Goal: Task Accomplishment & Management: Use online tool/utility

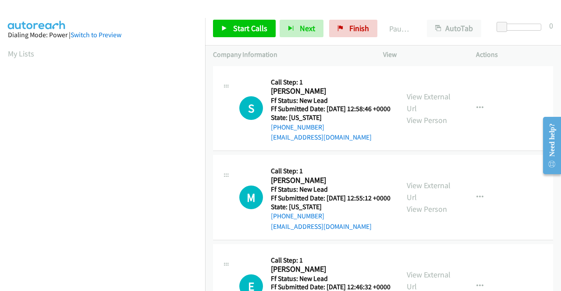
click at [518, 166] on div "M Callback Scheduled Call Step: 1 Michele De Palma America/New_York Ff Status: …" at bounding box center [383, 197] width 340 height 85
click at [412, 101] on link "View External Url" at bounding box center [429, 103] width 44 height 22
click at [433, 199] on link "View External Url" at bounding box center [429, 192] width 44 height 22
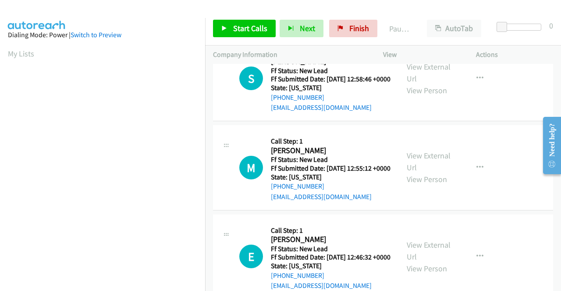
scroll to position [44, 0]
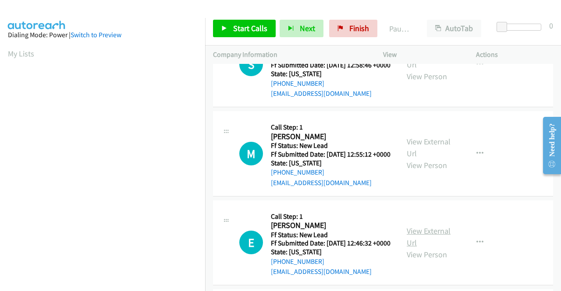
click at [442, 248] on link "View External Url" at bounding box center [429, 237] width 44 height 22
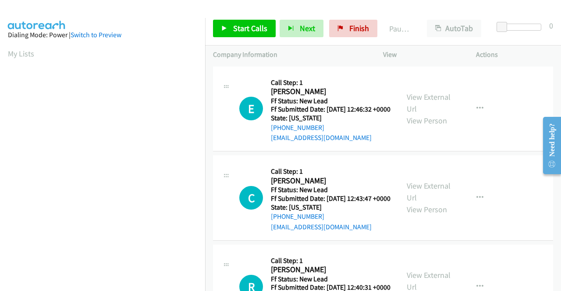
scroll to position [219, 0]
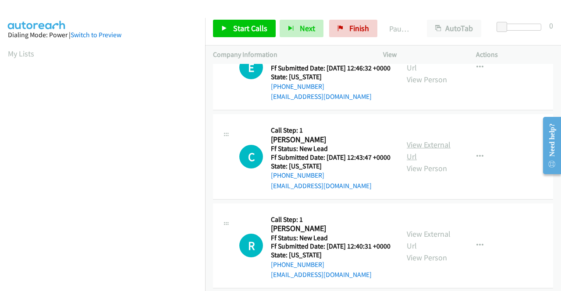
click at [436, 162] on link "View External Url" at bounding box center [429, 151] width 44 height 22
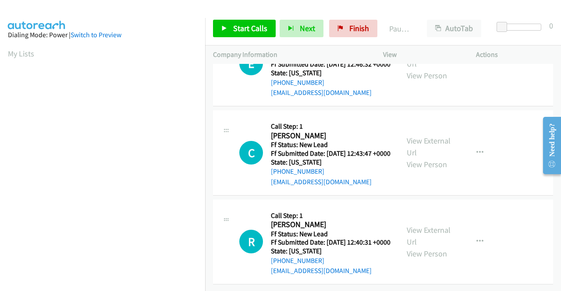
scroll to position [263, 0]
click at [440, 225] on link "View External Url" at bounding box center [429, 236] width 44 height 22
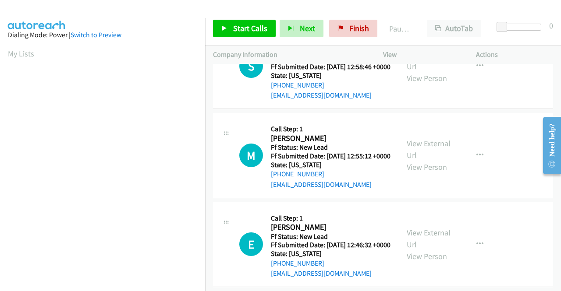
scroll to position [0, 0]
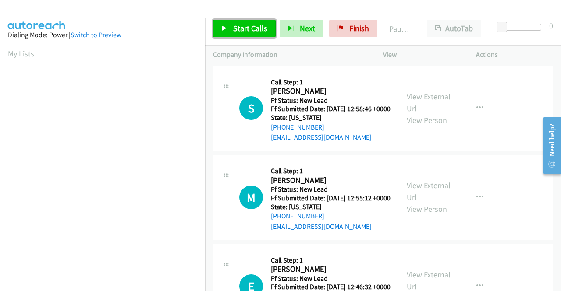
click at [249, 27] on span "Start Calls" at bounding box center [250, 28] width 34 height 10
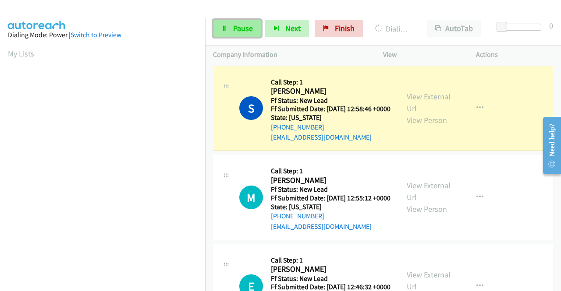
click at [245, 35] on link "Pause" at bounding box center [237, 29] width 48 height 18
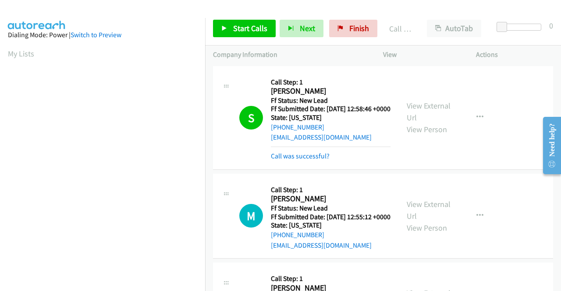
scroll to position [200, 0]
click at [314, 160] on link "Call was successful?" at bounding box center [300, 156] width 59 height 8
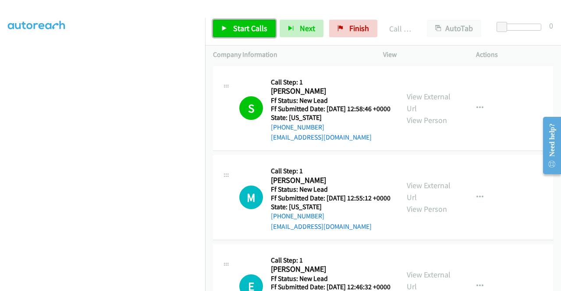
click at [253, 25] on span "Start Calls" at bounding box center [250, 28] width 34 height 10
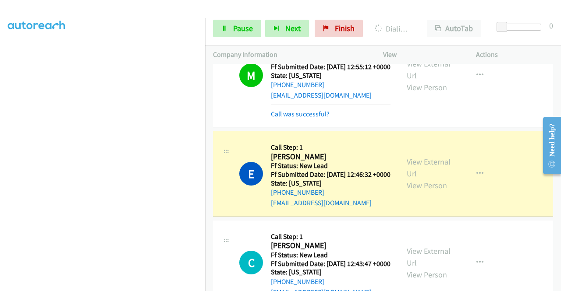
click at [312, 118] on link "Call was successful?" at bounding box center [300, 114] width 59 height 8
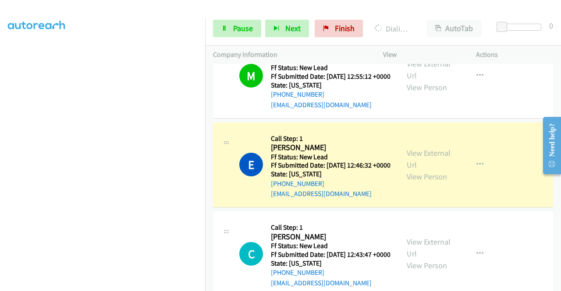
scroll to position [25, 0]
click at [238, 26] on span "Pause" at bounding box center [243, 28] width 20 height 10
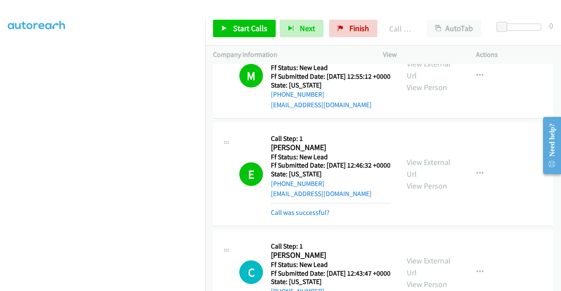
scroll to position [209, 0]
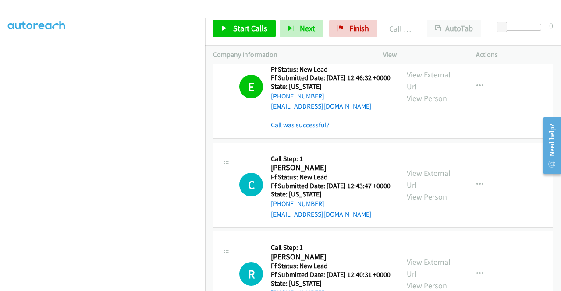
click at [315, 129] on link "Call was successful?" at bounding box center [300, 125] width 59 height 8
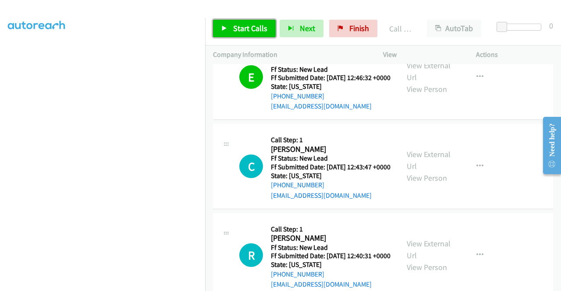
click at [261, 26] on span "Start Calls" at bounding box center [250, 28] width 34 height 10
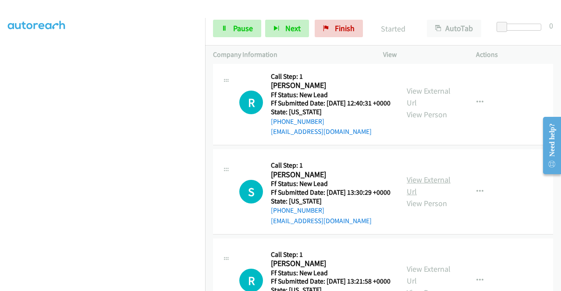
scroll to position [385, 0]
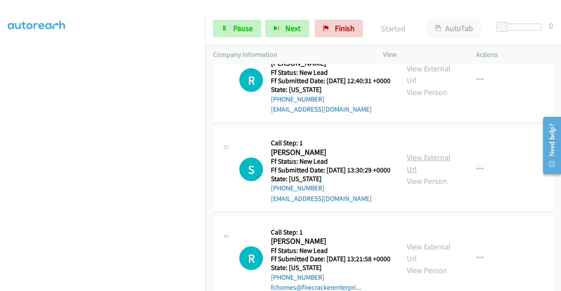
click at [422, 174] on link "View External Url" at bounding box center [429, 164] width 44 height 22
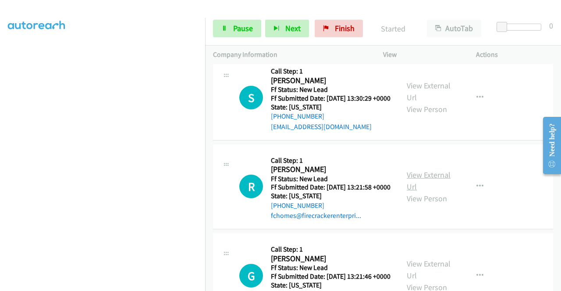
scroll to position [516, 0]
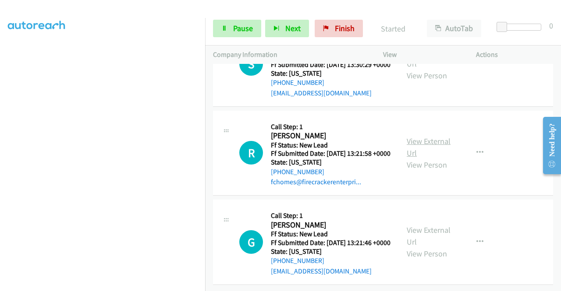
click at [416, 158] on link "View External Url" at bounding box center [429, 147] width 44 height 22
click at [433, 228] on link "View External Url" at bounding box center [429, 236] width 44 height 22
click at [222, 30] on icon at bounding box center [224, 29] width 6 height 6
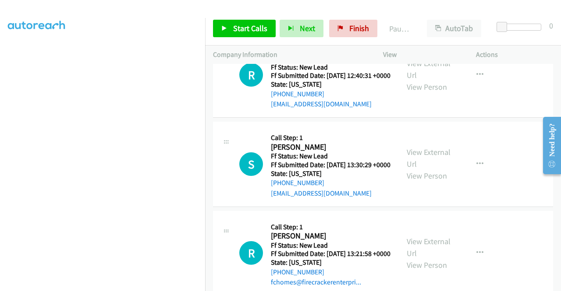
scroll to position [389, 0]
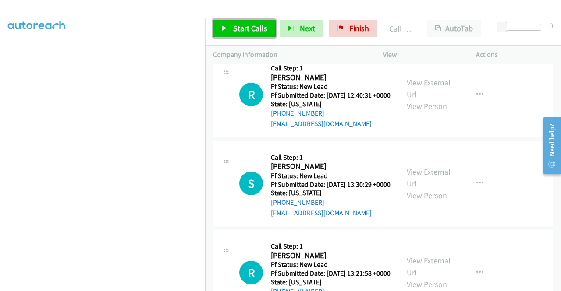
click at [246, 34] on link "Start Calls" at bounding box center [244, 29] width 63 height 18
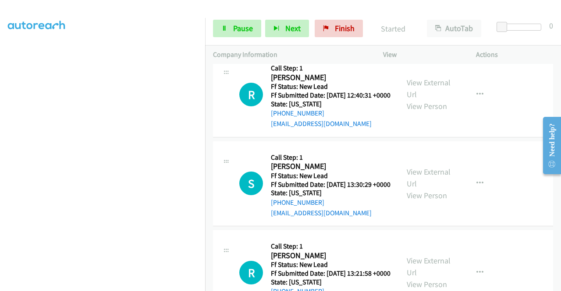
click at [307, 39] on link "Call was successful?" at bounding box center [300, 35] width 59 height 8
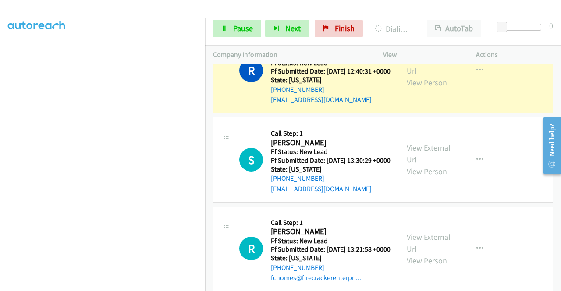
scroll to position [0, 0]
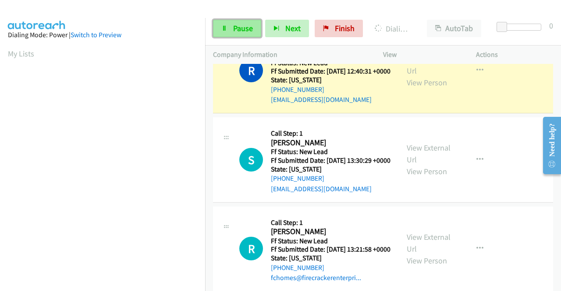
click at [229, 31] on link "Pause" at bounding box center [237, 29] width 48 height 18
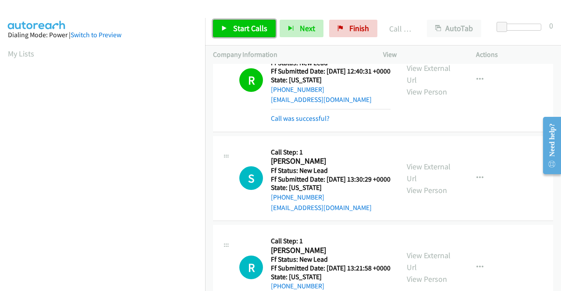
drag, startPoint x: 252, startPoint y: 30, endPoint x: 299, endPoint y: 116, distance: 97.6
click at [252, 30] on span "Start Calls" at bounding box center [250, 28] width 34 height 10
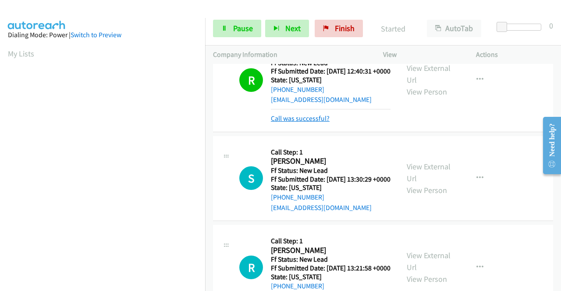
click at [307, 123] on link "Call was successful?" at bounding box center [300, 118] width 59 height 8
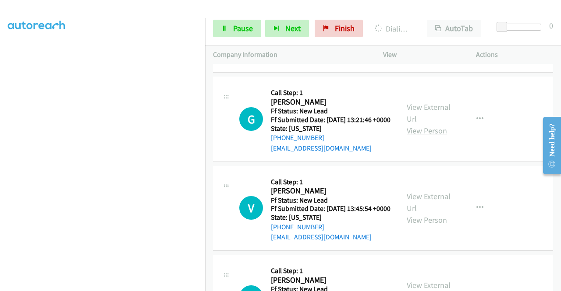
scroll to position [657, 0]
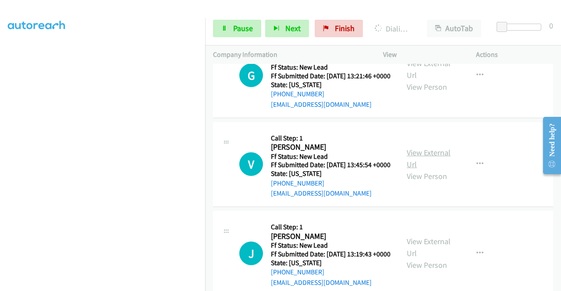
click at [429, 170] on link "View External Url" at bounding box center [429, 159] width 44 height 22
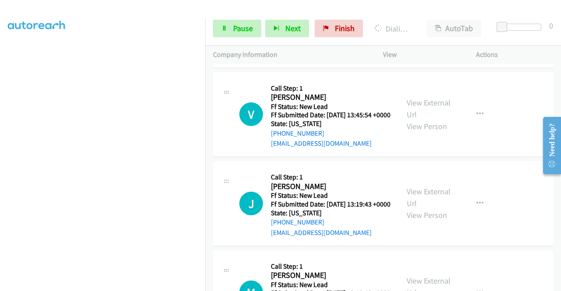
scroll to position [745, 0]
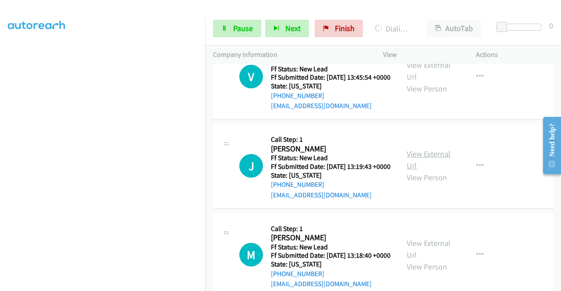
click at [423, 171] on link "View External Url" at bounding box center [429, 160] width 44 height 22
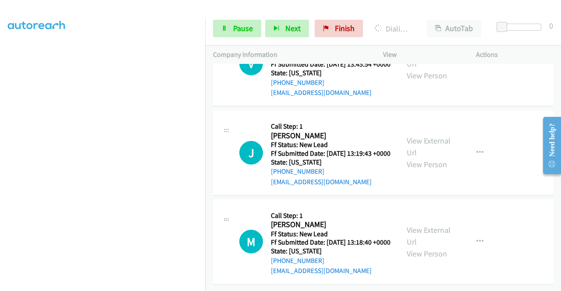
scroll to position [858, 0]
click at [429, 225] on link "View External Url" at bounding box center [429, 236] width 44 height 22
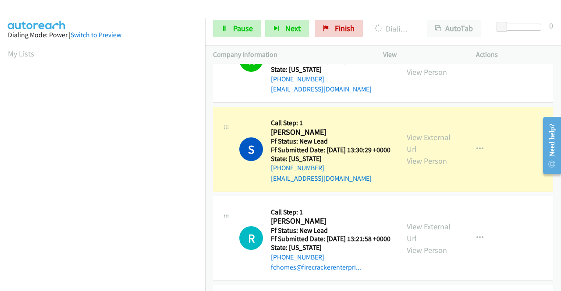
scroll to position [376, 0]
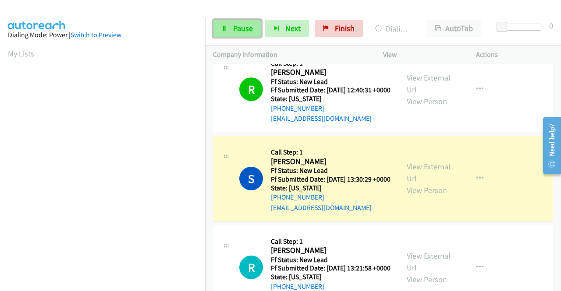
click at [236, 26] on span "Pause" at bounding box center [243, 28] width 20 height 10
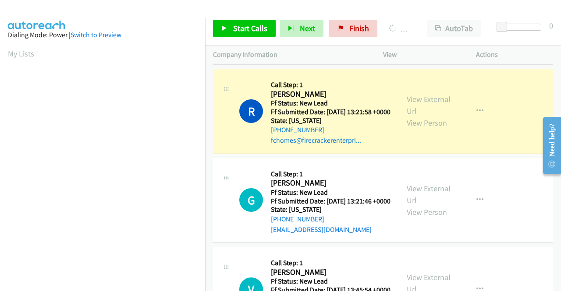
scroll to position [200, 0]
click at [301, 56] on link "Call was successful?" at bounding box center [300, 51] width 59 height 8
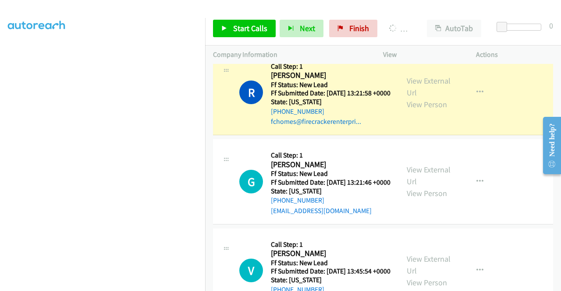
scroll to position [0, 0]
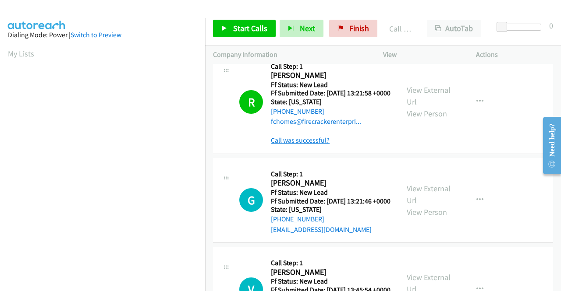
click at [309, 145] on link "Call was successful?" at bounding box center [300, 140] width 59 height 8
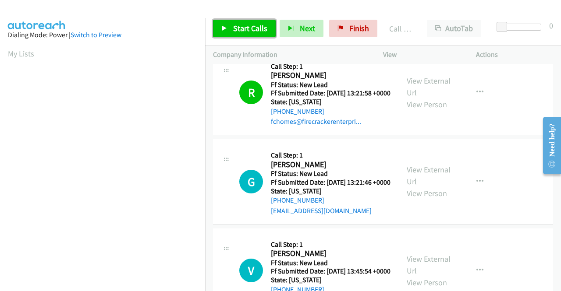
click at [262, 26] on span "Start Calls" at bounding box center [250, 28] width 34 height 10
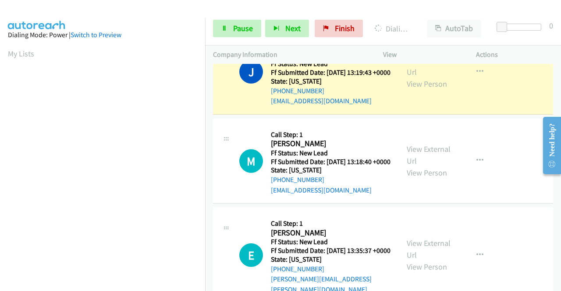
click at [319, 16] on link "Call was successful?" at bounding box center [300, 12] width 59 height 8
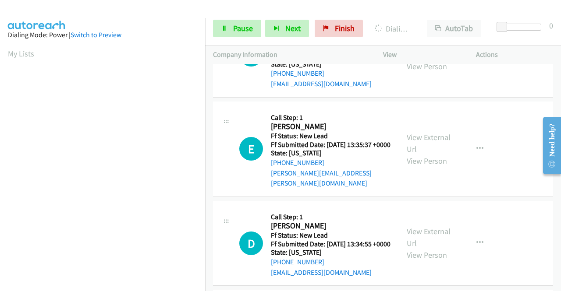
scroll to position [1008, 0]
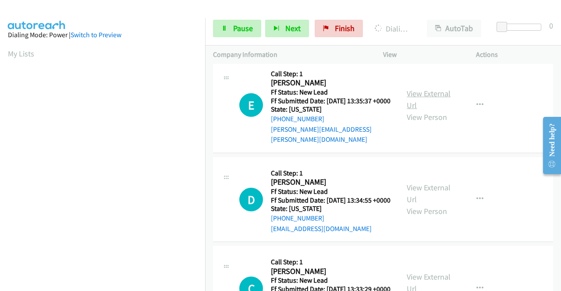
click at [439, 110] on link "View External Url" at bounding box center [429, 100] width 44 height 22
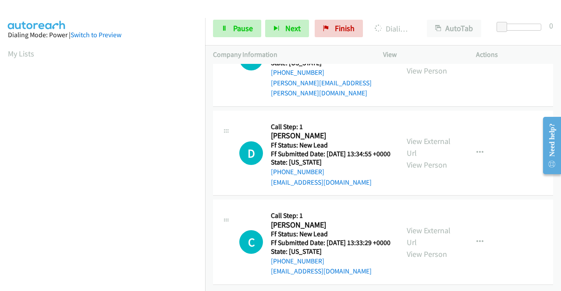
scroll to position [1169, 0]
click at [433, 136] on link "View External Url" at bounding box center [429, 147] width 44 height 22
click at [413, 226] on link "View External Url" at bounding box center [429, 237] width 44 height 22
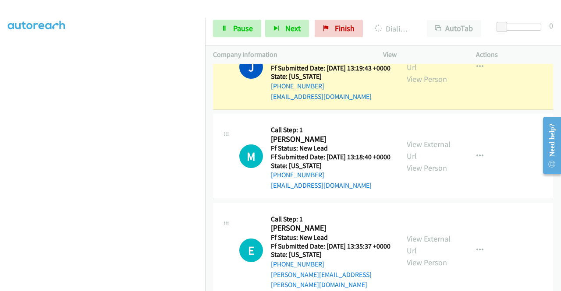
scroll to position [200, 0]
click at [233, 25] on span "Pause" at bounding box center [243, 28] width 20 height 10
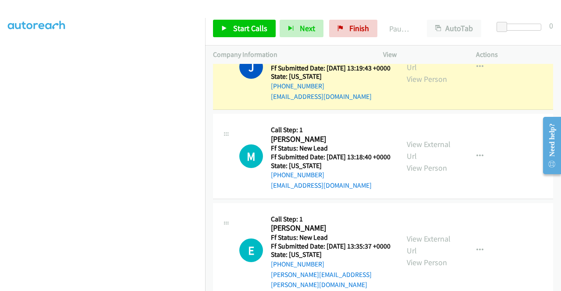
scroll to position [25, 0]
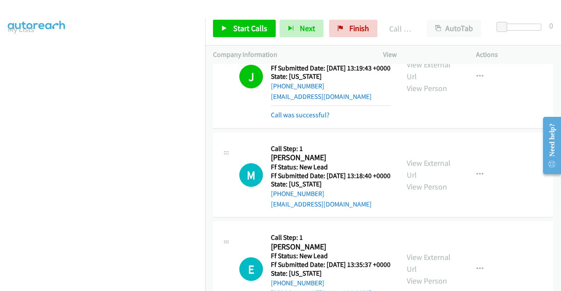
click at [324, 121] on div "Call was successful?" at bounding box center [331, 115] width 120 height 11
click at [323, 119] on link "Call was successful?" at bounding box center [300, 115] width 59 height 8
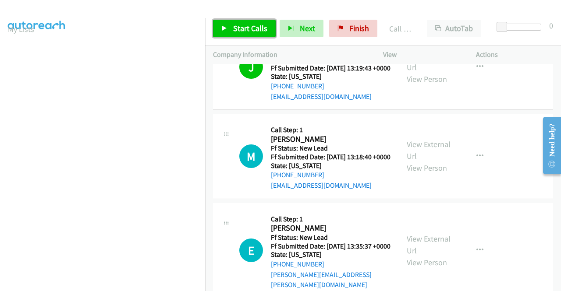
click at [250, 34] on link "Start Calls" at bounding box center [244, 29] width 63 height 18
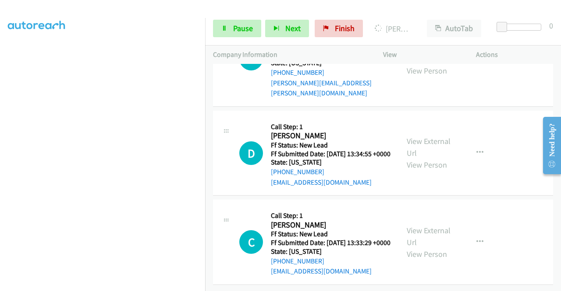
scroll to position [0, 0]
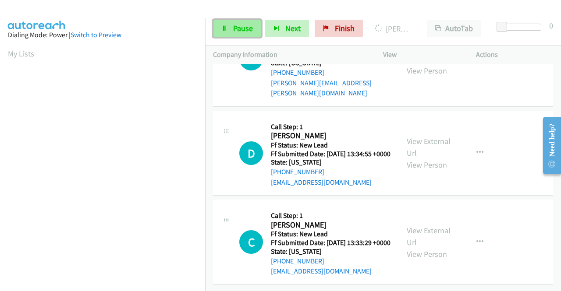
drag, startPoint x: 236, startPoint y: 30, endPoint x: 226, endPoint y: 39, distance: 13.3
click at [235, 30] on span "Pause" at bounding box center [243, 28] width 20 height 10
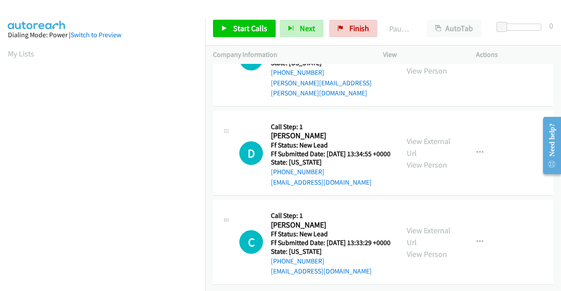
drag, startPoint x: 532, startPoint y: 52, endPoint x: 472, endPoint y: 52, distance: 60.5
click at [532, 52] on p "Actions" at bounding box center [514, 55] width 77 height 11
drag, startPoint x: 248, startPoint y: 16, endPoint x: 254, endPoint y: 25, distance: 9.8
click at [248, 16] on div "Start Calls Pause Next Finish Call Completed AutoTab AutoTab 0" at bounding box center [383, 29] width 356 height 34
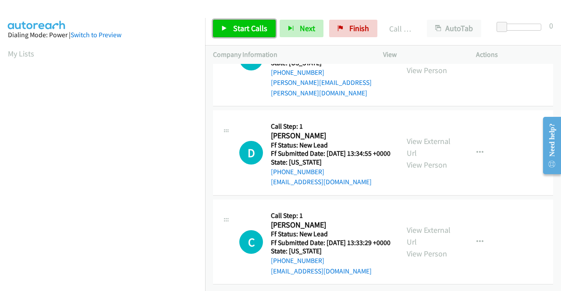
click at [255, 26] on span "Start Calls" at bounding box center [250, 28] width 34 height 10
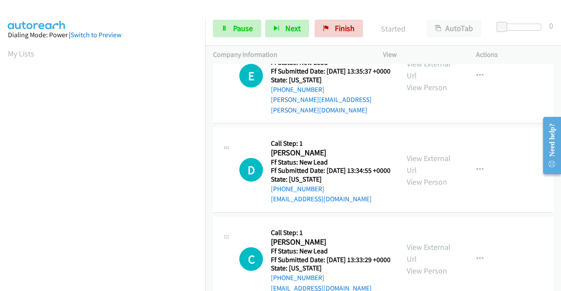
click at [319, 15] on link "Call was successful?" at bounding box center [300, 11] width 59 height 8
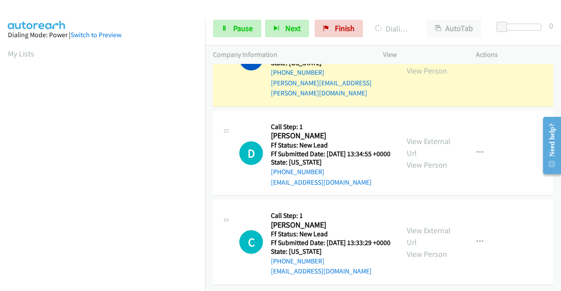
scroll to position [50, 0]
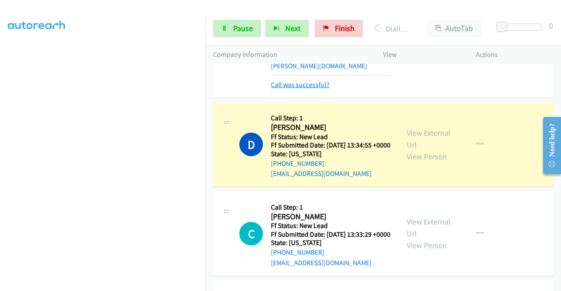
click at [313, 89] on link "Call was successful?" at bounding box center [300, 85] width 59 height 8
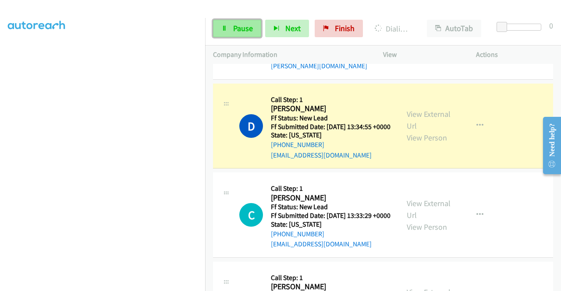
click at [225, 33] on link "Pause" at bounding box center [237, 29] width 48 height 18
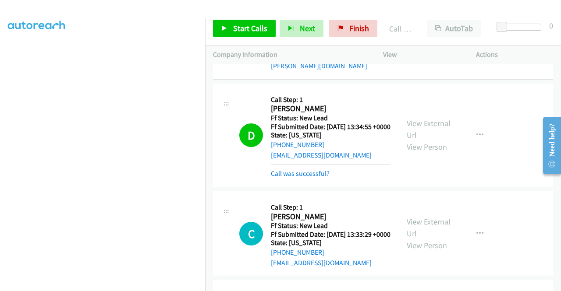
scroll to position [1169, 0]
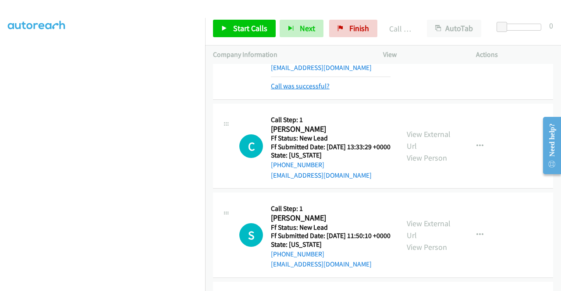
click at [320, 90] on link "Call was successful?" at bounding box center [300, 86] width 59 height 8
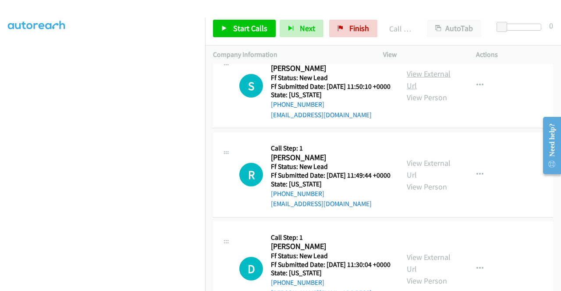
scroll to position [1301, 0]
click at [440, 90] on link "View External Url" at bounding box center [429, 79] width 44 height 22
drag, startPoint x: 256, startPoint y: 32, endPoint x: 266, endPoint y: 37, distance: 11.0
click at [256, 32] on span "Start Calls" at bounding box center [250, 28] width 34 height 10
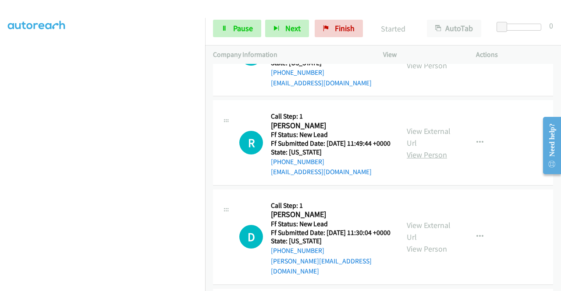
scroll to position [1388, 0]
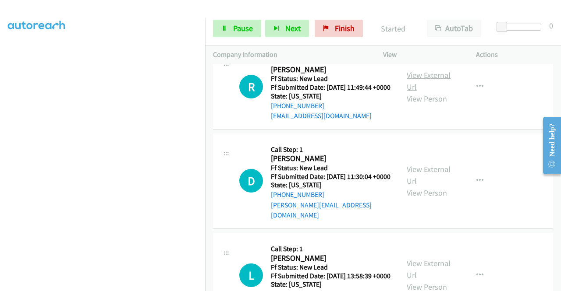
click at [437, 92] on link "View External Url" at bounding box center [429, 81] width 44 height 22
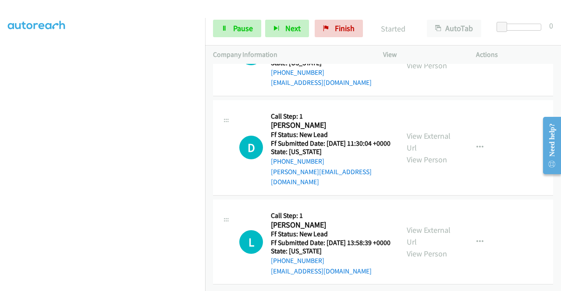
scroll to position [1476, 0]
click at [438, 153] on link "View External Url" at bounding box center [429, 142] width 44 height 22
click at [439, 225] on link "View External Url" at bounding box center [429, 236] width 44 height 22
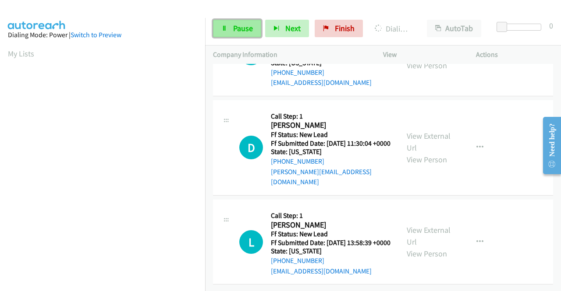
click at [226, 32] on link "Pause" at bounding box center [237, 29] width 48 height 18
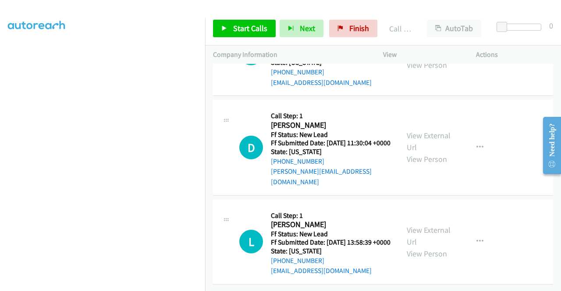
scroll to position [1579, 0]
click at [209, 259] on td "L Callback Scheduled Call Step: 1 Lori Hodge America/Chicago Ff Status: New Lea…" at bounding box center [383, 242] width 356 height 89
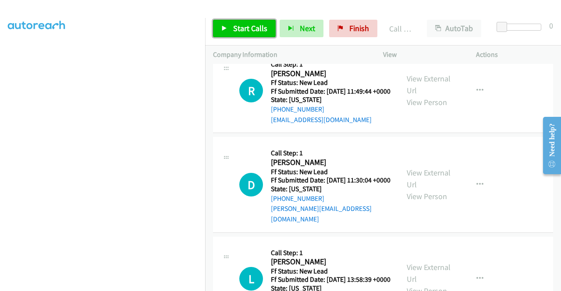
click at [257, 29] on span "Start Calls" at bounding box center [250, 28] width 34 height 10
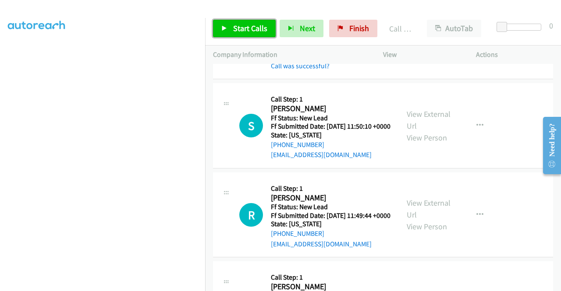
scroll to position [1272, 0]
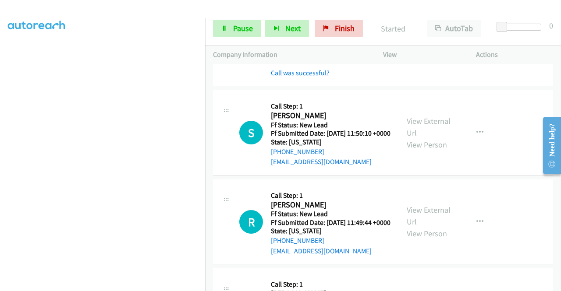
click at [323, 77] on link "Call was successful?" at bounding box center [300, 73] width 59 height 8
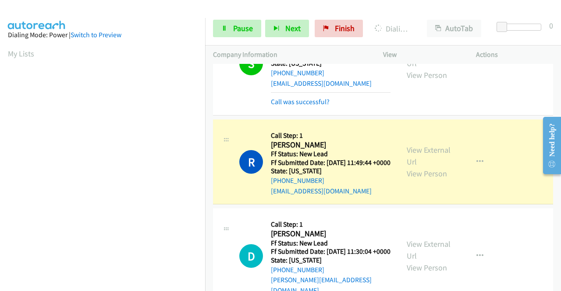
scroll to position [1359, 0]
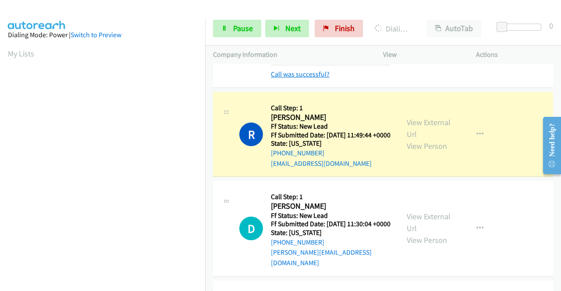
click at [320, 78] on link "Call was successful?" at bounding box center [300, 74] width 59 height 8
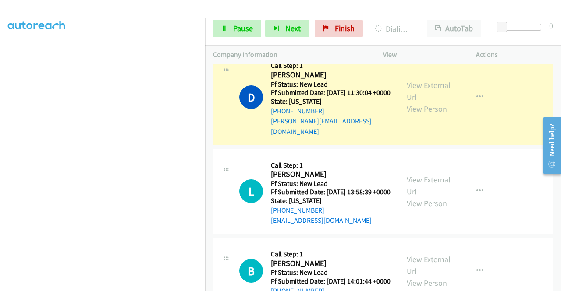
scroll to position [0, 0]
click at [290, 36] on link "Call was successful?" at bounding box center [300, 32] width 59 height 8
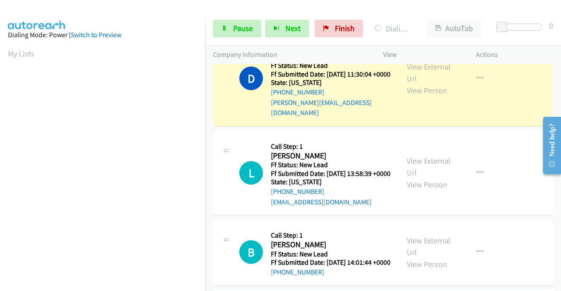
scroll to position [200, 0]
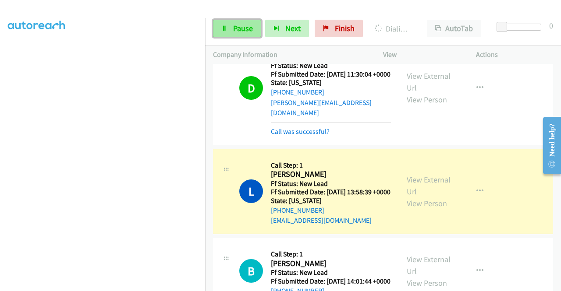
click at [230, 29] on link "Pause" at bounding box center [237, 29] width 48 height 18
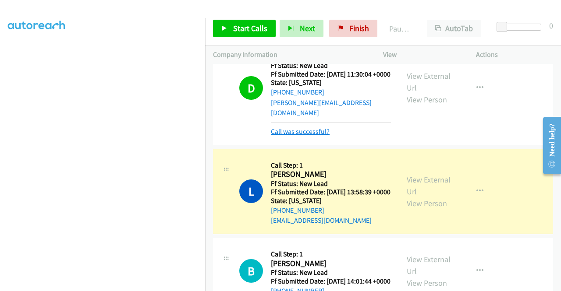
click at [288, 136] on link "Call was successful?" at bounding box center [300, 132] width 59 height 8
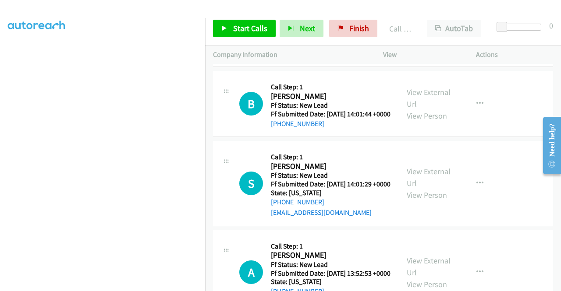
scroll to position [1754, 0]
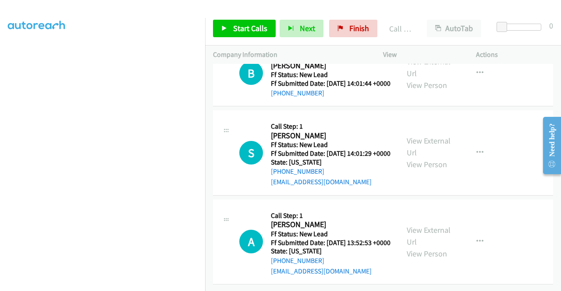
click at [324, 27] on link "Call was successful?" at bounding box center [300, 22] width 59 height 8
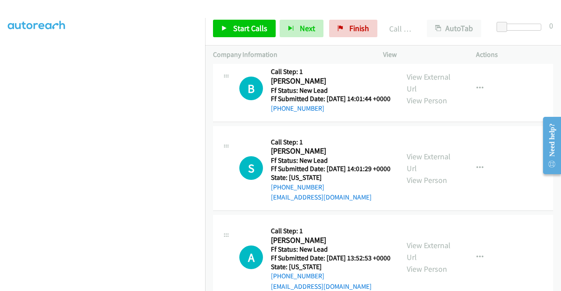
scroll to position [1579, 0]
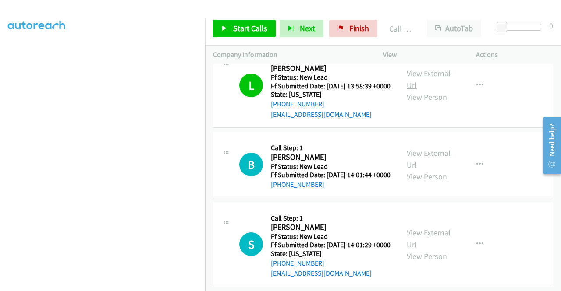
click at [445, 90] on link "View External Url" at bounding box center [429, 79] width 44 height 22
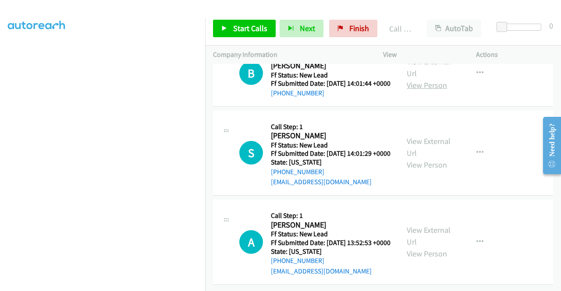
scroll to position [1710, 0]
click at [425, 78] on link "View External Url" at bounding box center [429, 68] width 44 height 22
click at [241, 33] on span "Start Calls" at bounding box center [250, 28] width 34 height 10
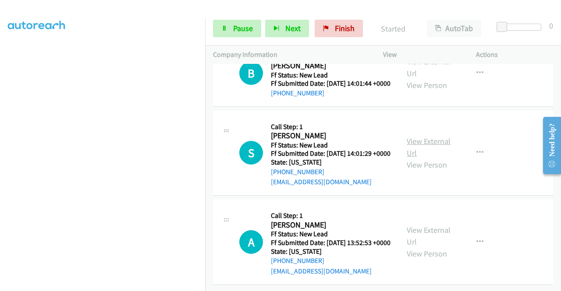
click at [437, 158] on link "View External Url" at bounding box center [429, 147] width 44 height 22
click at [436, 247] on link "View External Url" at bounding box center [429, 236] width 44 height 22
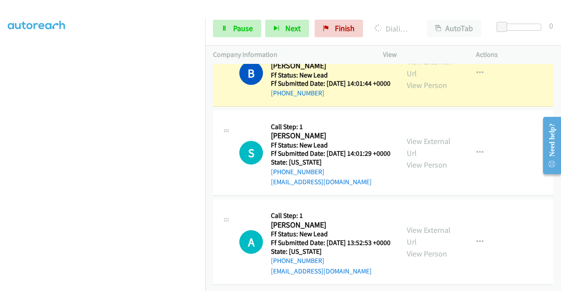
scroll to position [193, 0]
click at [224, 32] on link "Pause" at bounding box center [237, 29] width 48 height 18
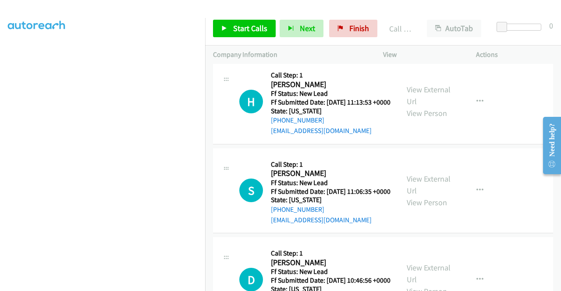
scroll to position [1965, 0]
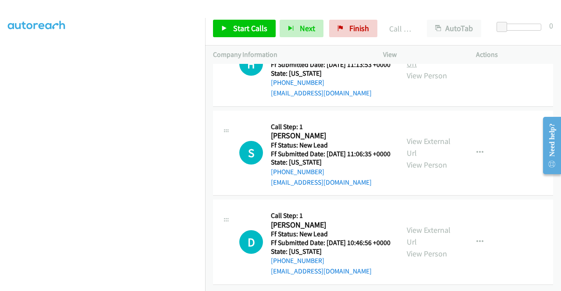
click at [435, 69] on link "View External Url" at bounding box center [429, 58] width 44 height 22
click at [437, 158] on link "View External Url" at bounding box center [429, 147] width 44 height 22
click at [255, 25] on span "Start Calls" at bounding box center [250, 28] width 34 height 10
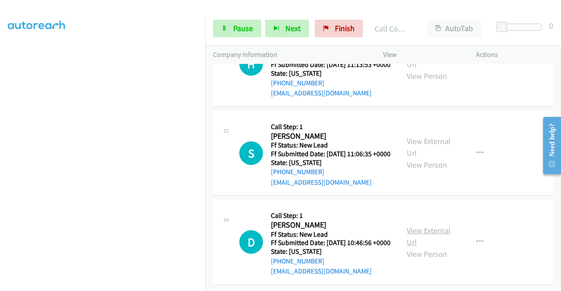
scroll to position [2177, 0]
click at [435, 228] on link "View External Url" at bounding box center [429, 237] width 44 height 22
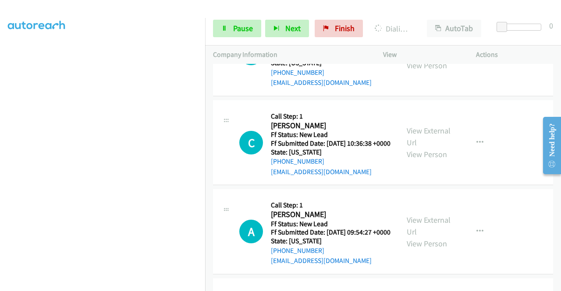
scroll to position [0, 0]
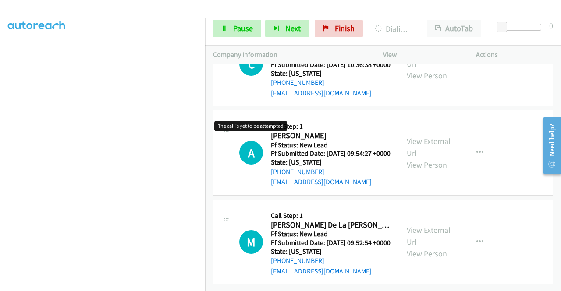
scroll to position [2314, 0]
click at [441, 69] on link "View External Url" at bounding box center [429, 58] width 44 height 22
click at [431, 158] on link "View External Url" at bounding box center [429, 147] width 44 height 22
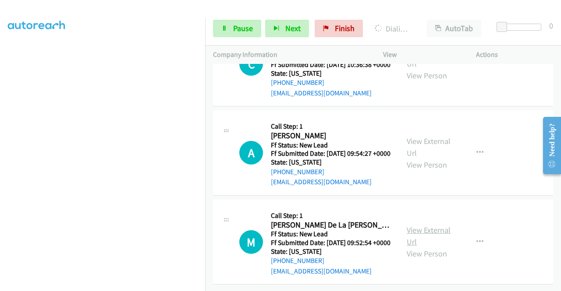
click at [433, 225] on link "View External Url" at bounding box center [429, 236] width 44 height 22
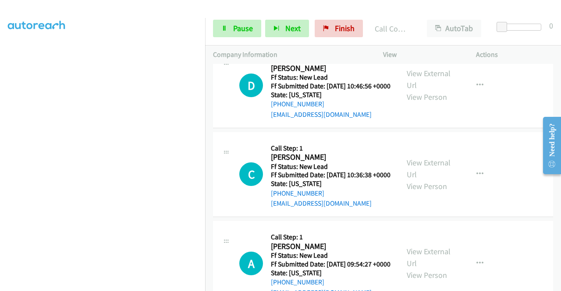
scroll to position [2212, 0]
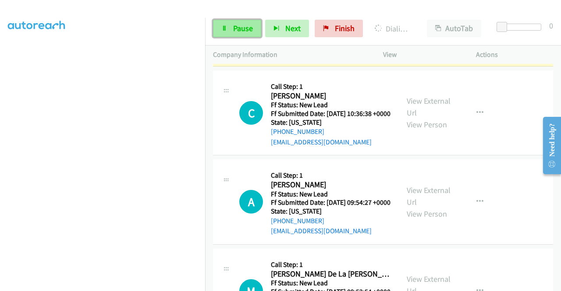
click at [224, 23] on link "Pause" at bounding box center [237, 29] width 48 height 18
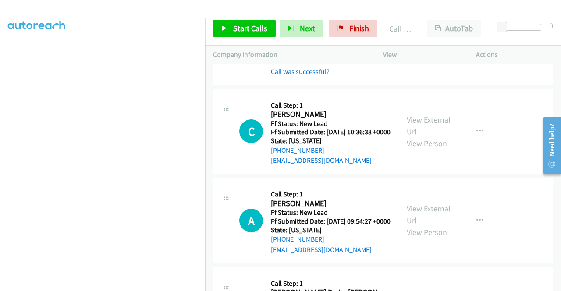
scroll to position [200, 0]
drag, startPoint x: 312, startPoint y: 254, endPoint x: 316, endPoint y: 248, distance: 7.2
click at [312, 76] on link "Call was successful?" at bounding box center [300, 71] width 59 height 8
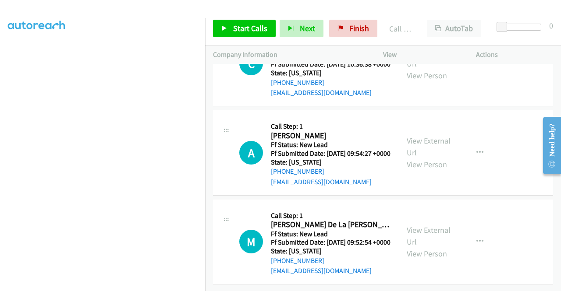
scroll to position [2344, 0]
drag, startPoint x: 208, startPoint y: 260, endPoint x: 341, endPoint y: 55, distance: 244.6
click at [208, 198] on td "A Callback Scheduled Call Step: 1 Alie Garza America/Denver Ff Status: New Lead…" at bounding box center [383, 153] width 356 height 89
click at [350, 28] on span "Finish" at bounding box center [359, 28] width 20 height 10
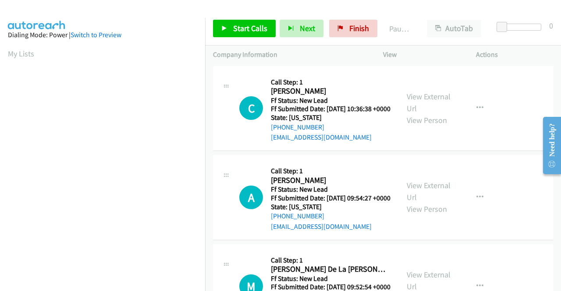
drag, startPoint x: 526, startPoint y: 64, endPoint x: 519, endPoint y: 47, distance: 17.8
click at [526, 62] on div "Company Information Info Status View Actions" at bounding box center [383, 55] width 356 height 19
drag, startPoint x: 435, startPoint y: 99, endPoint x: 439, endPoint y: 56, distance: 43.1
click at [441, 100] on link "View External Url" at bounding box center [429, 103] width 44 height 22
click at [435, 199] on link "View External Url" at bounding box center [429, 192] width 44 height 22
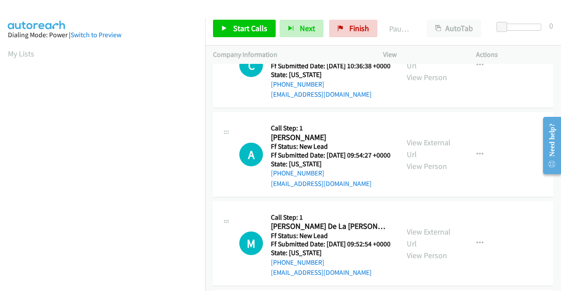
scroll to position [88, 0]
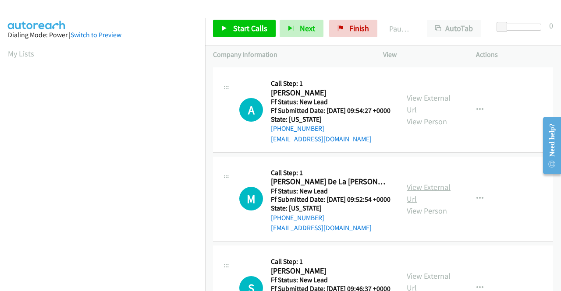
click at [426, 204] on link "View External Url" at bounding box center [429, 193] width 44 height 22
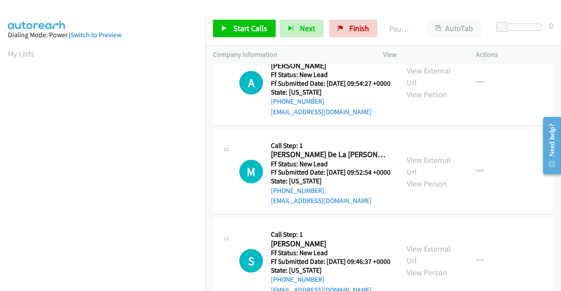
scroll to position [175, 0]
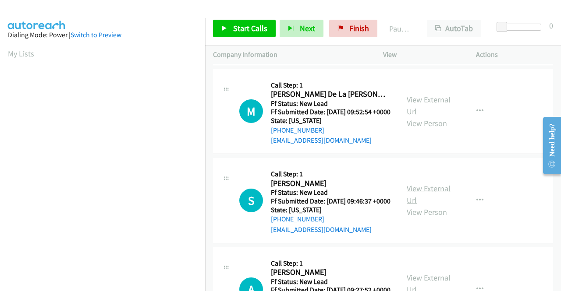
click at [439, 206] on link "View External Url" at bounding box center [429, 195] width 44 height 22
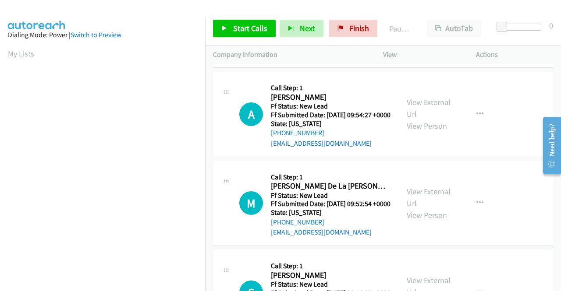
scroll to position [0, 0]
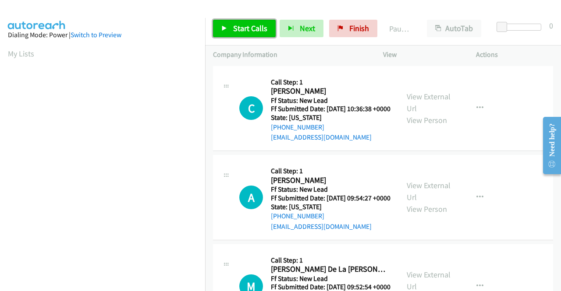
click at [252, 28] on span "Start Calls" at bounding box center [250, 28] width 34 height 10
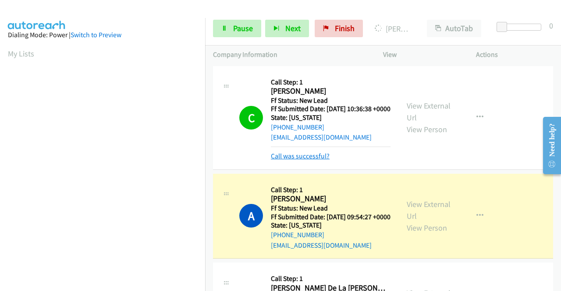
click at [304, 160] on link "Call was successful?" at bounding box center [300, 156] width 59 height 8
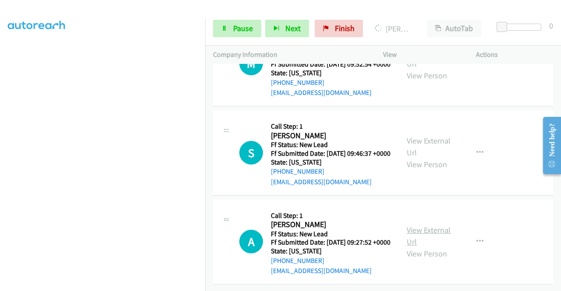
scroll to position [272, 0]
click at [425, 225] on link "View External Url" at bounding box center [429, 236] width 44 height 22
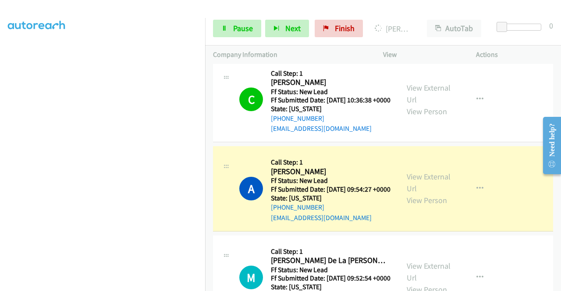
scroll to position [0, 0]
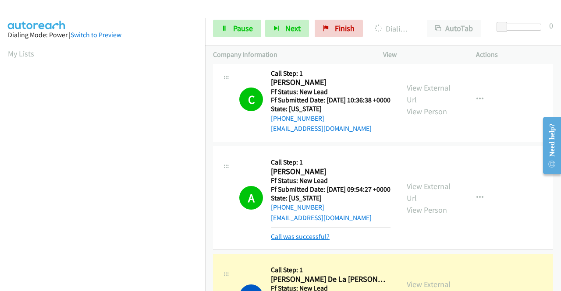
click at [287, 241] on link "Call was successful?" at bounding box center [300, 237] width 59 height 8
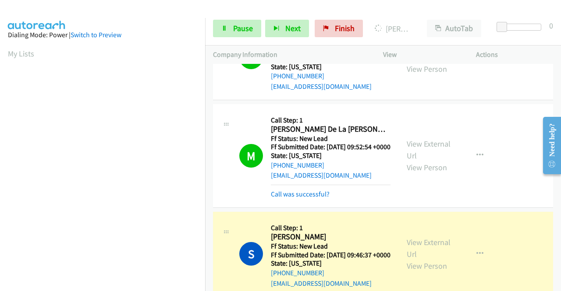
click at [311, 200] on div "Call was successful?" at bounding box center [331, 194] width 120 height 11
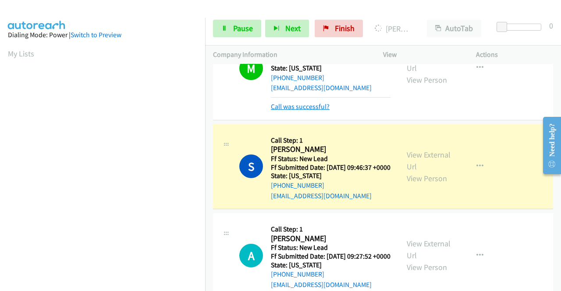
click at [317, 111] on link "Call was successful?" at bounding box center [300, 107] width 59 height 8
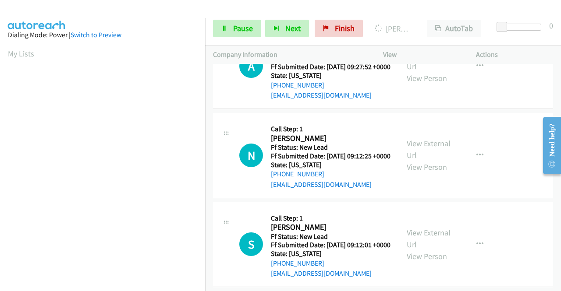
scroll to position [403, 0]
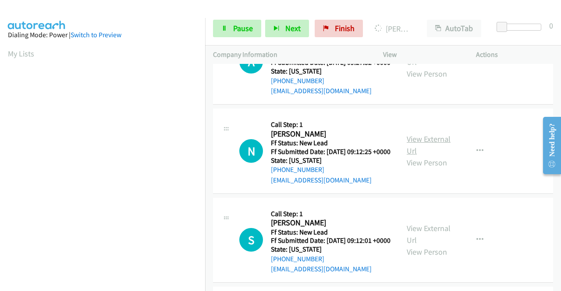
click at [433, 156] on link "View External Url" at bounding box center [429, 145] width 44 height 22
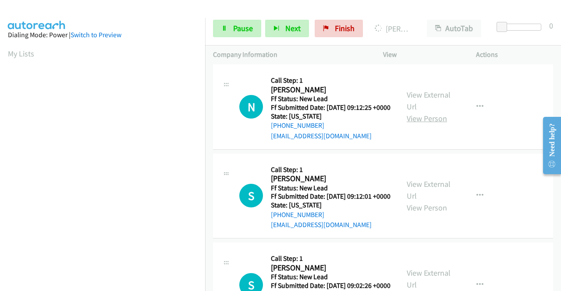
scroll to position [491, 0]
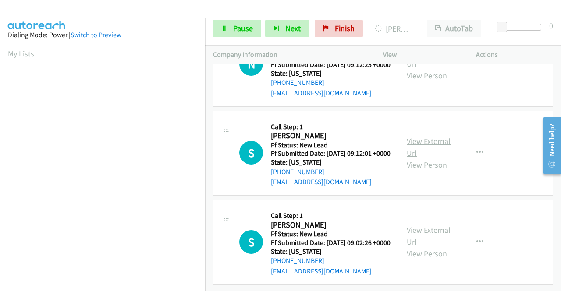
click at [424, 158] on link "View External Url" at bounding box center [429, 147] width 44 height 22
click at [423, 225] on link "View External Url" at bounding box center [429, 236] width 44 height 22
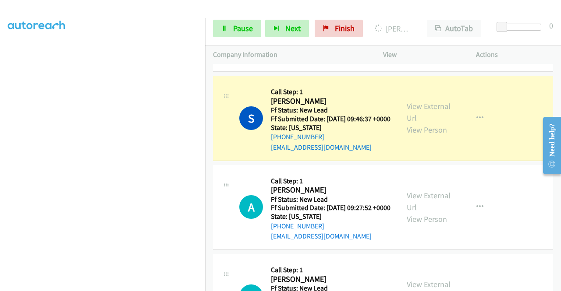
scroll to position [25, 0]
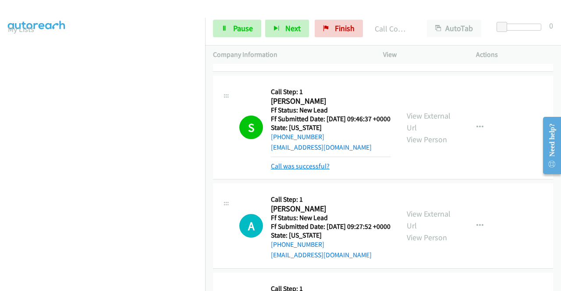
click at [278, 170] on link "Call was successful?" at bounding box center [300, 166] width 59 height 8
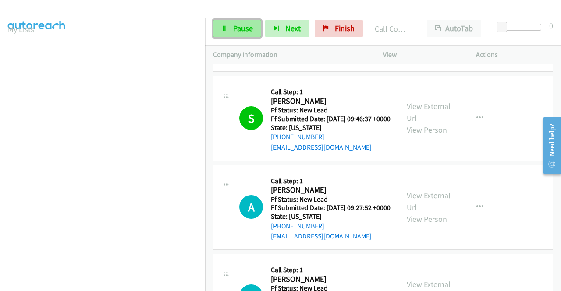
click at [239, 29] on span "Pause" at bounding box center [243, 28] width 20 height 10
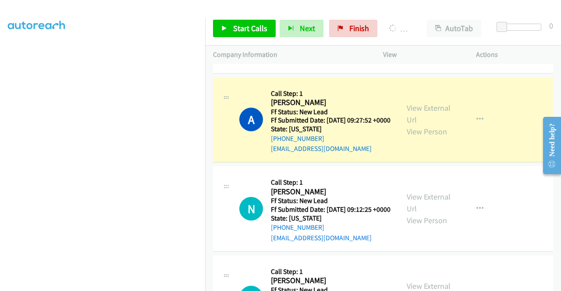
scroll to position [0, 0]
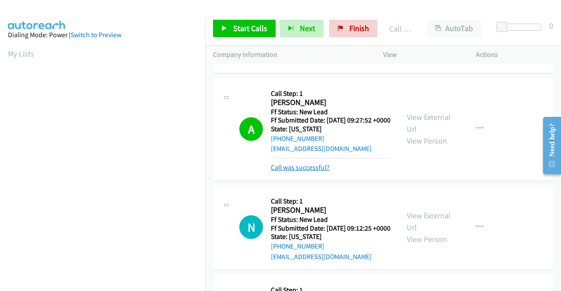
click at [308, 172] on link "Call was successful?" at bounding box center [300, 167] width 59 height 8
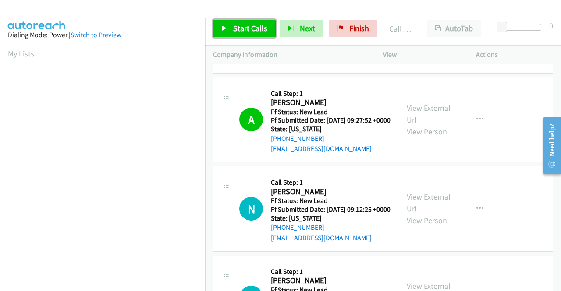
click at [248, 28] on span "Start Calls" at bounding box center [250, 28] width 34 height 10
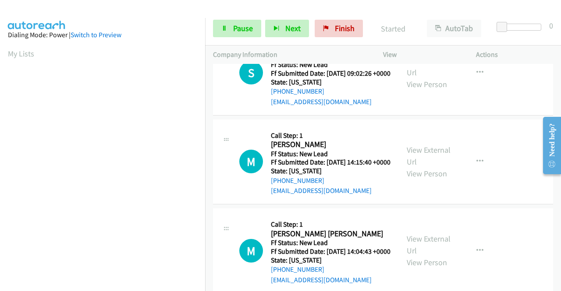
scroll to position [696, 0]
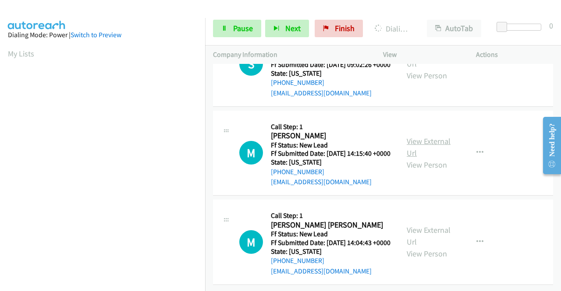
click at [436, 158] on link "View External Url" at bounding box center [429, 147] width 44 height 22
click at [441, 225] on link "View External Url" at bounding box center [429, 236] width 44 height 22
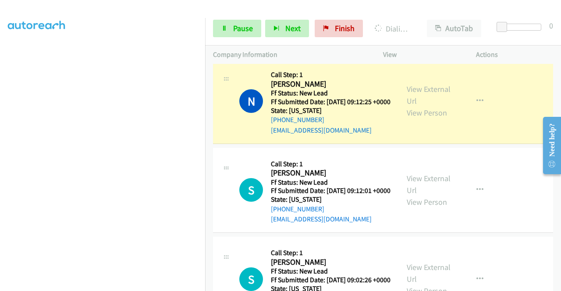
scroll to position [0, 0]
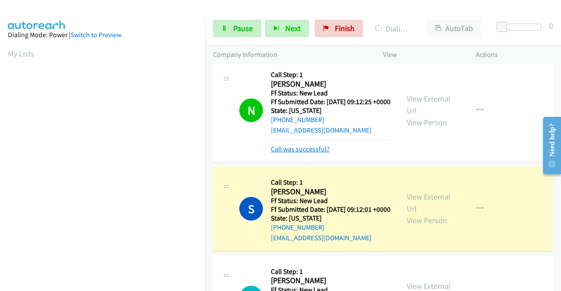
click at [295, 153] on link "Call was successful?" at bounding box center [300, 149] width 59 height 8
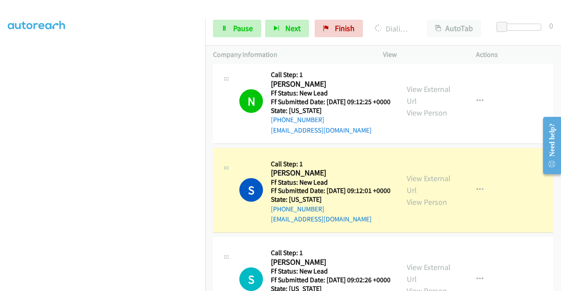
scroll to position [200, 0]
drag, startPoint x: 232, startPoint y: 29, endPoint x: 266, endPoint y: 21, distance: 34.4
click at [233, 29] on span "Pause" at bounding box center [243, 28] width 20 height 10
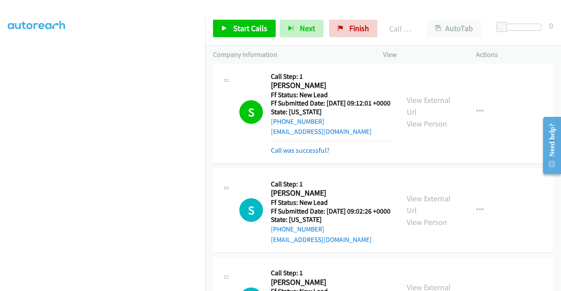
scroll to position [585, 0]
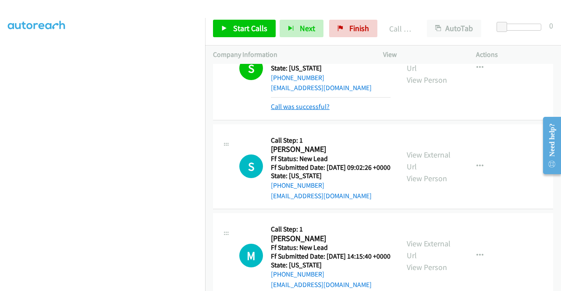
click at [322, 111] on link "Call was successful?" at bounding box center [300, 107] width 59 height 8
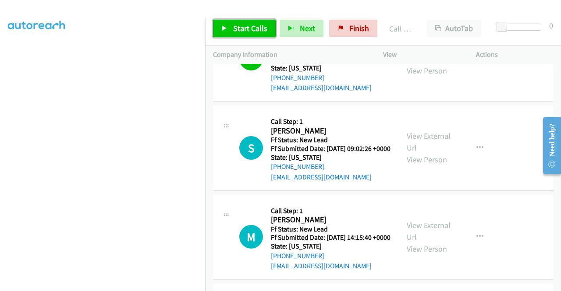
click at [248, 30] on span "Start Calls" at bounding box center [250, 28] width 34 height 10
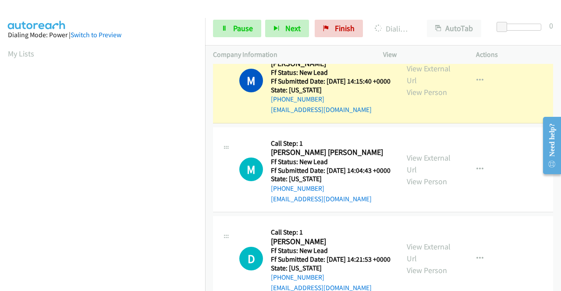
scroll to position [200, 0]
click at [312, 25] on link "Call was successful?" at bounding box center [300, 21] width 59 height 8
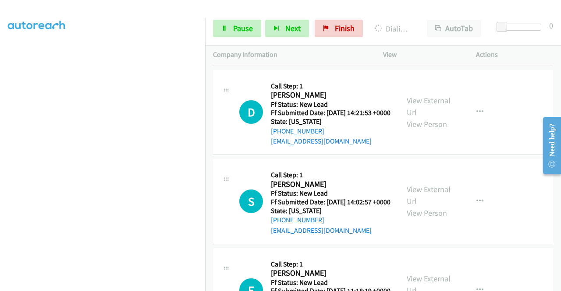
scroll to position [935, 0]
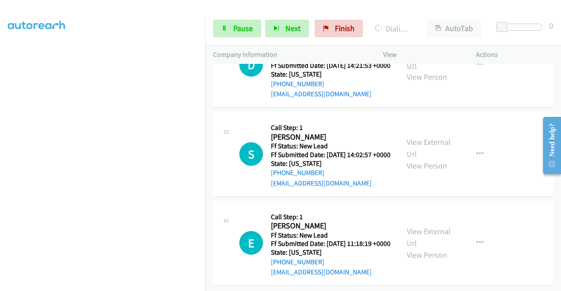
click at [436, 70] on link "View External Url" at bounding box center [429, 59] width 44 height 22
click at [423, 159] on link "View External Url" at bounding box center [429, 148] width 44 height 22
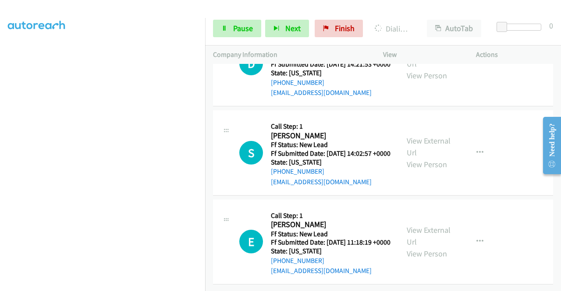
scroll to position [1053, 0]
click at [425, 225] on link "View External Url" at bounding box center [429, 236] width 44 height 22
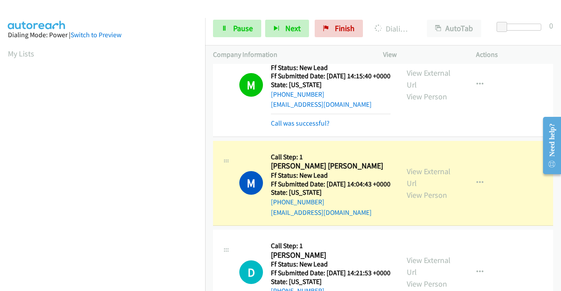
scroll to position [200, 0]
click at [284, 128] on link "Call was successful?" at bounding box center [300, 123] width 59 height 8
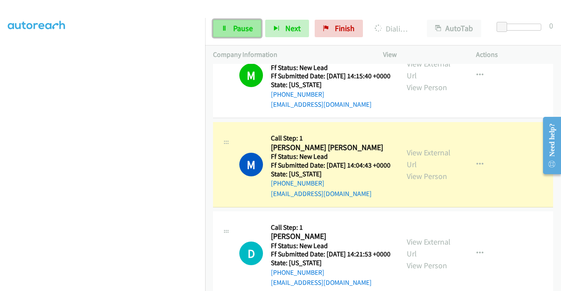
click at [227, 28] on icon at bounding box center [224, 29] width 6 height 6
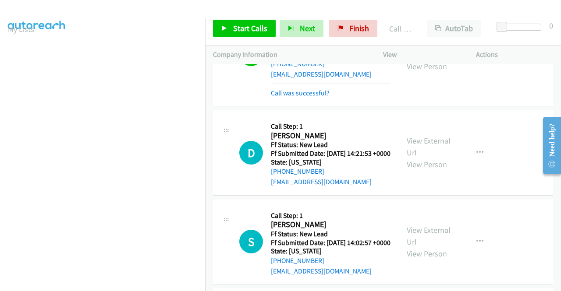
scroll to position [878, 0]
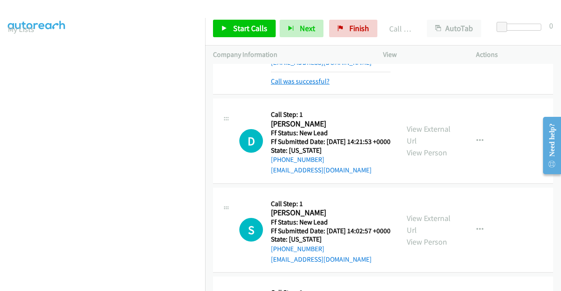
click at [315, 85] on link "Call was successful?" at bounding box center [300, 81] width 59 height 8
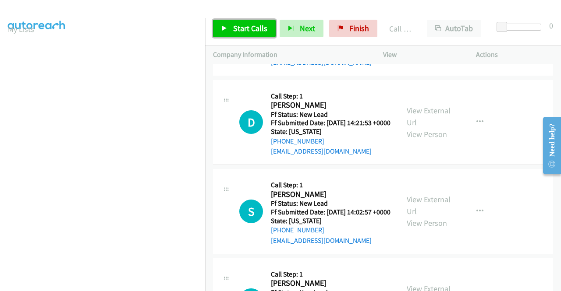
click at [232, 35] on link "Start Calls" at bounding box center [244, 29] width 63 height 18
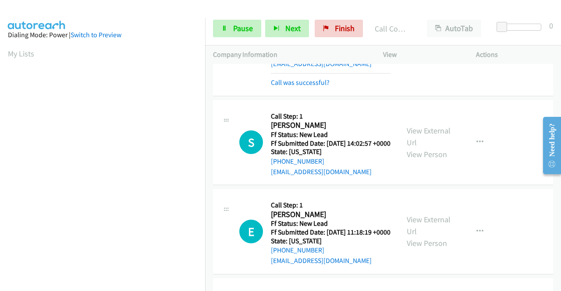
scroll to position [181, 0]
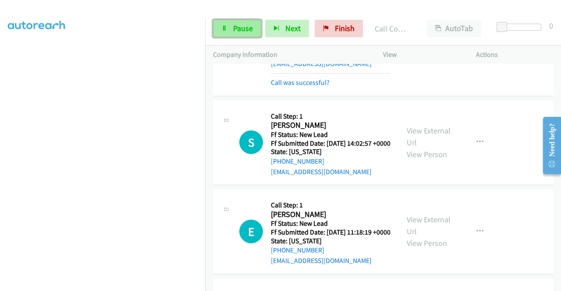
click at [228, 32] on link "Pause" at bounding box center [237, 29] width 48 height 18
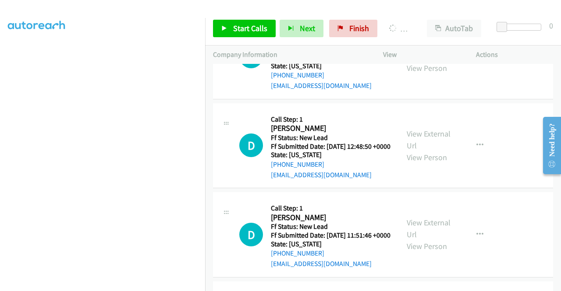
scroll to position [1053, 0]
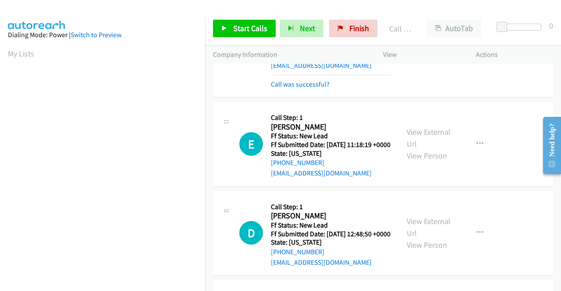
scroll to position [200, 0]
click at [325, 89] on link "Call was successful?" at bounding box center [300, 84] width 59 height 8
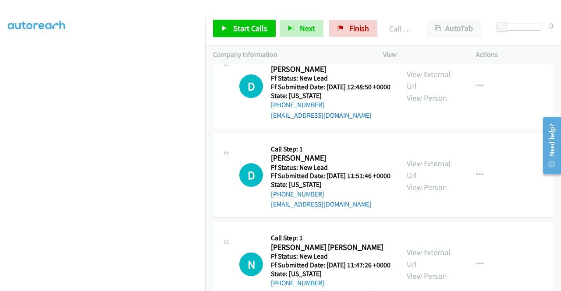
scroll to position [1185, 0]
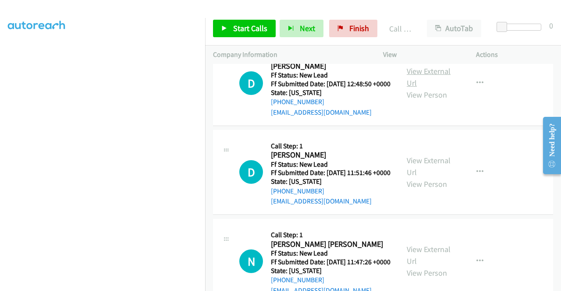
click at [423, 88] on link "View External Url" at bounding box center [429, 77] width 44 height 22
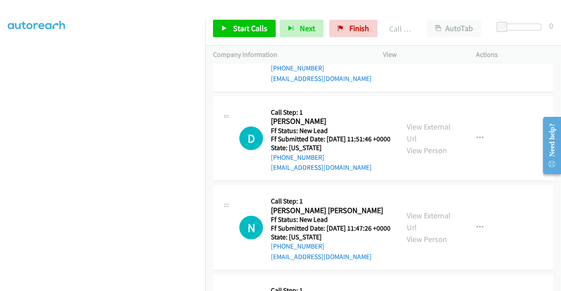
scroll to position [1316, 0]
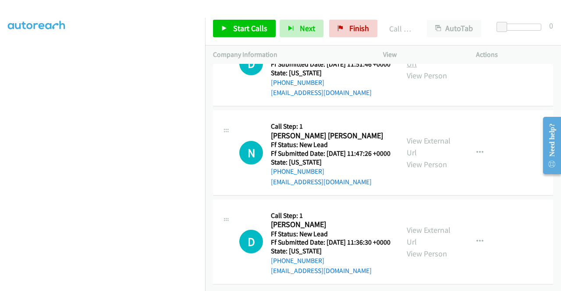
click at [432, 69] on link "View External Url" at bounding box center [429, 58] width 44 height 22
click at [441, 158] on link "View External Url" at bounding box center [429, 147] width 44 height 22
click at [245, 30] on span "Start Calls" at bounding box center [250, 28] width 34 height 10
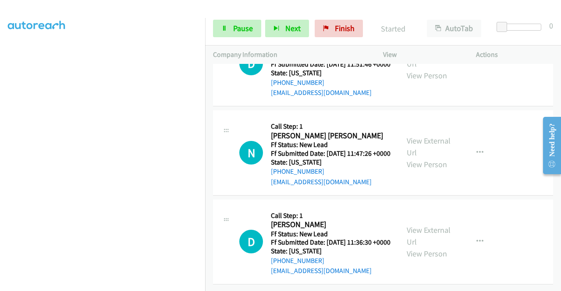
scroll to position [1444, 0]
click at [425, 225] on link "View External Url" at bounding box center [429, 236] width 44 height 22
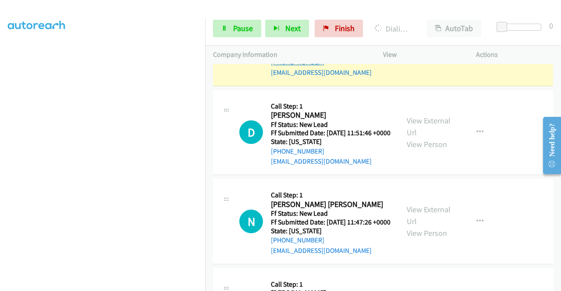
scroll to position [1181, 0]
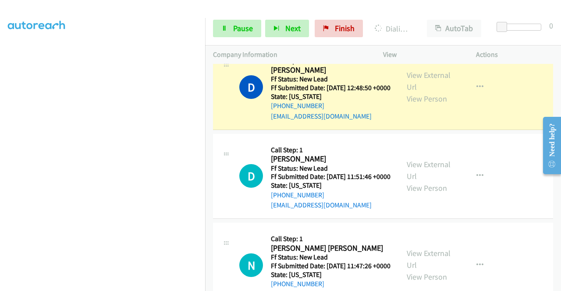
click at [236, 18] on div "Start Calls Pause Next Finish Dialing Daron Jones AutoTab AutoTab 0" at bounding box center [383, 29] width 356 height 34
click at [242, 27] on span "Pause" at bounding box center [243, 28] width 20 height 10
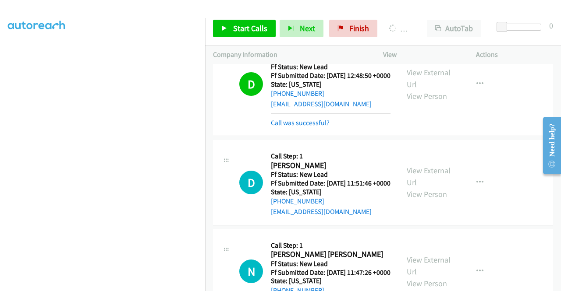
scroll to position [1224, 0]
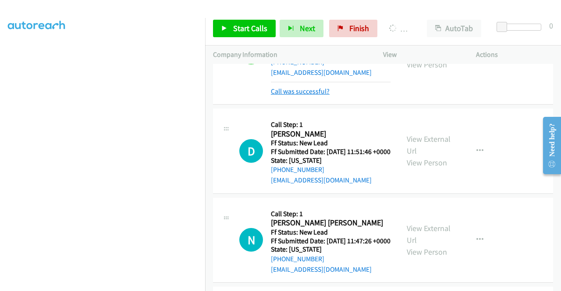
click at [309, 96] on link "Call was successful?" at bounding box center [300, 91] width 59 height 8
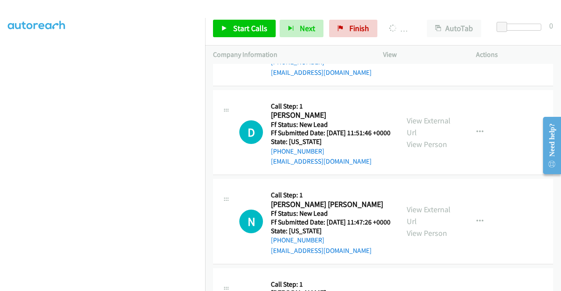
click at [421, 48] on link "View External Url" at bounding box center [429, 37] width 44 height 22
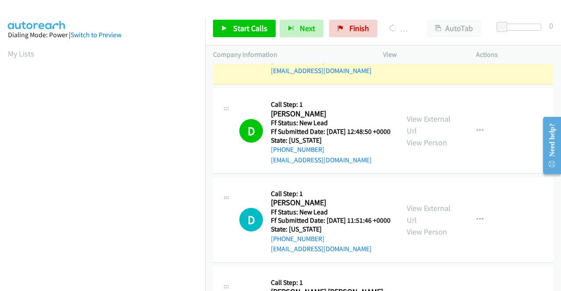
scroll to position [200, 0]
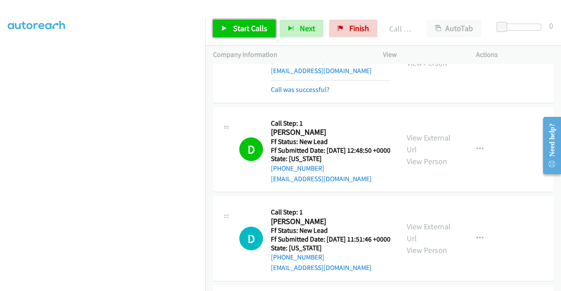
click at [249, 27] on span "Start Calls" at bounding box center [250, 28] width 34 height 10
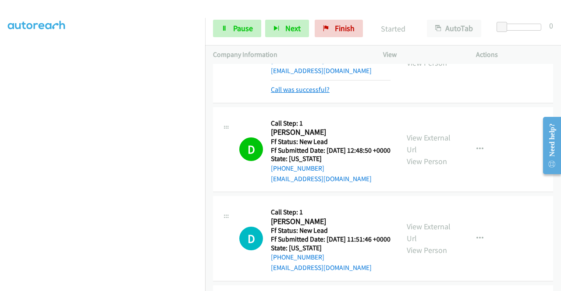
click at [308, 94] on link "Call was successful?" at bounding box center [300, 89] width 59 height 8
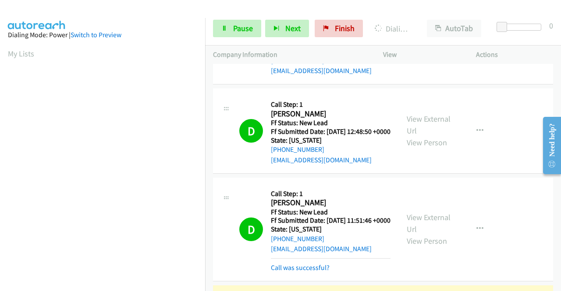
scroll to position [1312, 0]
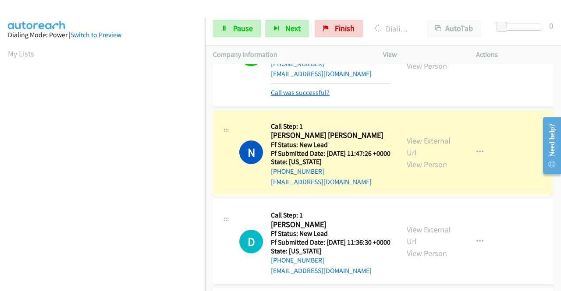
click at [324, 97] on link "Call was successful?" at bounding box center [300, 93] width 59 height 8
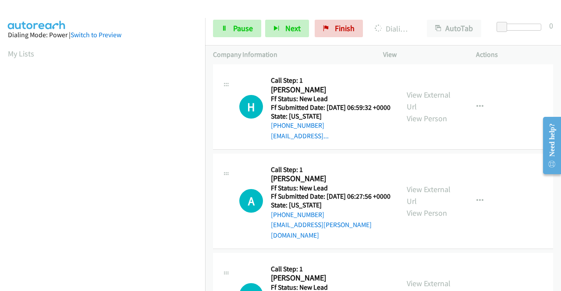
scroll to position [1531, 0]
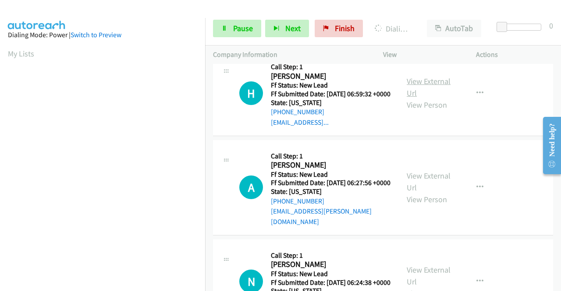
click at [431, 98] on link "View External Url" at bounding box center [429, 87] width 44 height 22
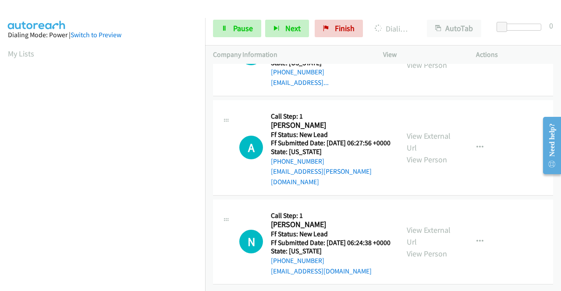
scroll to position [1619, 0]
click at [427, 153] on link "View External Url" at bounding box center [429, 142] width 44 height 22
click at [439, 225] on link "View External Url" at bounding box center [429, 236] width 44 height 22
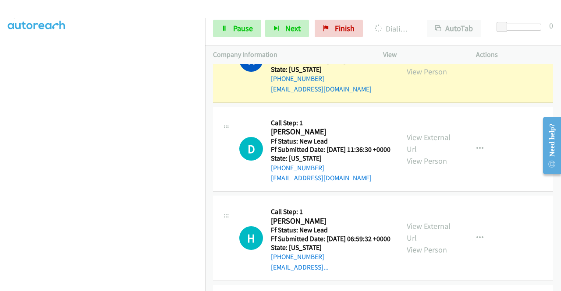
scroll to position [0, 0]
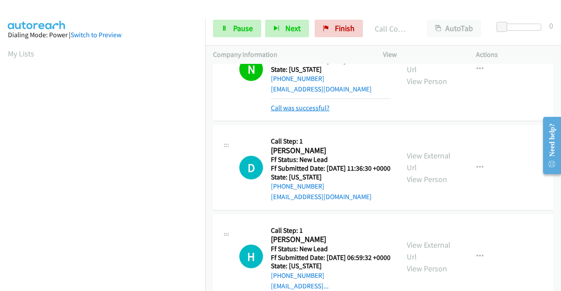
click at [301, 112] on link "Call was successful?" at bounding box center [300, 108] width 59 height 8
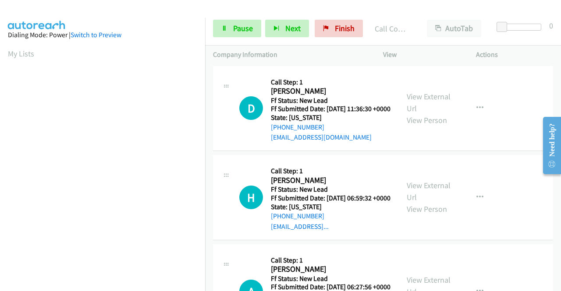
scroll to position [1474, 0]
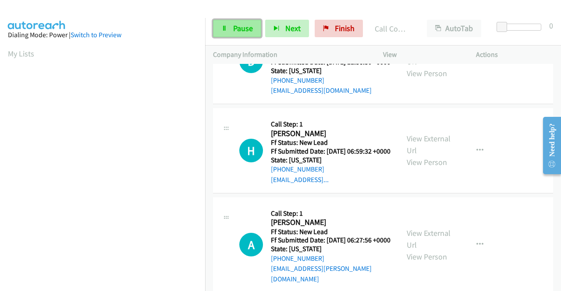
click at [235, 32] on span "Pause" at bounding box center [243, 28] width 20 height 10
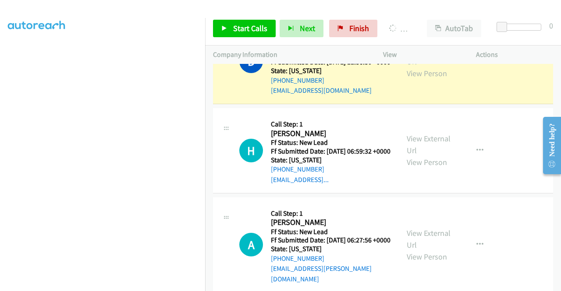
scroll to position [200, 0]
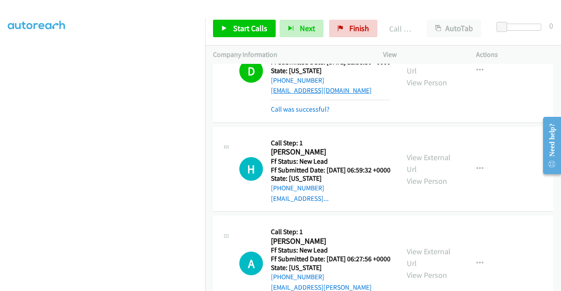
drag, startPoint x: 305, startPoint y: 256, endPoint x: 310, endPoint y: 233, distance: 24.2
click at [305, 114] on link "Call was successful?" at bounding box center [300, 109] width 59 height 8
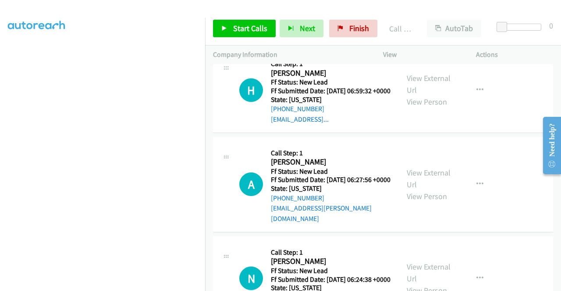
scroll to position [1605, 0]
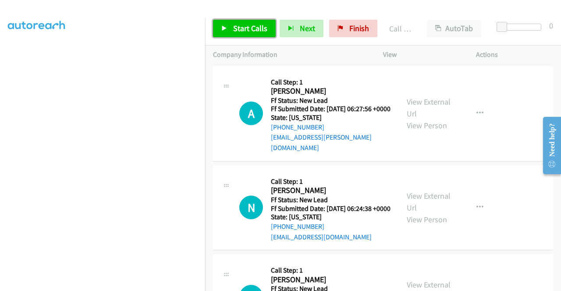
click at [239, 25] on span "Start Calls" at bounding box center [250, 28] width 34 height 10
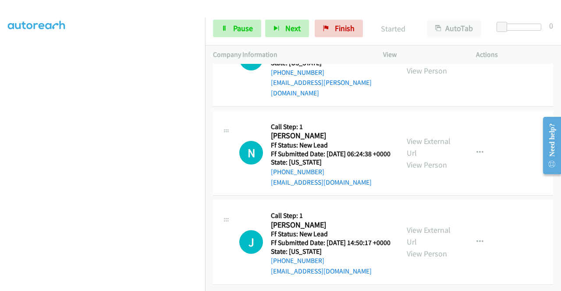
scroll to position [1824, 0]
click at [433, 228] on link "View External Url" at bounding box center [429, 236] width 44 height 22
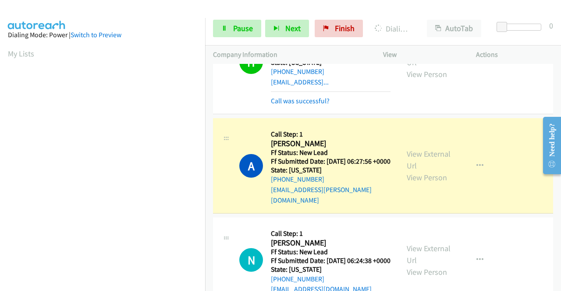
scroll to position [1615, 0]
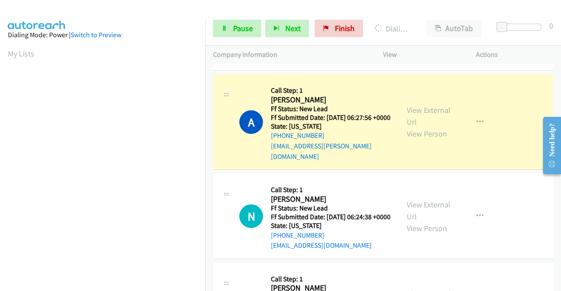
click at [291, 61] on link "Call was successful?" at bounding box center [300, 57] width 59 height 8
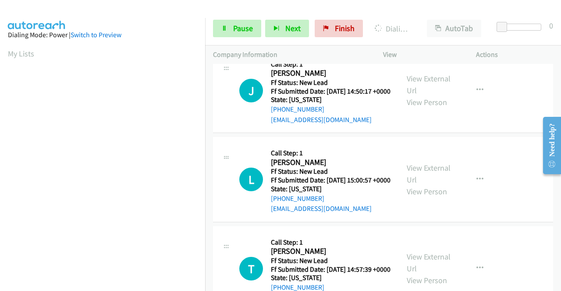
scroll to position [1834, 0]
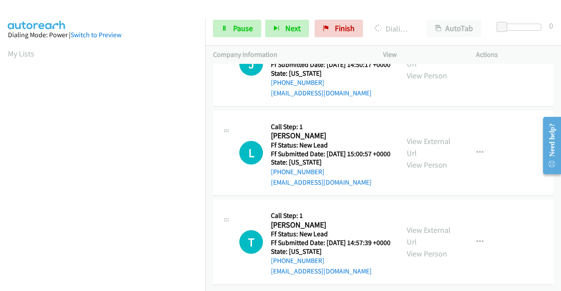
scroll to position [1922, 0]
click at [432, 158] on link "View External Url" at bounding box center [429, 147] width 44 height 22
click at [432, 241] on link "View External Url" at bounding box center [429, 236] width 44 height 22
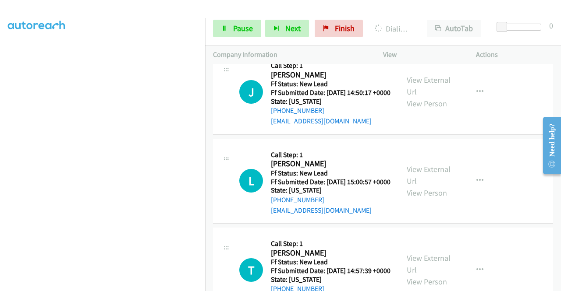
scroll to position [0, 0]
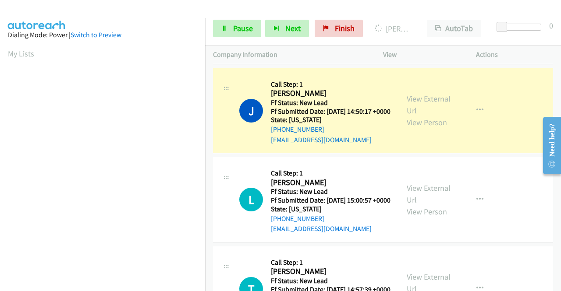
click at [290, 55] on link "Call was successful?" at bounding box center [300, 50] width 59 height 8
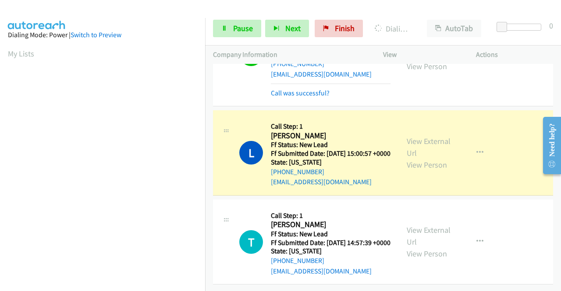
scroll to position [1942, 0]
click at [318, 97] on link "Call was successful?" at bounding box center [300, 93] width 59 height 8
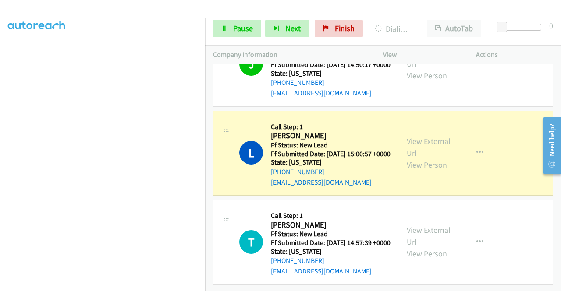
scroll to position [200, 0]
click at [238, 30] on span "Pause" at bounding box center [243, 28] width 20 height 10
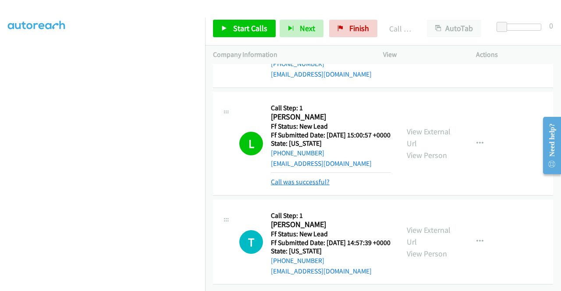
click at [318, 186] on link "Call was successful?" at bounding box center [300, 182] width 59 height 8
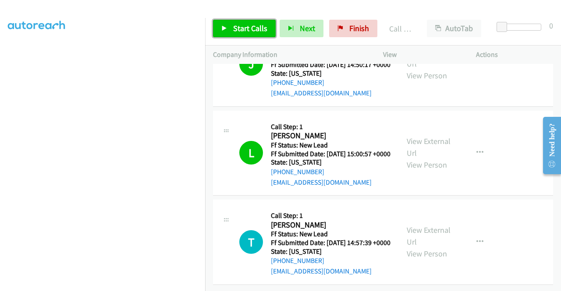
click at [256, 31] on span "Start Calls" at bounding box center [250, 28] width 34 height 10
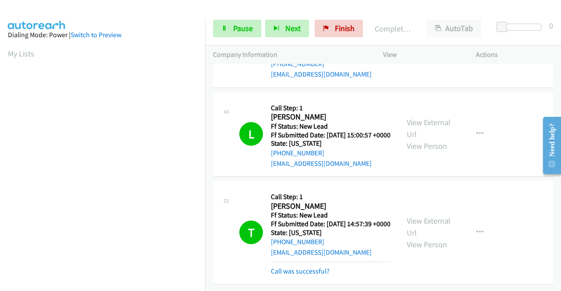
scroll to position [2088, 0]
click at [312, 270] on div "Call was successful?" at bounding box center [331, 271] width 120 height 11
click at [310, 267] on link "Call was successful?" at bounding box center [300, 271] width 59 height 8
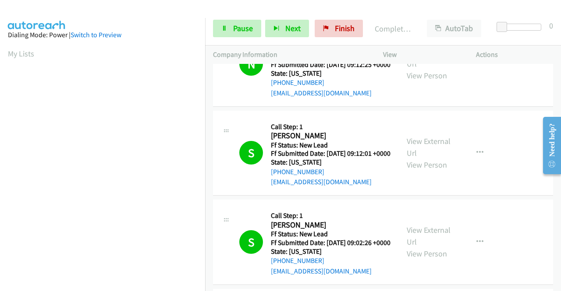
scroll to position [0, 0]
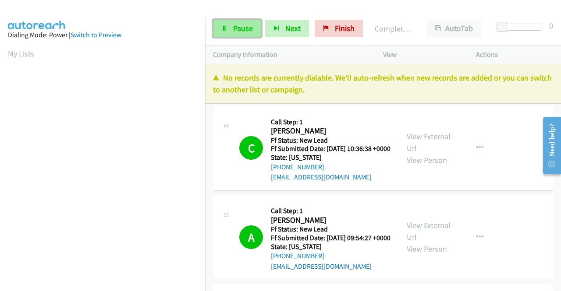
click at [242, 26] on span "Pause" at bounding box center [243, 28] width 20 height 10
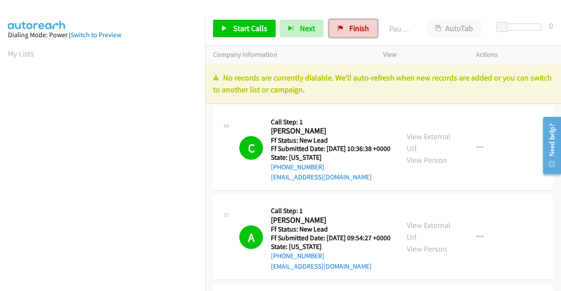
drag, startPoint x: 337, startPoint y: 28, endPoint x: 321, endPoint y: 46, distance: 24.2
click at [337, 28] on icon at bounding box center [340, 29] width 6 height 6
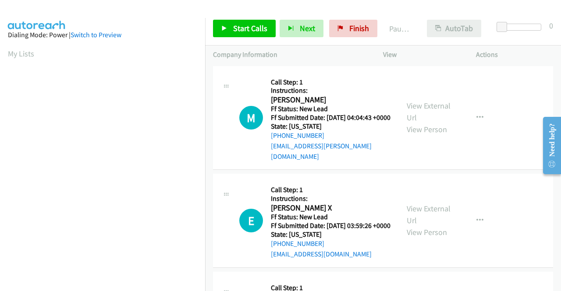
drag, startPoint x: 524, startPoint y: 50, endPoint x: 434, endPoint y: 32, distance: 91.6
click at [512, 43] on div "Start Calls Pause Next Finish Paused AutoTab AutoTab 0 Company Information Info…" at bounding box center [383, 38] width 356 height 53
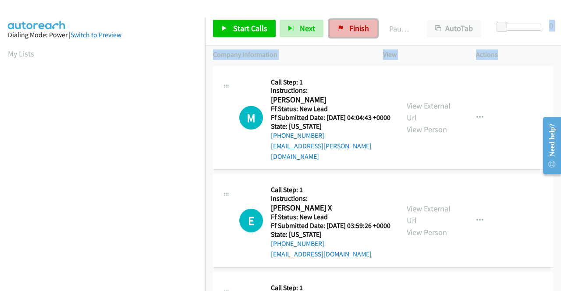
click at [365, 29] on span "Finish" at bounding box center [359, 28] width 20 height 10
click at [339, 33] on link "Finish" at bounding box center [353, 29] width 48 height 18
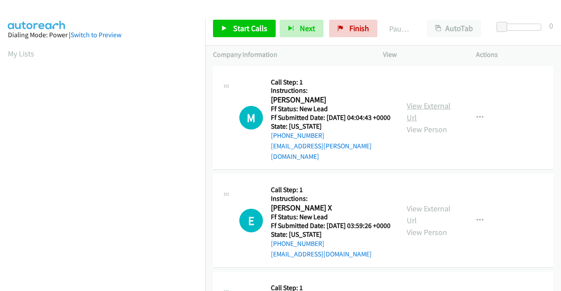
click at [442, 105] on link "View External Url" at bounding box center [429, 112] width 44 height 22
click at [432, 213] on link "View External Url" at bounding box center [429, 215] width 44 height 22
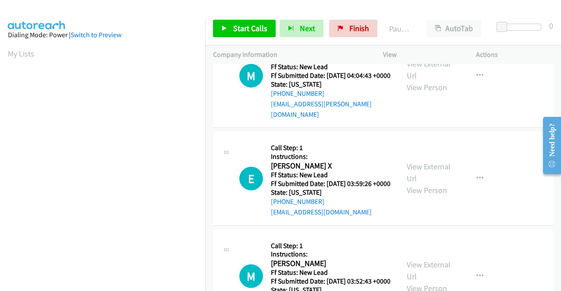
scroll to position [88, 0]
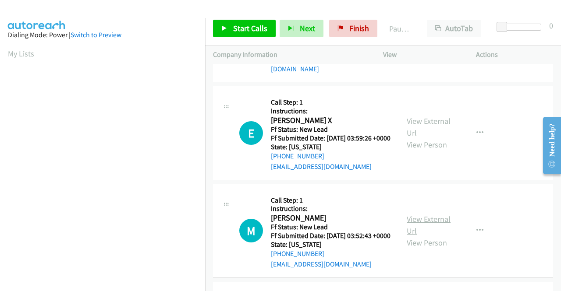
click at [436, 227] on link "View External Url" at bounding box center [429, 225] width 44 height 22
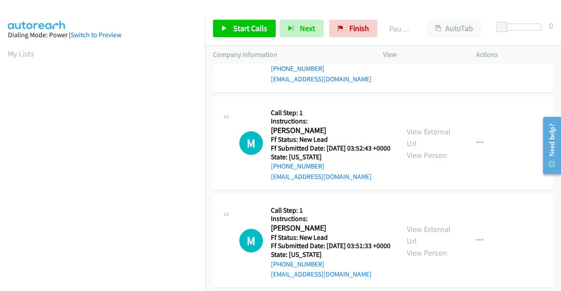
scroll to position [219, 0]
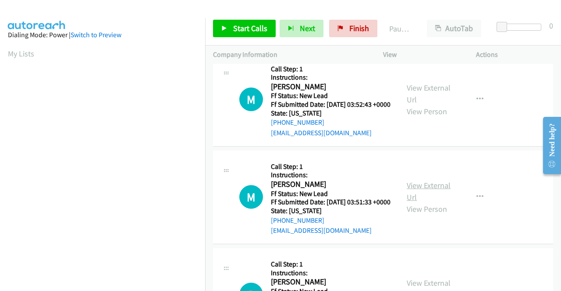
click at [418, 202] on link "View External Url" at bounding box center [429, 192] width 44 height 22
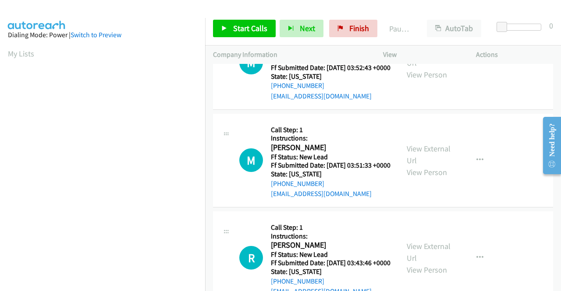
scroll to position [307, 0]
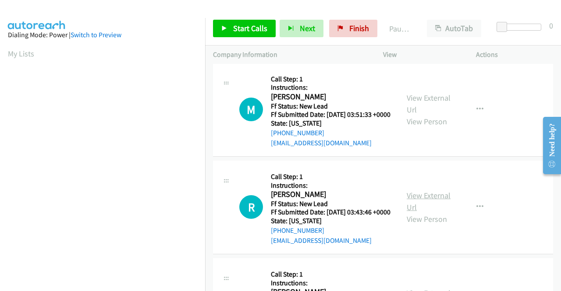
click at [430, 213] on link "View External Url" at bounding box center [429, 202] width 44 height 22
click at [237, 28] on span "Start Calls" at bounding box center [250, 28] width 34 height 10
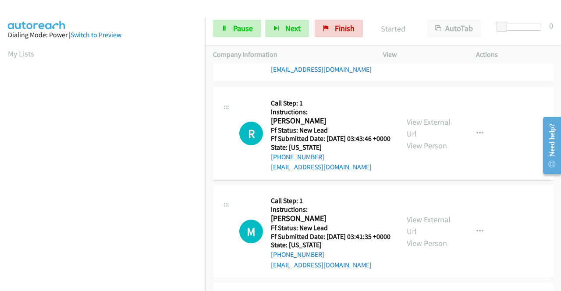
scroll to position [394, 0]
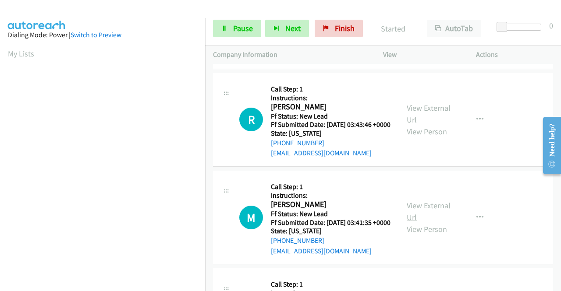
click at [433, 223] on link "View External Url" at bounding box center [429, 212] width 44 height 22
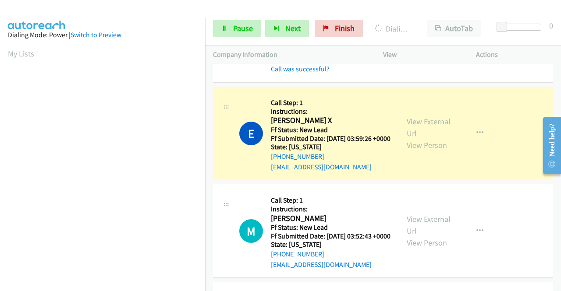
scroll to position [62, 0]
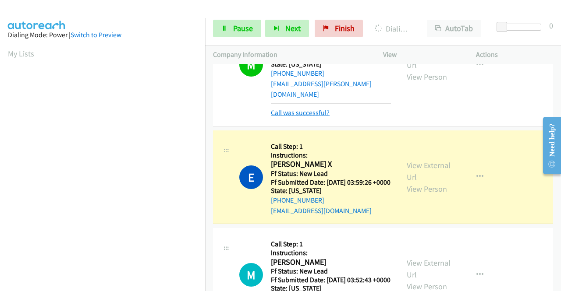
click at [297, 114] on link "Call was successful?" at bounding box center [300, 113] width 59 height 8
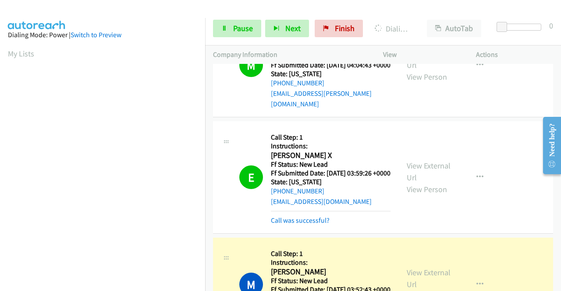
scroll to position [200, 0]
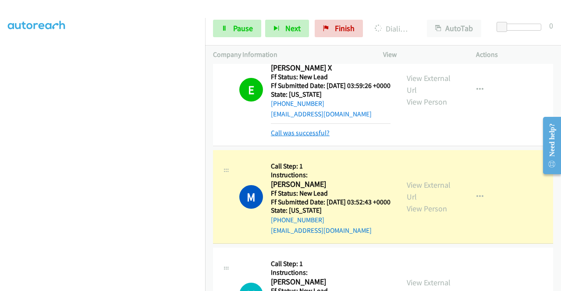
click at [323, 137] on link "Call was successful?" at bounding box center [300, 133] width 59 height 8
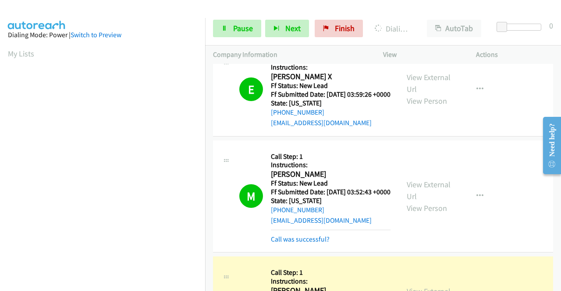
scroll to position [175, 0]
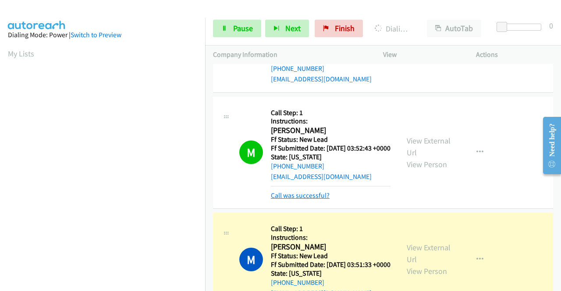
click at [298, 200] on link "Call was successful?" at bounding box center [300, 196] width 59 height 8
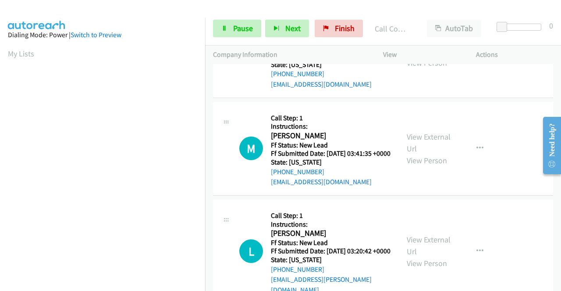
scroll to position [500, 0]
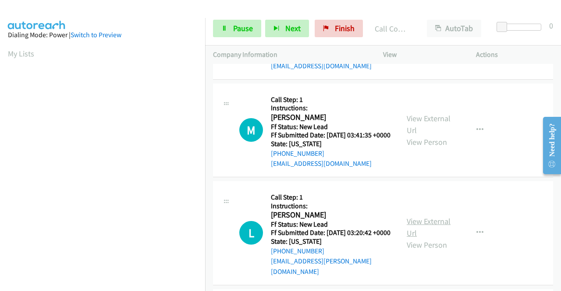
click at [440, 238] on link "View External Url" at bounding box center [429, 227] width 44 height 22
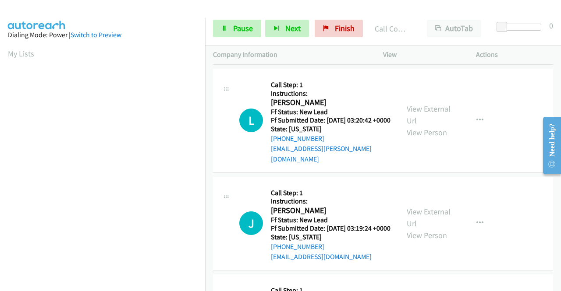
scroll to position [632, 0]
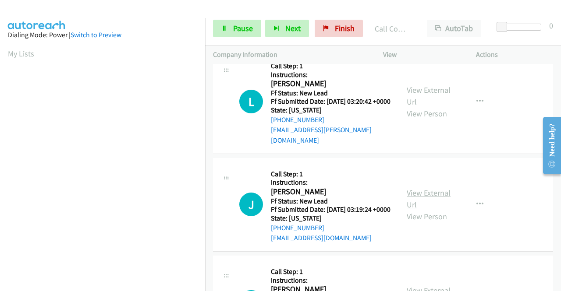
click at [428, 210] on link "View External Url" at bounding box center [429, 199] width 44 height 22
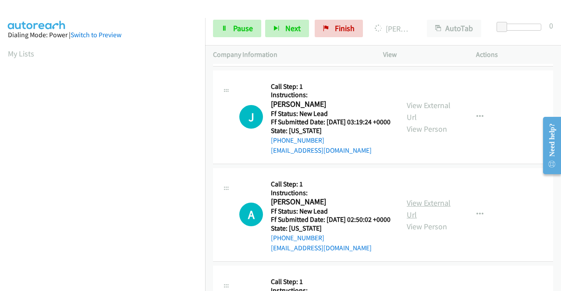
click at [432, 220] on link "View External Url" at bounding box center [429, 209] width 44 height 22
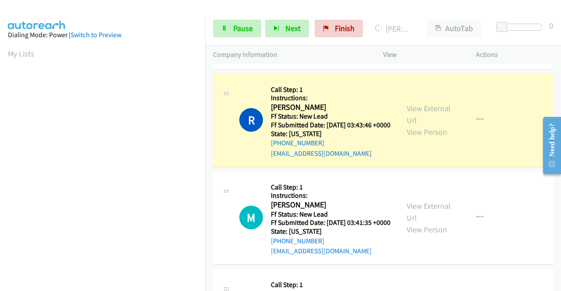
scroll to position [369, 0]
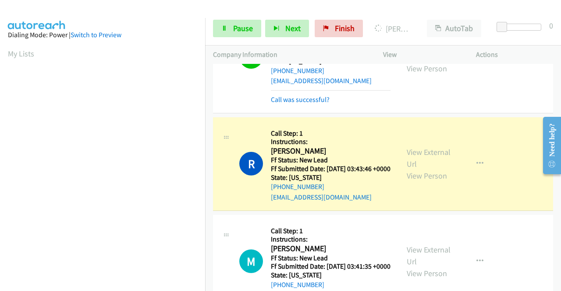
click at [315, 105] on div "Call was successful?" at bounding box center [331, 100] width 120 height 11
click at [319, 104] on link "Call was successful?" at bounding box center [300, 100] width 59 height 8
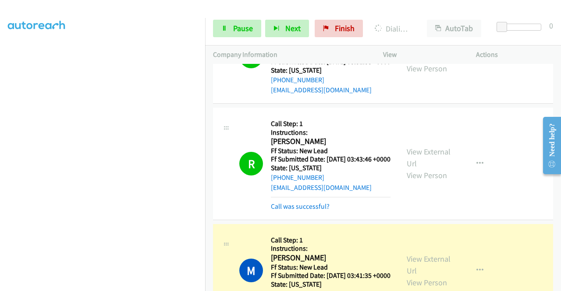
scroll to position [491, 0]
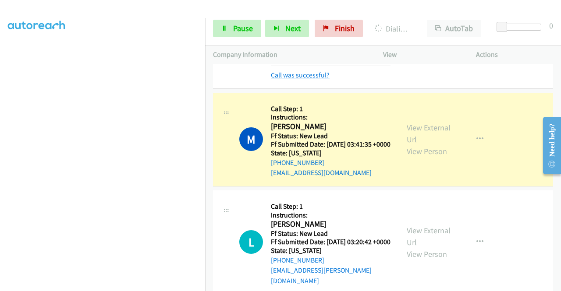
click at [326, 79] on link "Call was successful?" at bounding box center [300, 75] width 59 height 8
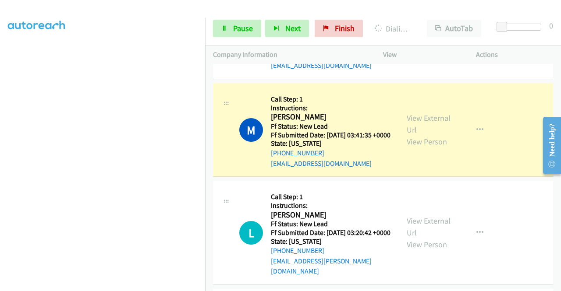
scroll to position [0, 0]
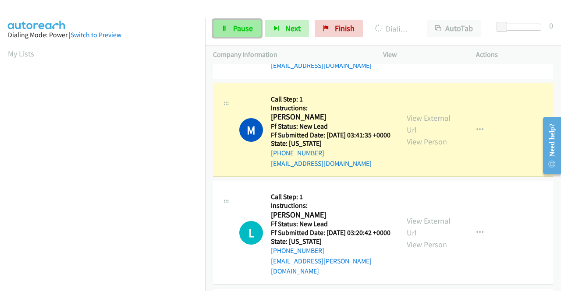
click at [244, 31] on span "Pause" at bounding box center [243, 28] width 20 height 10
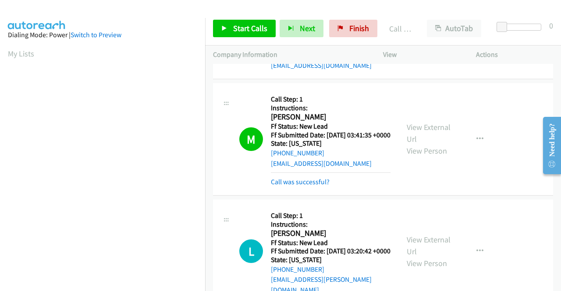
scroll to position [200, 0]
click at [289, 186] on link "Call was successful?" at bounding box center [300, 182] width 59 height 8
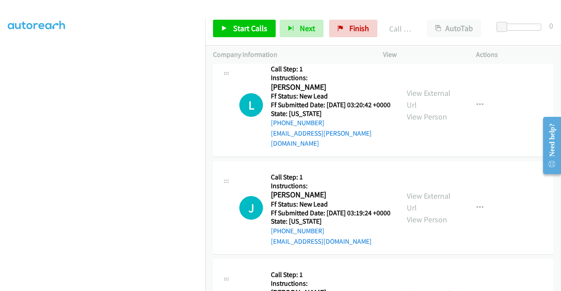
scroll to position [614, 0]
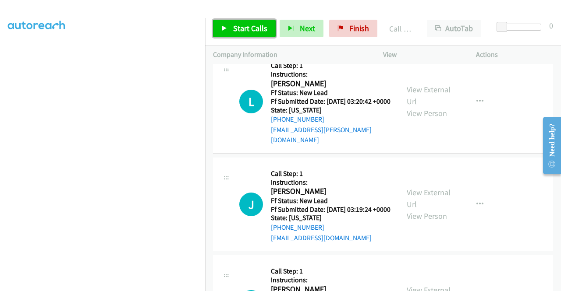
click at [253, 32] on span "Start Calls" at bounding box center [250, 28] width 34 height 10
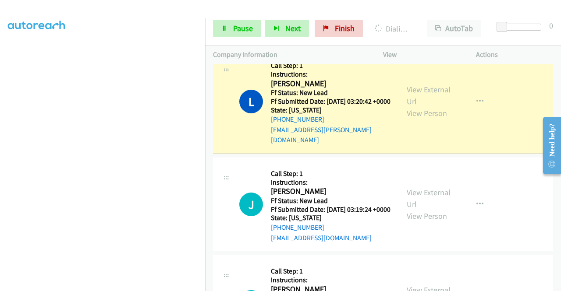
click at [209, 254] on td "J Callback Scheduled Call Step: 1 Instructions: Jeff Lowe America/Los_Angeles F…" at bounding box center [383, 205] width 356 height 98
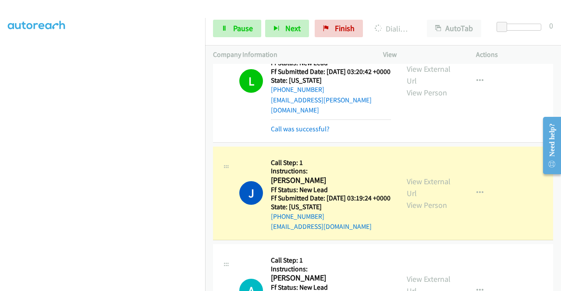
scroll to position [657, 0]
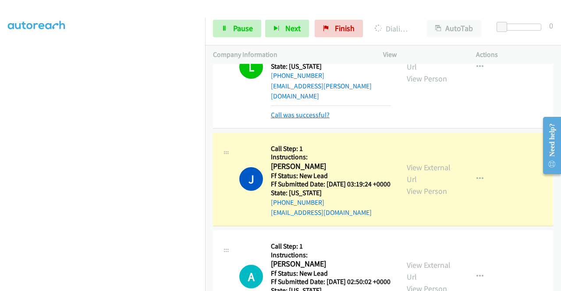
click at [321, 119] on link "Call was successful?" at bounding box center [300, 115] width 59 height 8
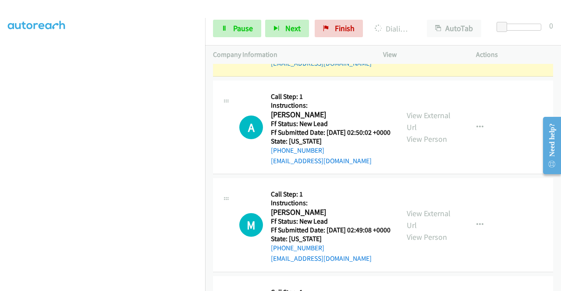
scroll to position [789, 0]
click at [244, 32] on span "Pause" at bounding box center [243, 28] width 20 height 10
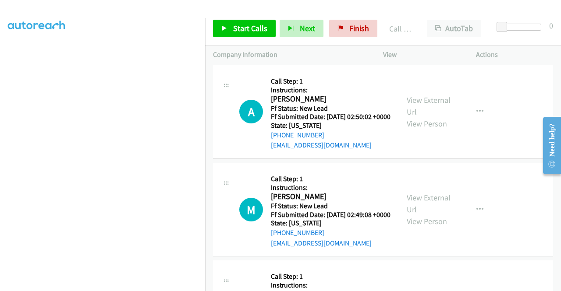
scroll to position [841, 0]
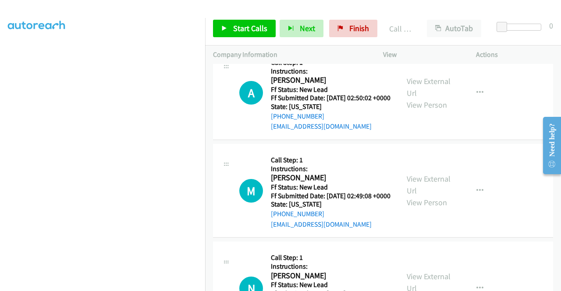
click at [320, 33] on link "Call was successful?" at bounding box center [300, 29] width 59 height 8
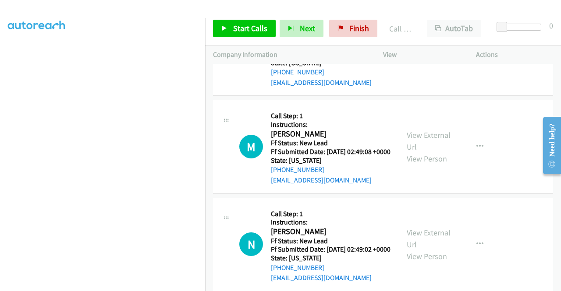
scroll to position [885, 0]
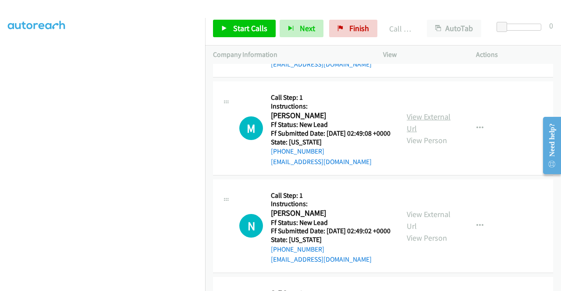
click at [425, 134] on link "View External Url" at bounding box center [429, 123] width 44 height 22
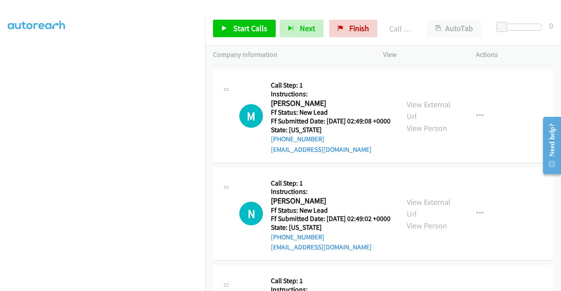
scroll to position [929, 0]
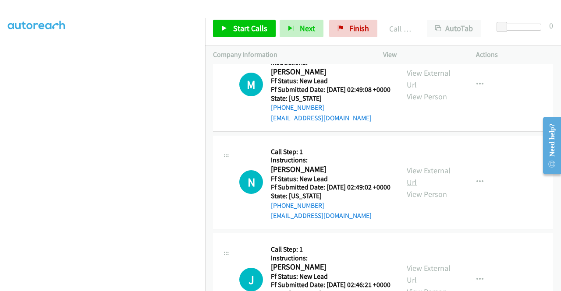
click at [431, 188] on link "View External Url" at bounding box center [429, 177] width 44 height 22
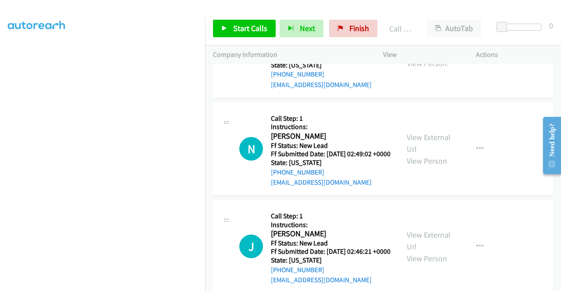
scroll to position [1017, 0]
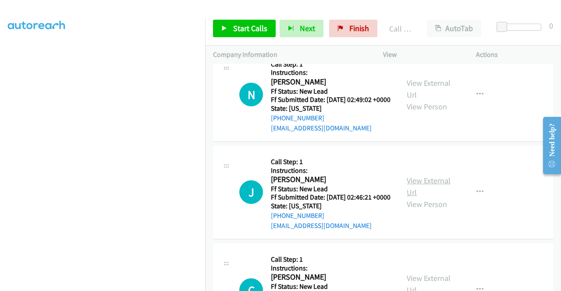
click at [427, 198] on link "View External Url" at bounding box center [429, 187] width 44 height 22
click at [238, 25] on span "Start Calls" at bounding box center [250, 28] width 34 height 10
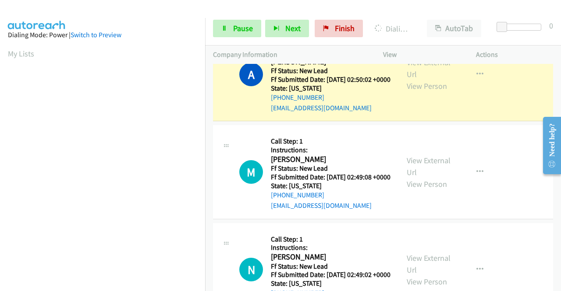
scroll to position [200, 0]
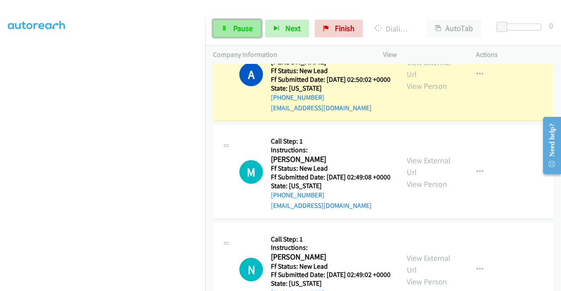
click at [248, 23] on span "Pause" at bounding box center [243, 28] width 20 height 10
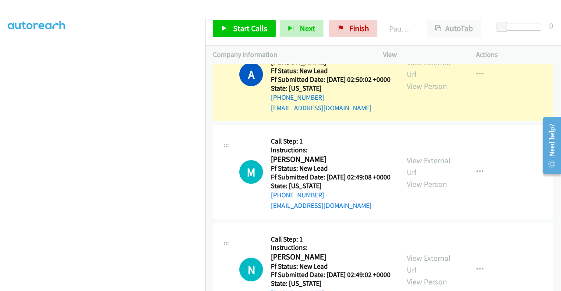
scroll to position [0, 0]
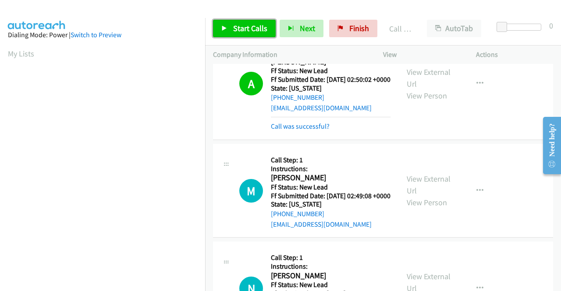
drag, startPoint x: 260, startPoint y: 25, endPoint x: 290, endPoint y: 84, distance: 65.7
click at [260, 25] on span "Start Calls" at bounding box center [250, 28] width 34 height 10
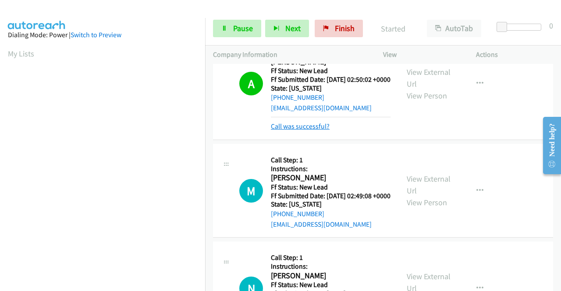
click at [322, 131] on link "Call was successful?" at bounding box center [300, 126] width 59 height 8
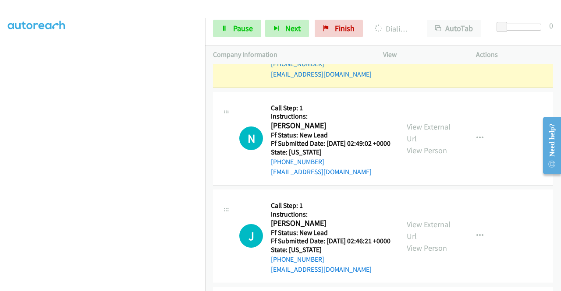
scroll to position [200, 0]
click at [231, 30] on link "Pause" at bounding box center [237, 29] width 48 height 18
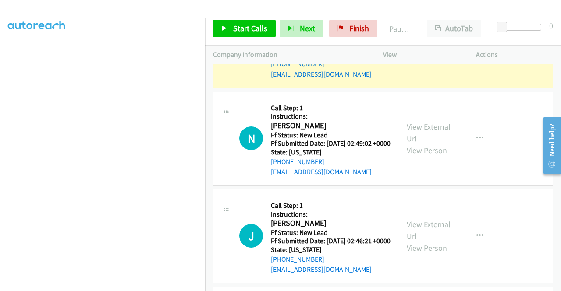
scroll to position [0, 0]
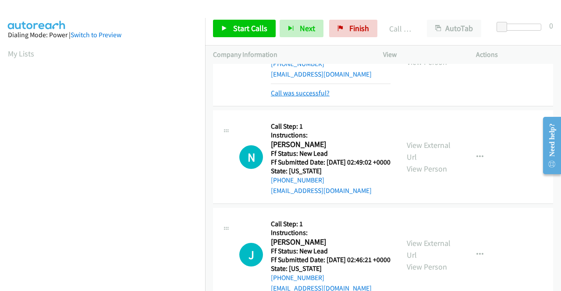
click at [317, 97] on link "Call was successful?" at bounding box center [300, 93] width 59 height 8
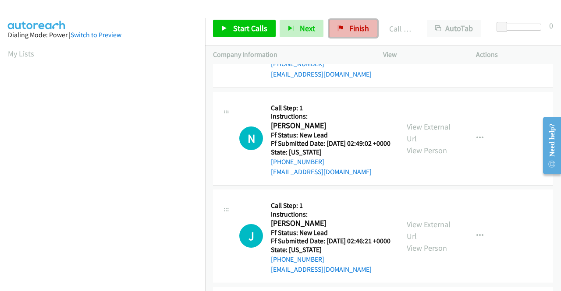
click at [352, 24] on span "Finish" at bounding box center [359, 28] width 20 height 10
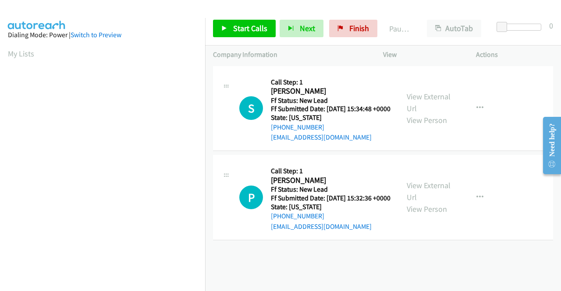
click at [516, 51] on p "Actions" at bounding box center [514, 55] width 77 height 11
click at [430, 102] on link "View External Url" at bounding box center [429, 103] width 44 height 22
click at [435, 197] on link "View External Url" at bounding box center [429, 192] width 44 height 22
click at [259, 26] on span "Start Calls" at bounding box center [250, 28] width 34 height 10
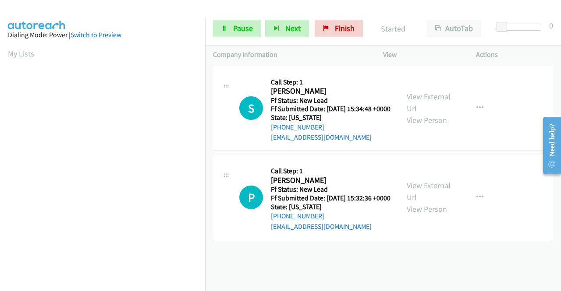
click at [209, 163] on td "P Callback Scheduled Call Step: 1 [PERSON_NAME] America/New_York Ff Status: New…" at bounding box center [383, 197] width 356 height 89
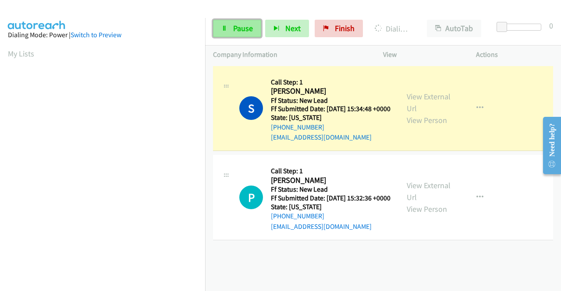
click at [225, 32] on link "Pause" at bounding box center [237, 29] width 48 height 18
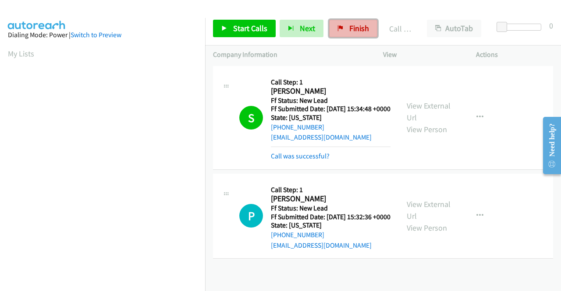
click at [359, 30] on span "Finish" at bounding box center [359, 28] width 20 height 10
click at [317, 160] on link "Call was successful?" at bounding box center [300, 156] width 59 height 8
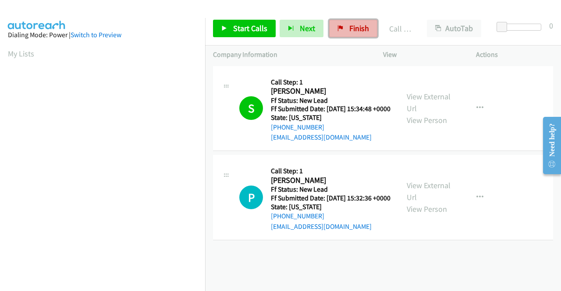
click at [357, 23] on link "Finish" at bounding box center [353, 29] width 48 height 18
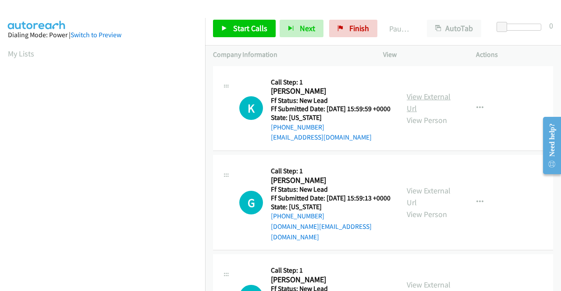
click at [438, 100] on link "View External Url" at bounding box center [429, 103] width 44 height 22
click at [433, 199] on link "View External Url" at bounding box center [429, 197] width 44 height 22
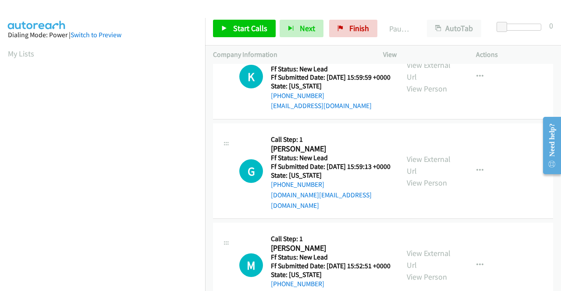
scroll to position [88, 0]
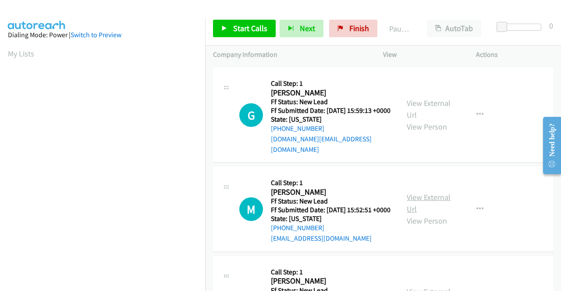
click at [434, 211] on link "View External Url" at bounding box center [429, 203] width 44 height 22
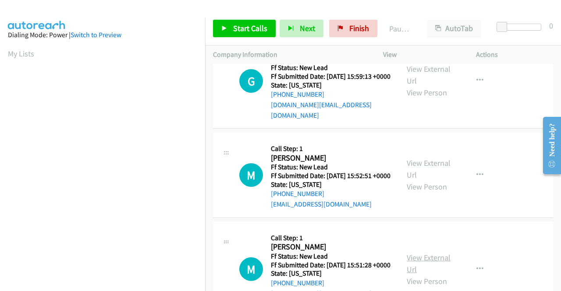
scroll to position [175, 0]
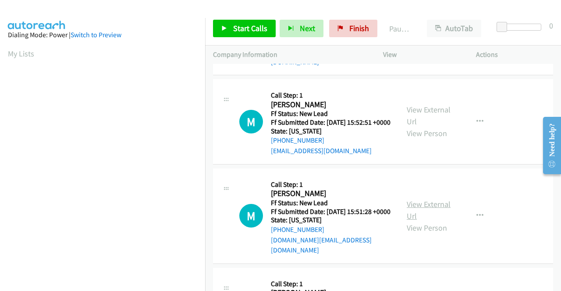
click at [428, 218] on link "View External Url" at bounding box center [429, 210] width 44 height 22
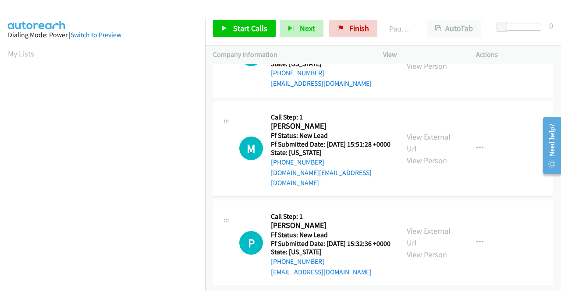
scroll to position [263, 0]
click at [432, 233] on link "View External Url" at bounding box center [429, 236] width 44 height 22
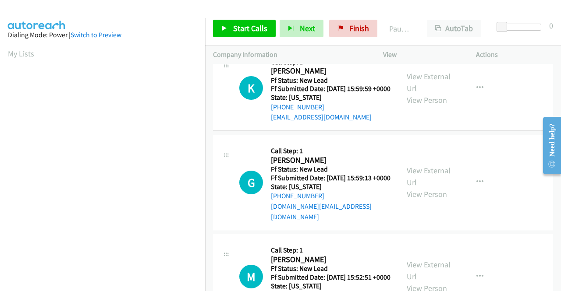
scroll to position [0, 0]
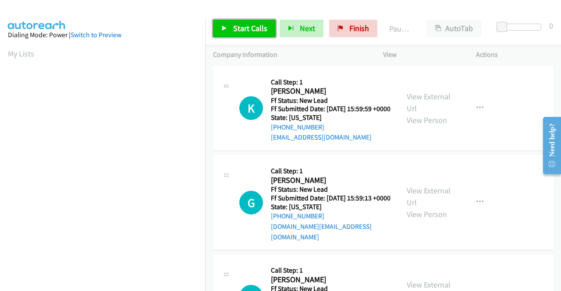
click at [241, 25] on span "Start Calls" at bounding box center [250, 28] width 34 height 10
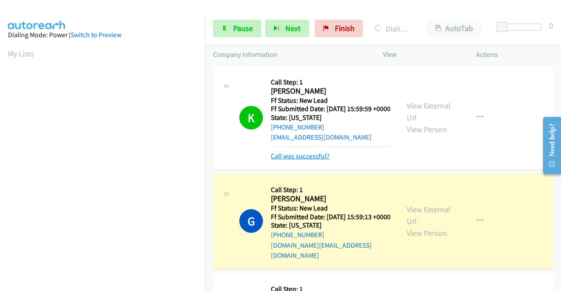
click at [321, 160] on link "Call was successful?" at bounding box center [300, 156] width 59 height 8
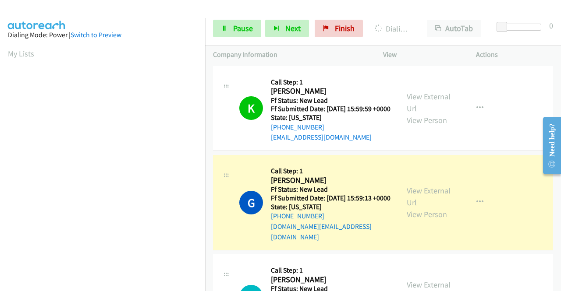
scroll to position [200, 0]
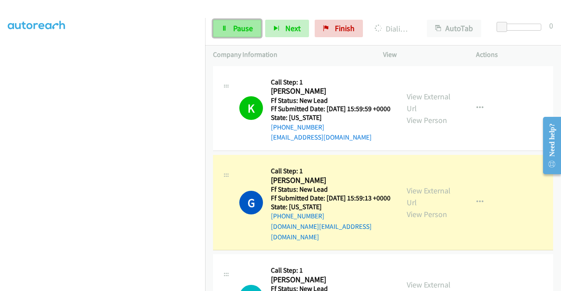
click at [248, 23] on link "Pause" at bounding box center [237, 29] width 48 height 18
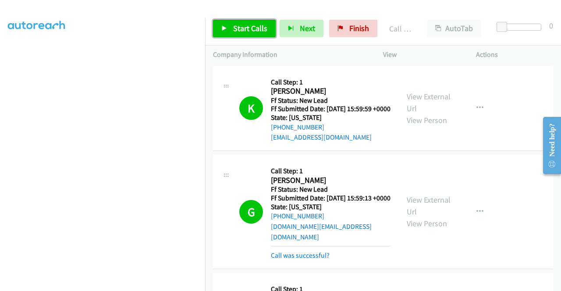
click at [244, 28] on span "Start Calls" at bounding box center [250, 28] width 34 height 10
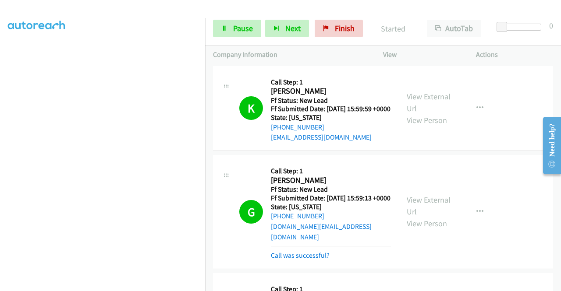
scroll to position [88, 0]
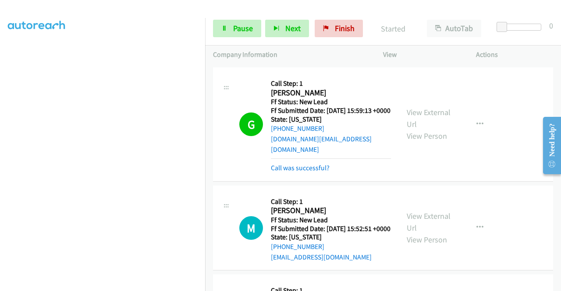
click at [327, 170] on div "Call was successful?" at bounding box center [331, 168] width 120 height 11
click at [326, 172] on link "Call was successful?" at bounding box center [300, 168] width 59 height 8
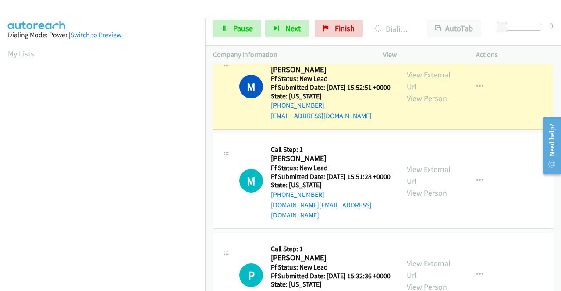
scroll to position [184, 0]
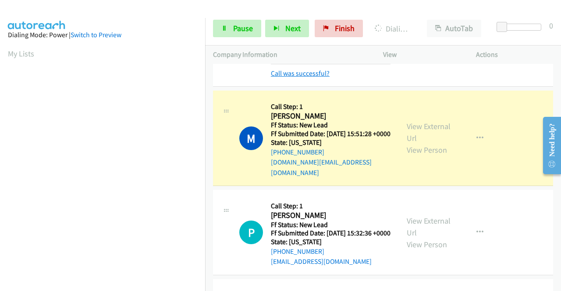
click at [320, 78] on link "Call was successful?" at bounding box center [300, 73] width 59 height 8
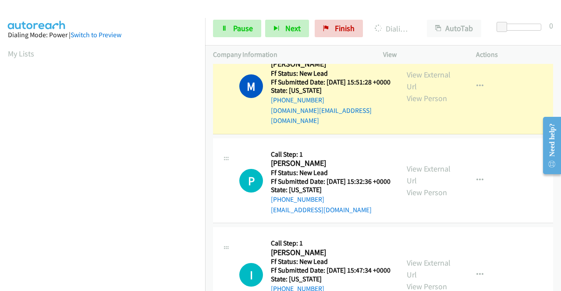
scroll to position [359, 0]
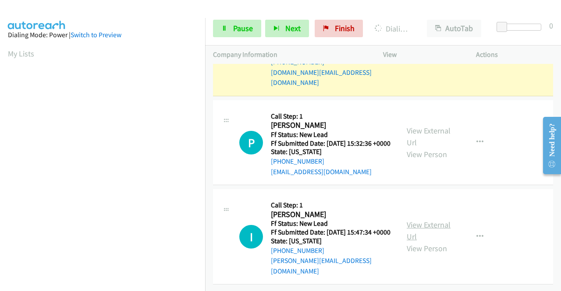
click at [427, 234] on link "View External Url" at bounding box center [429, 231] width 44 height 22
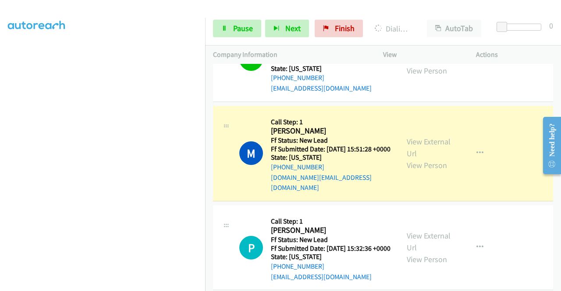
scroll to position [0, 0]
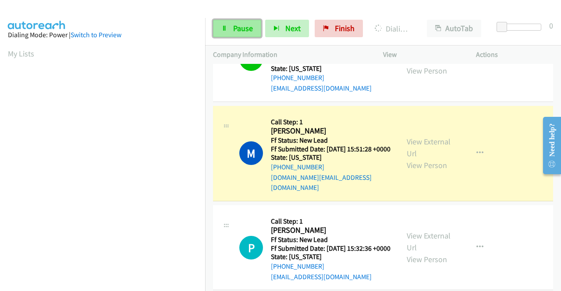
click at [239, 32] on span "Pause" at bounding box center [243, 28] width 20 height 10
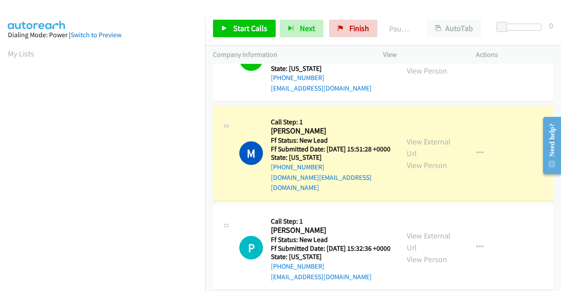
scroll to position [200, 0]
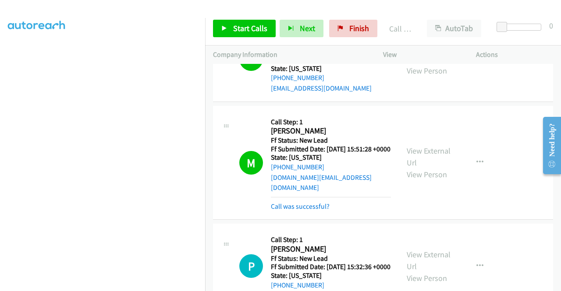
drag, startPoint x: 322, startPoint y: 219, endPoint x: 313, endPoint y: 184, distance: 36.1
click at [322, 211] on link "Call was successful?" at bounding box center [300, 206] width 59 height 8
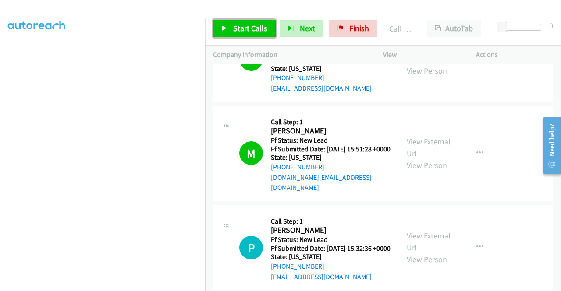
click at [261, 28] on span "Start Calls" at bounding box center [250, 28] width 34 height 10
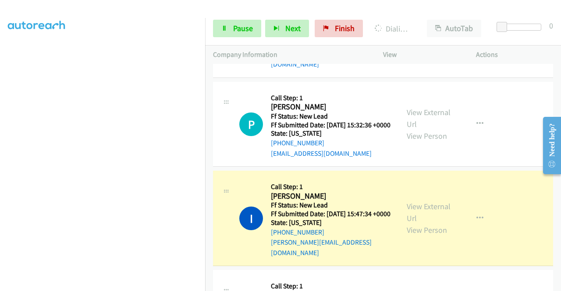
scroll to position [369, 0]
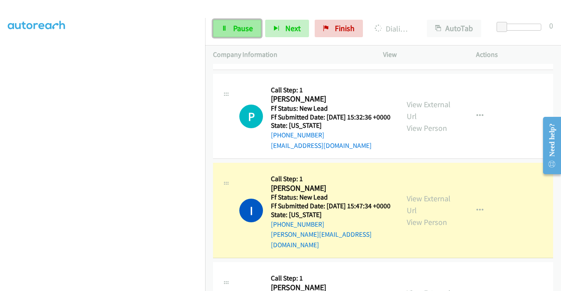
click at [245, 26] on span "Pause" at bounding box center [243, 28] width 20 height 10
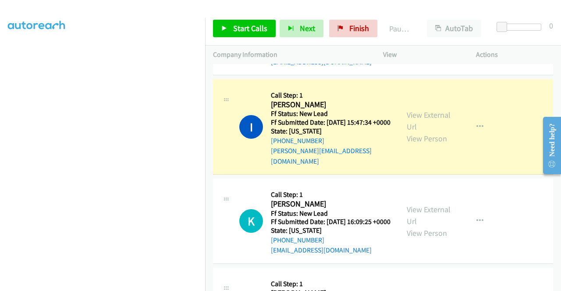
scroll to position [501, 0]
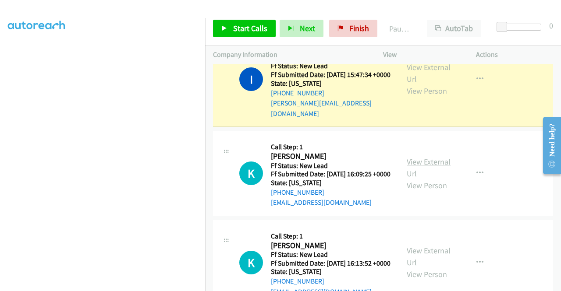
click at [438, 179] on link "View External Url" at bounding box center [429, 168] width 44 height 22
click at [439, 268] on link "View External Url" at bounding box center [429, 257] width 44 height 22
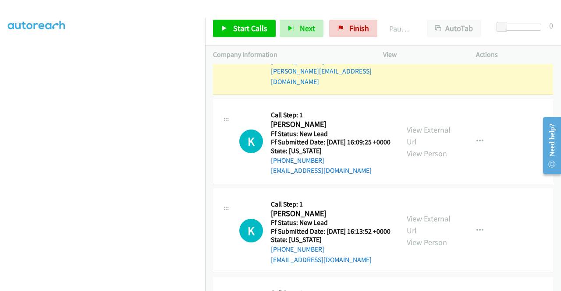
scroll to position [632, 0]
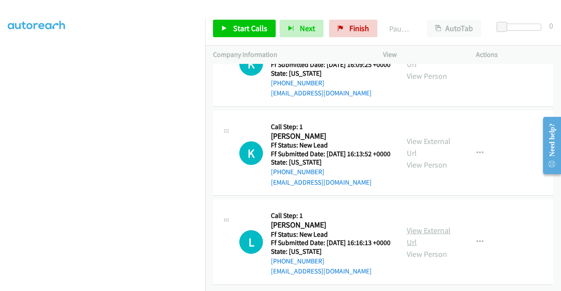
click at [440, 248] on link "View External Url" at bounding box center [429, 237] width 44 height 22
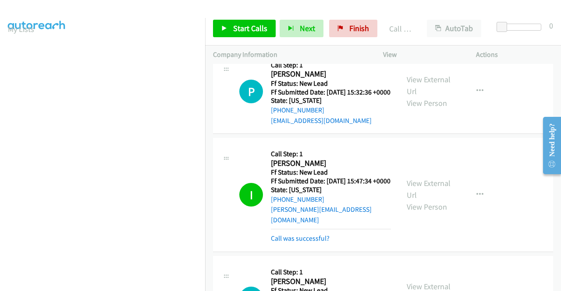
scroll to position [374, 0]
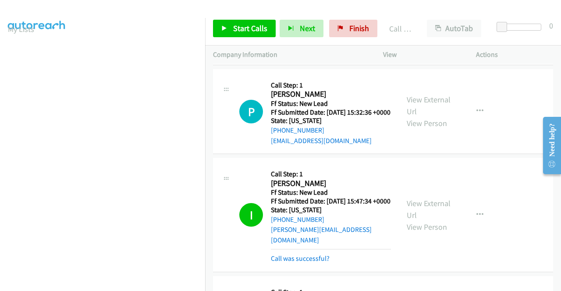
drag, startPoint x: 310, startPoint y: 279, endPoint x: 196, endPoint y: 182, distance: 149.3
click at [310, 263] on link "Call was successful?" at bounding box center [300, 259] width 59 height 8
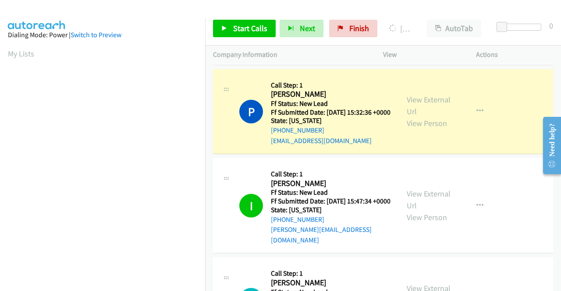
scroll to position [200, 0]
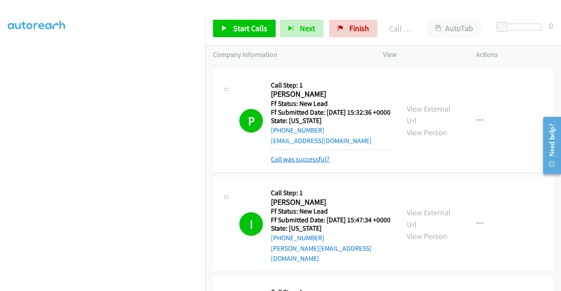
click at [294, 163] on link "Call was successful?" at bounding box center [300, 159] width 59 height 8
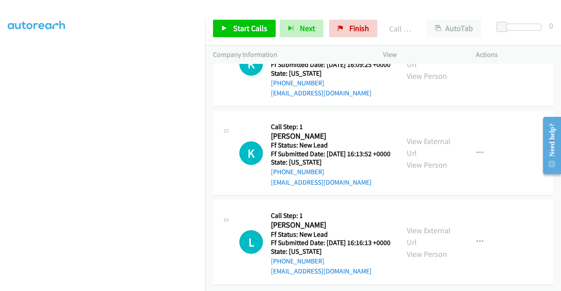
scroll to position [663, 0]
click at [257, 30] on span "Start Calls" at bounding box center [250, 28] width 34 height 10
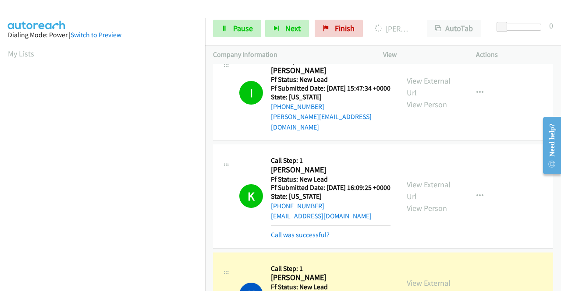
scroll to position [619, 0]
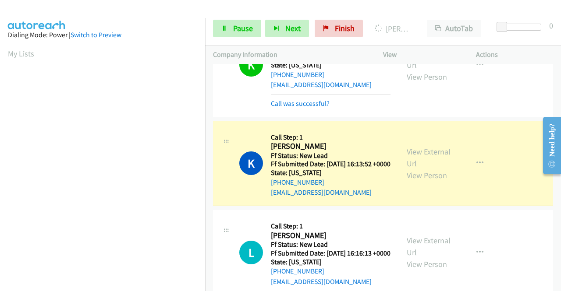
click at [324, 109] on div "Call was successful?" at bounding box center [331, 104] width 120 height 11
click at [288, 108] on link "Call was successful?" at bounding box center [300, 103] width 59 height 8
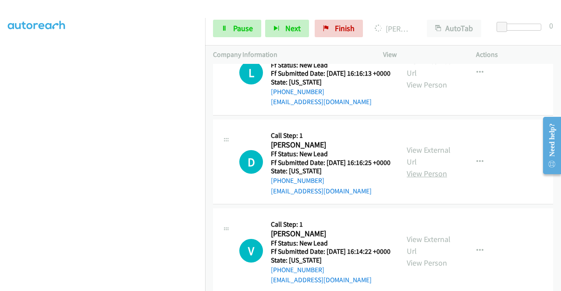
scroll to position [794, 0]
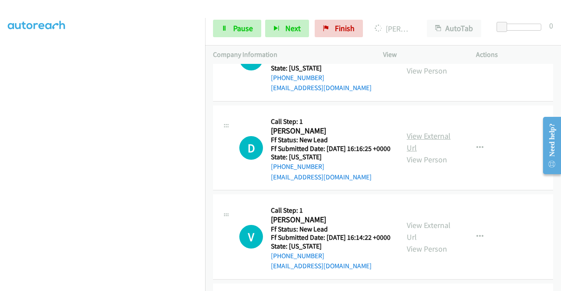
click at [434, 153] on link "View External Url" at bounding box center [429, 142] width 44 height 22
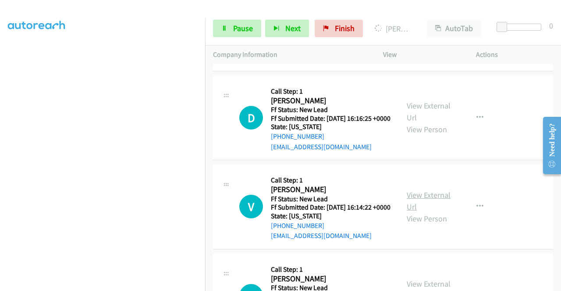
scroll to position [838, 0]
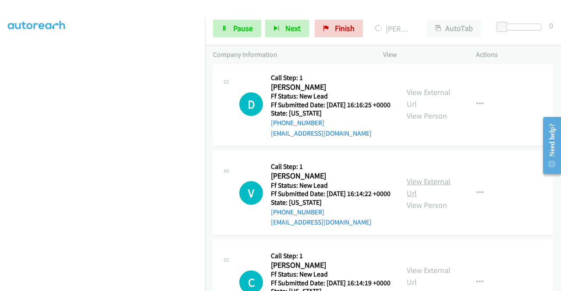
click at [420, 199] on link "View External Url" at bounding box center [429, 188] width 44 height 22
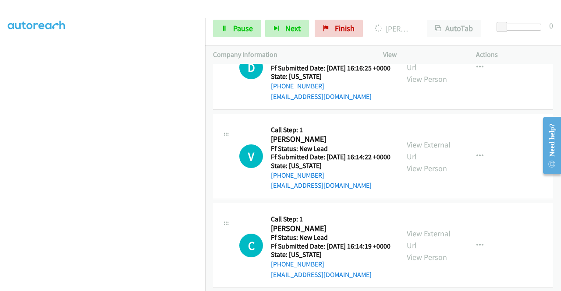
scroll to position [926, 0]
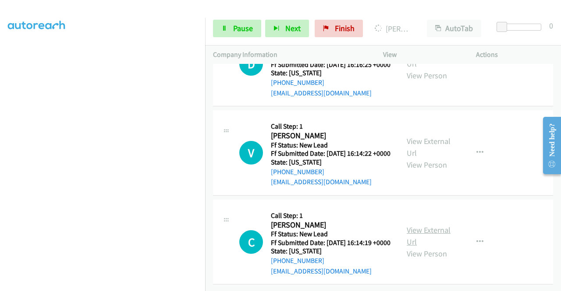
click at [429, 246] on link "View External Url" at bounding box center [429, 236] width 44 height 22
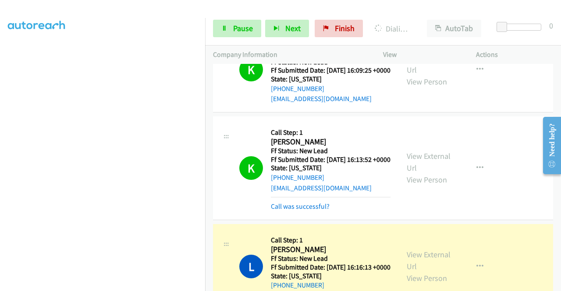
scroll to position [0, 0]
click at [286, 212] on div "Call was successful?" at bounding box center [331, 207] width 120 height 11
click at [281, 211] on link "Call was successful?" at bounding box center [300, 206] width 59 height 8
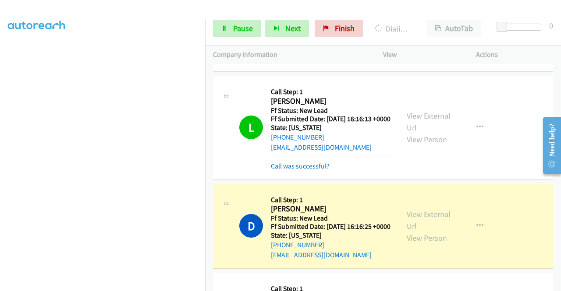
scroll to position [736, 0]
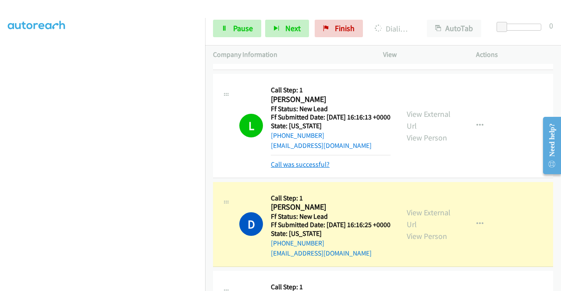
click at [318, 169] on link "Call was successful?" at bounding box center [300, 164] width 59 height 8
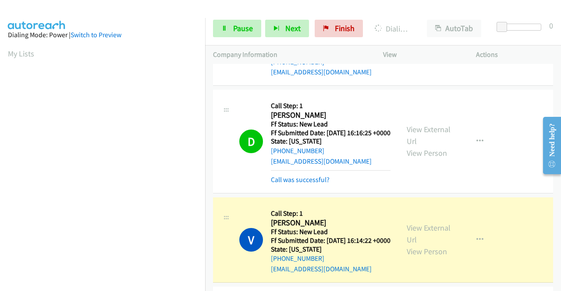
scroll to position [868, 0]
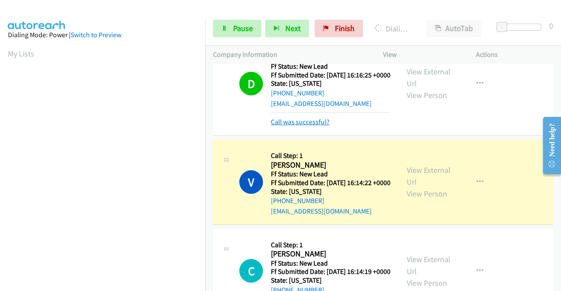
click at [313, 126] on link "Call was successful?" at bounding box center [300, 122] width 59 height 8
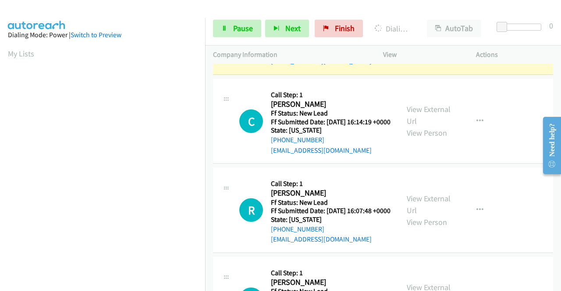
scroll to position [1043, 0]
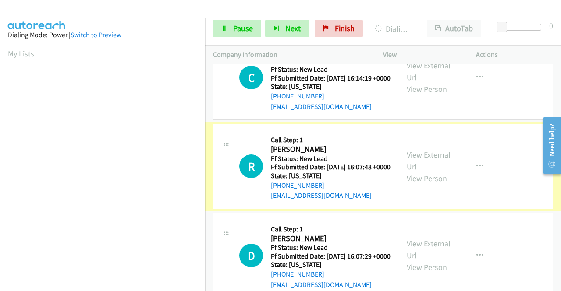
click at [423, 172] on link "View External Url" at bounding box center [429, 161] width 44 height 22
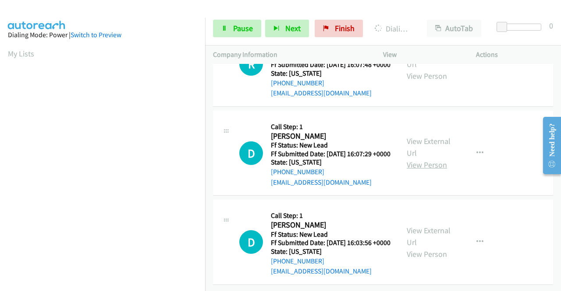
scroll to position [1174, 0]
click at [432, 158] on link "View External Url" at bounding box center [429, 147] width 44 height 22
click at [434, 226] on link "View External Url" at bounding box center [429, 237] width 44 height 22
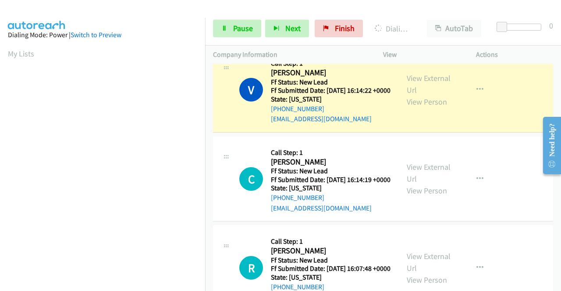
scroll to position [131, 0]
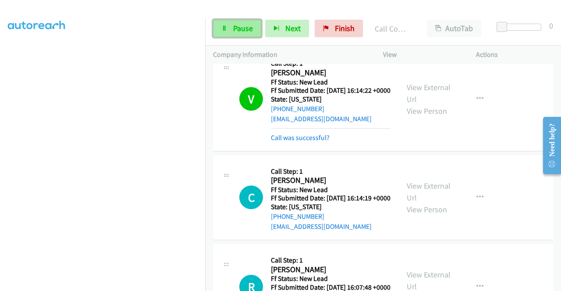
click at [237, 30] on span "Pause" at bounding box center [243, 28] width 20 height 10
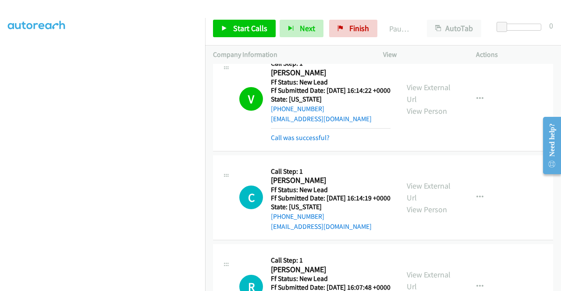
click at [289, 143] on mb0 "Call was successful?" at bounding box center [331, 135] width 120 height 15
click at [289, 142] on link "Call was successful?" at bounding box center [300, 138] width 59 height 8
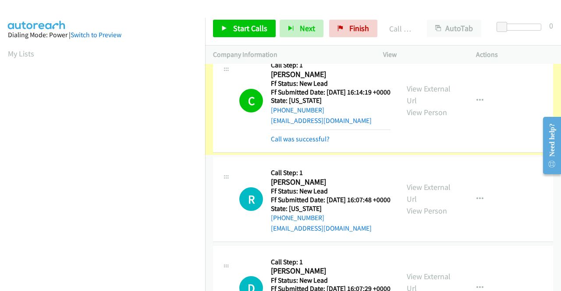
scroll to position [1117, 0]
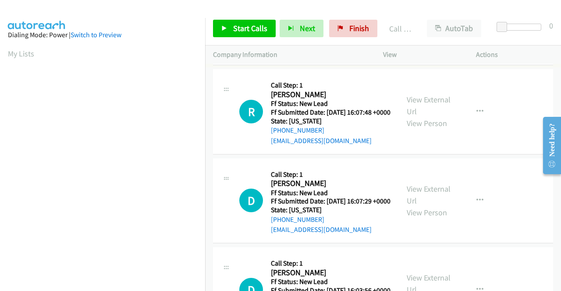
click at [325, 56] on link "Call was successful?" at bounding box center [300, 51] width 59 height 8
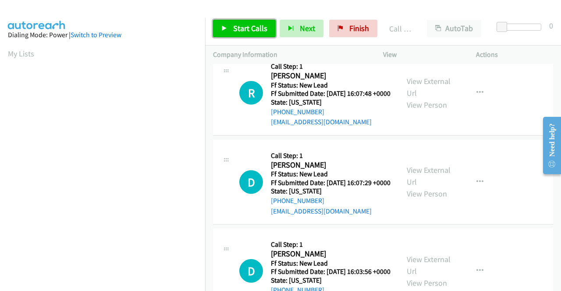
click at [249, 30] on span "Start Calls" at bounding box center [250, 28] width 34 height 10
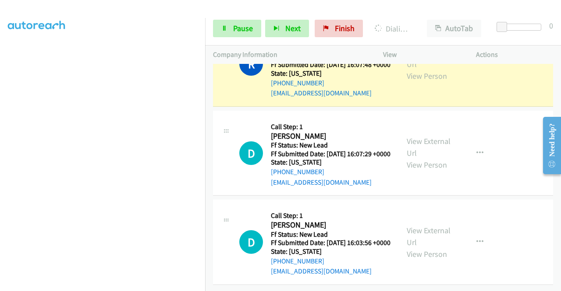
scroll to position [0, 0]
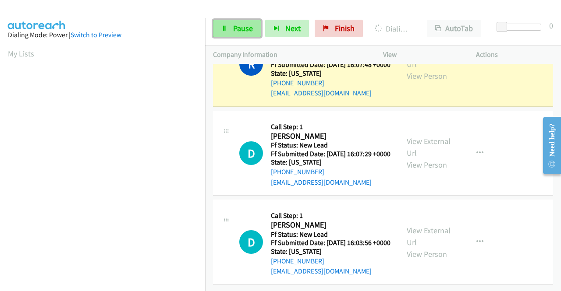
click at [242, 33] on span "Pause" at bounding box center [243, 28] width 20 height 10
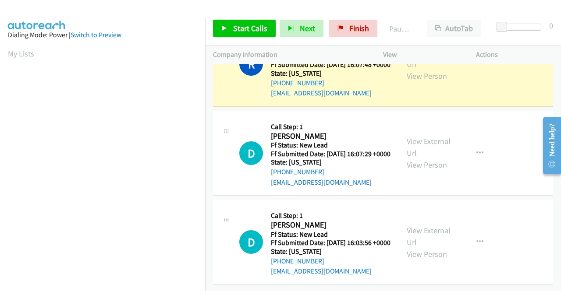
scroll to position [200, 0]
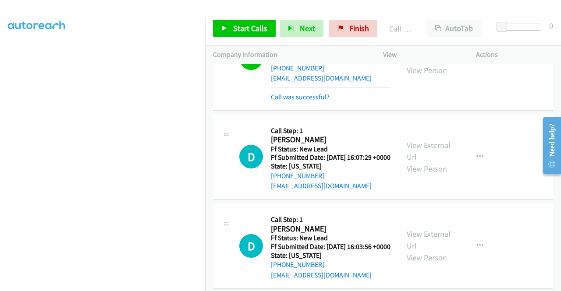
click at [319, 101] on link "Call was successful?" at bounding box center [300, 97] width 59 height 8
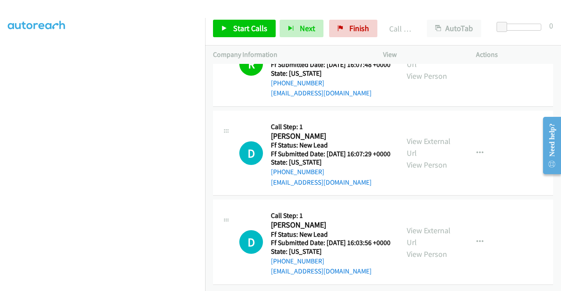
scroll to position [1248, 0]
click at [359, 28] on span "Finish" at bounding box center [359, 28] width 20 height 10
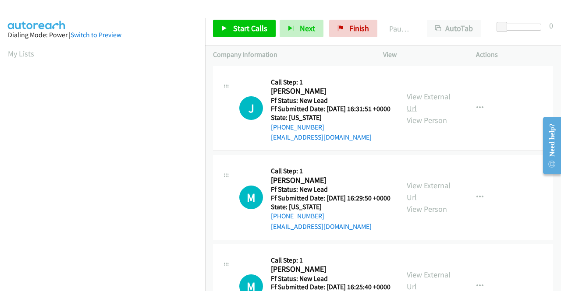
click at [426, 101] on link "View External Url" at bounding box center [429, 103] width 44 height 22
click at [425, 197] on link "View External Url" at bounding box center [429, 192] width 44 height 22
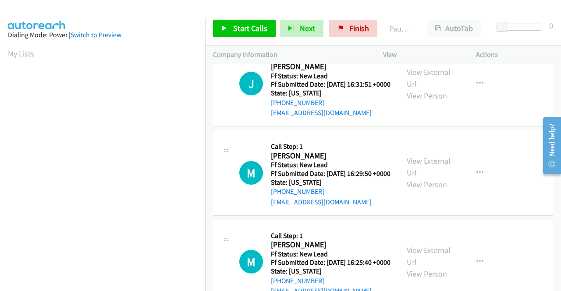
scroll to position [44, 0]
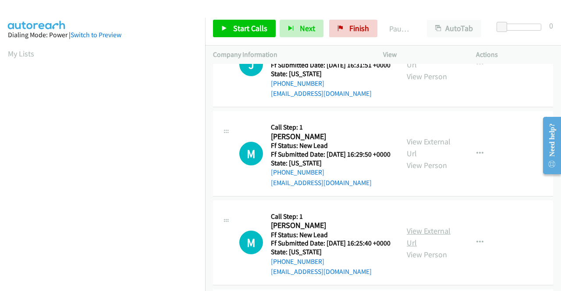
click at [431, 248] on link "View External Url" at bounding box center [429, 237] width 44 height 22
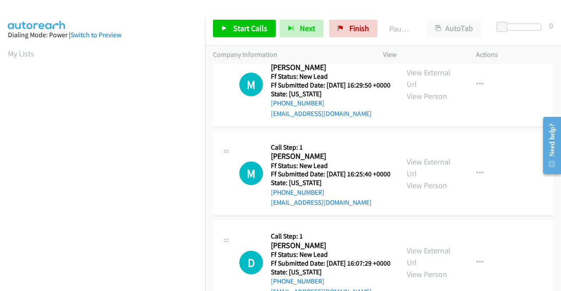
scroll to position [219, 0]
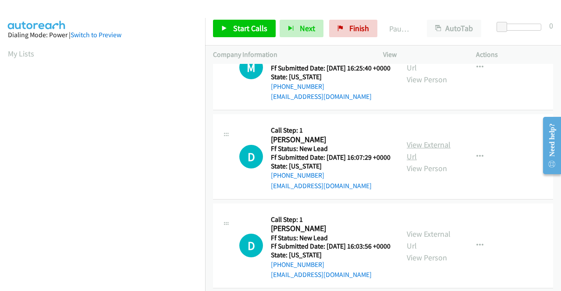
click at [432, 162] on link "View External Url" at bounding box center [429, 151] width 44 height 22
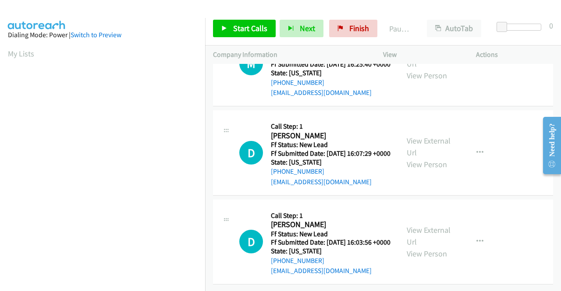
scroll to position [263, 0]
click at [430, 225] on link "View External Url" at bounding box center [429, 236] width 44 height 22
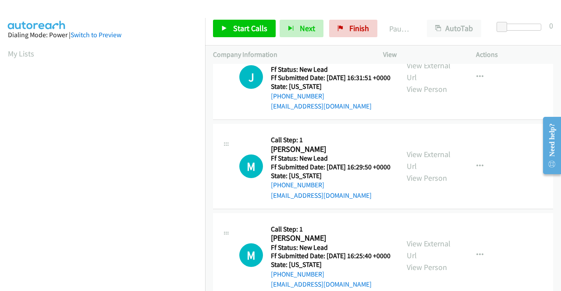
scroll to position [0, 0]
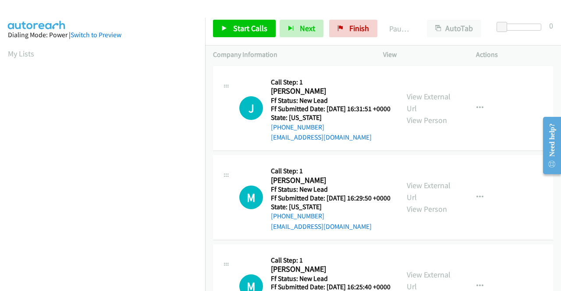
click at [511, 50] on p "Actions" at bounding box center [514, 55] width 77 height 11
click at [245, 30] on span "Start Calls" at bounding box center [250, 28] width 34 height 10
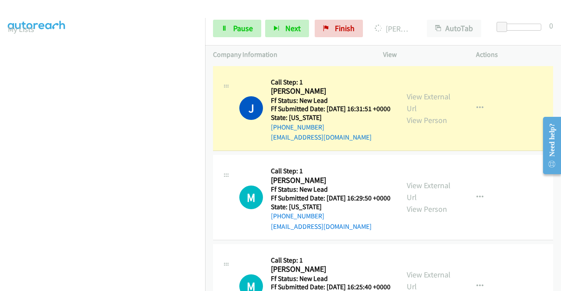
scroll to position [200, 0]
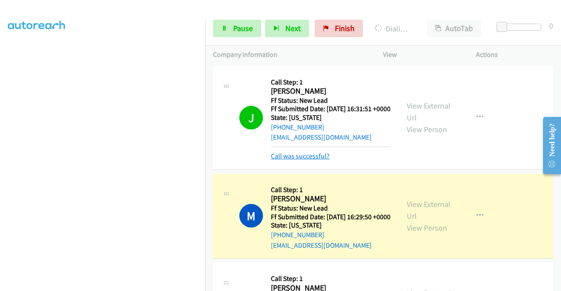
click at [312, 160] on link "Call was successful?" at bounding box center [300, 156] width 59 height 8
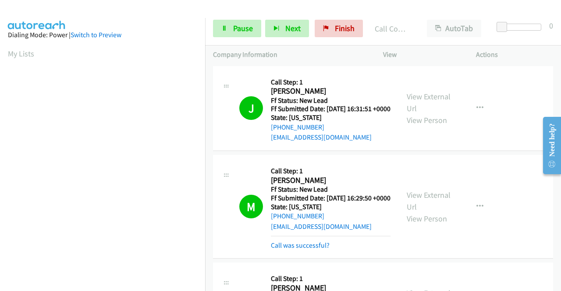
scroll to position [88, 0]
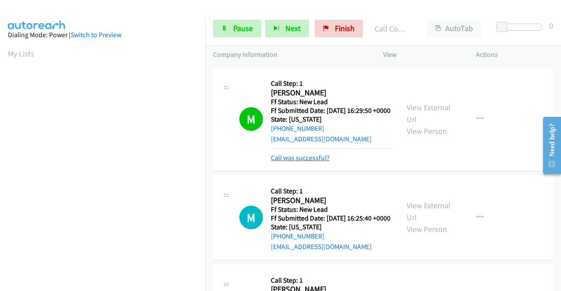
click at [311, 162] on link "Call was successful?" at bounding box center [300, 158] width 59 height 8
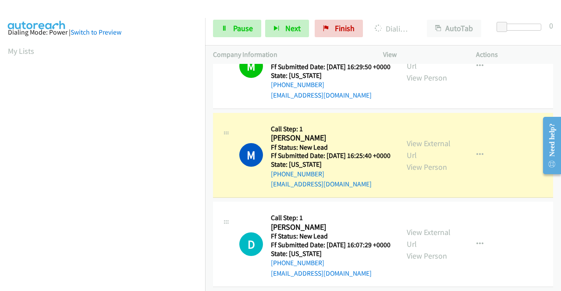
scroll to position [0, 0]
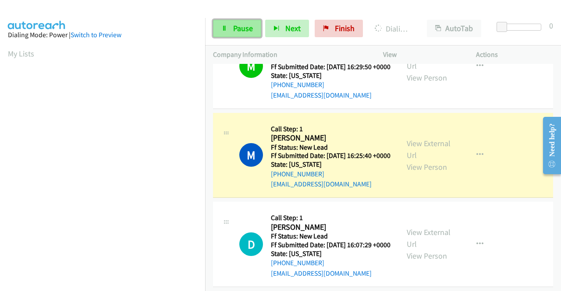
click at [225, 27] on icon at bounding box center [224, 29] width 6 height 6
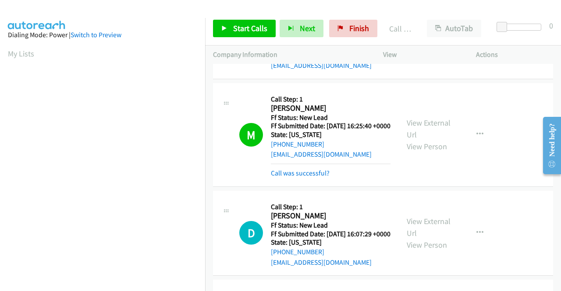
scroll to position [175, 0]
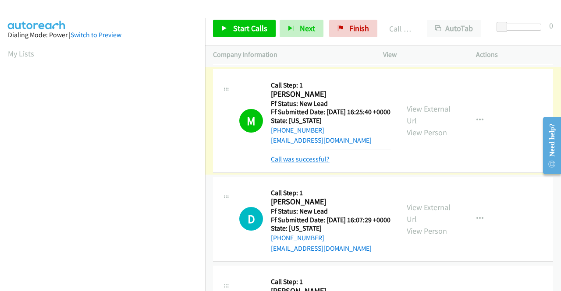
click at [317, 163] on link "Call was successful?" at bounding box center [300, 159] width 59 height 8
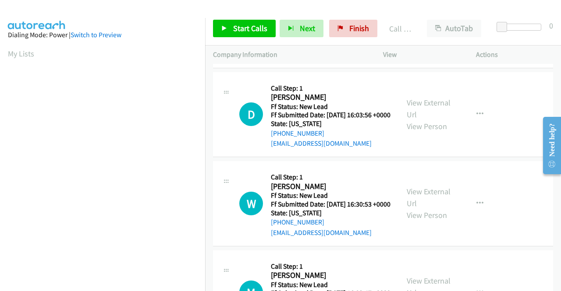
scroll to position [394, 0]
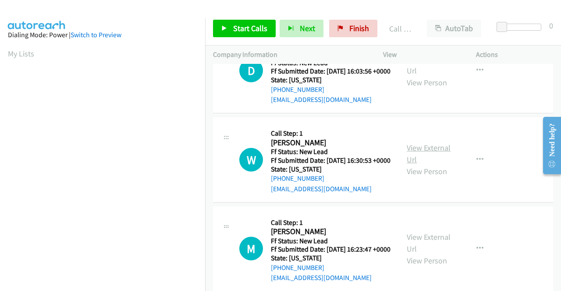
click at [418, 165] on link "View External Url" at bounding box center [429, 154] width 44 height 22
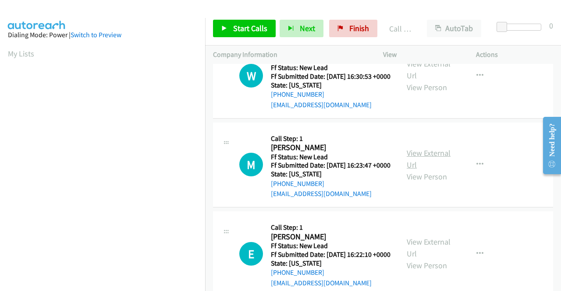
scroll to position [482, 0]
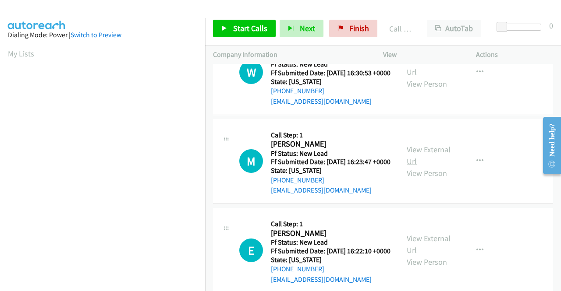
click at [420, 167] on link "View External Url" at bounding box center [429, 156] width 44 height 22
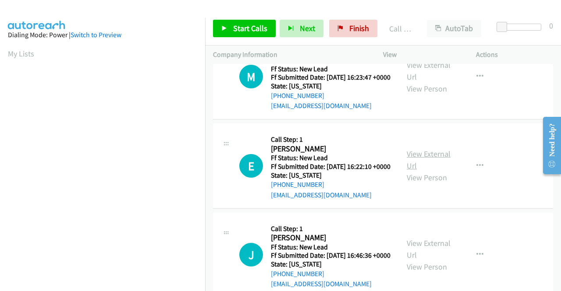
scroll to position [570, 0]
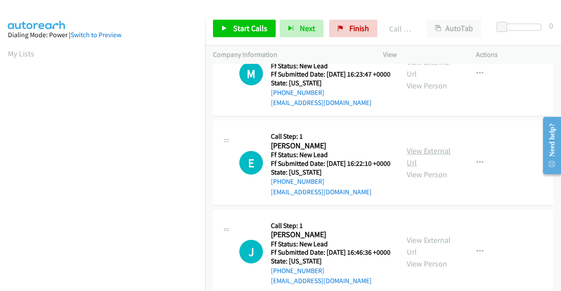
click at [422, 168] on link "View External Url" at bounding box center [429, 157] width 44 height 22
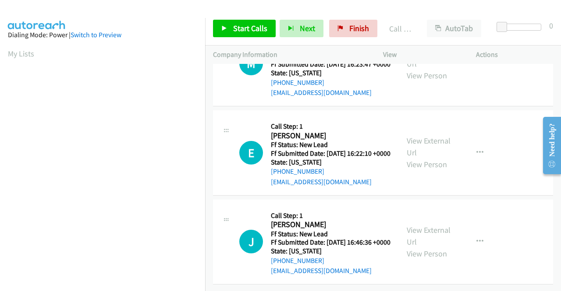
scroll to position [657, 0]
click at [415, 227] on link "View External Url" at bounding box center [429, 236] width 44 height 22
click at [246, 23] on span "Start Calls" at bounding box center [250, 28] width 34 height 10
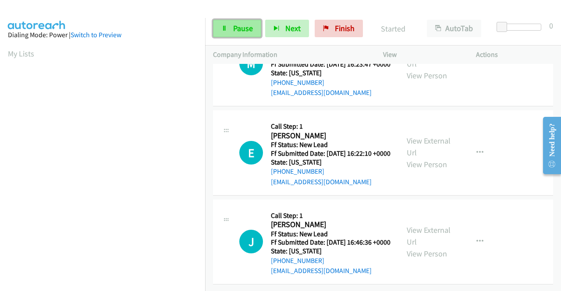
click at [238, 32] on span "Pause" at bounding box center [243, 28] width 20 height 10
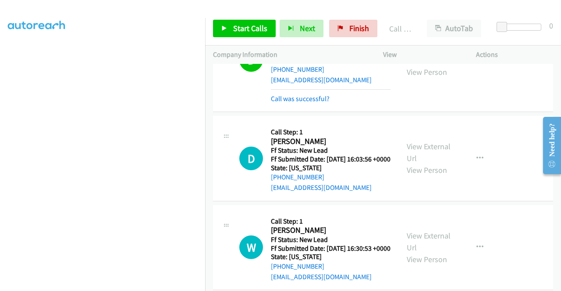
scroll to position [112, 0]
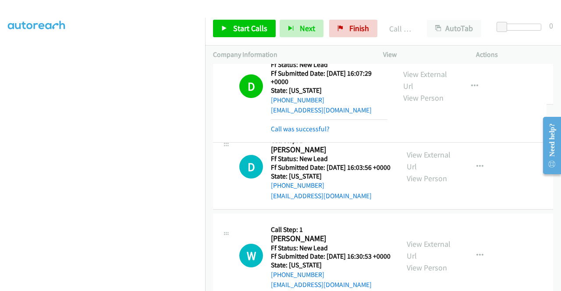
drag, startPoint x: 329, startPoint y: 102, endPoint x: 284, endPoint y: 99, distance: 45.7
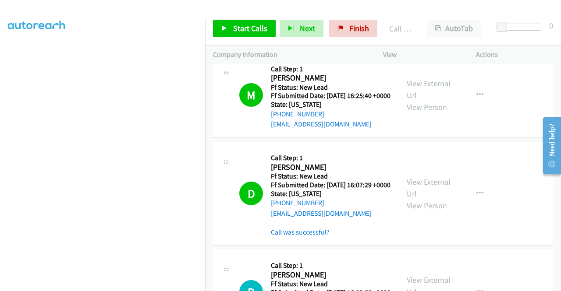
scroll to position [238, 0]
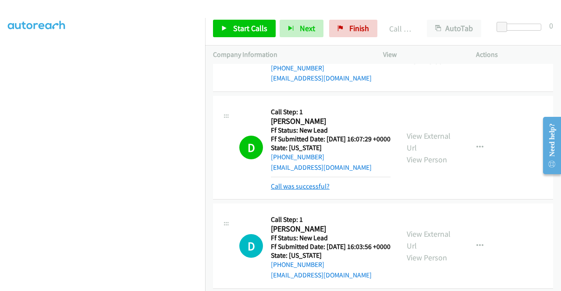
click at [318, 191] on link "Call was successful?" at bounding box center [300, 186] width 59 height 8
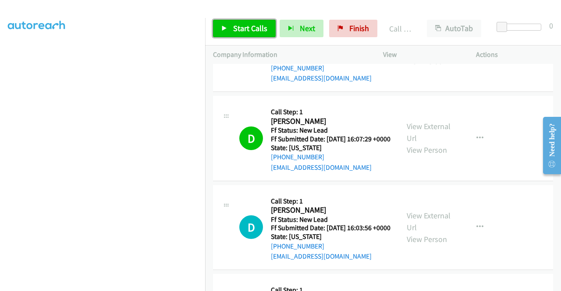
click at [238, 26] on span "Start Calls" at bounding box center [250, 28] width 34 height 10
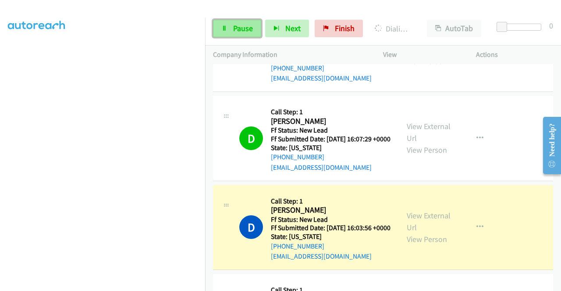
click at [216, 28] on link "Pause" at bounding box center [237, 29] width 48 height 18
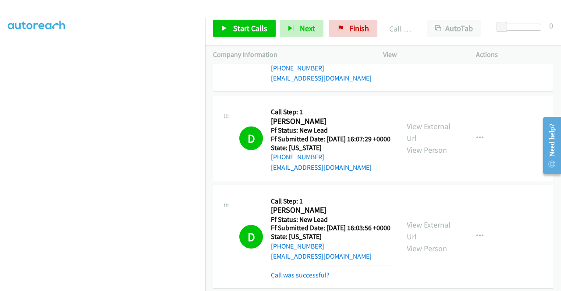
scroll to position [413, 0]
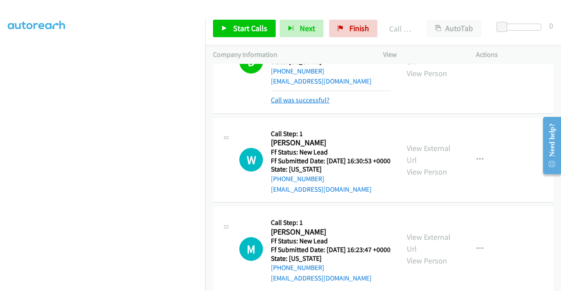
click at [319, 104] on link "Call was successful?" at bounding box center [300, 100] width 59 height 8
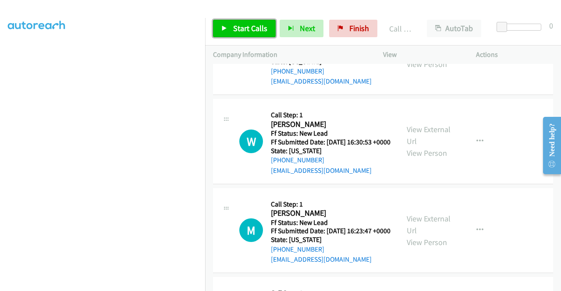
click at [241, 36] on link "Start Calls" at bounding box center [244, 29] width 63 height 18
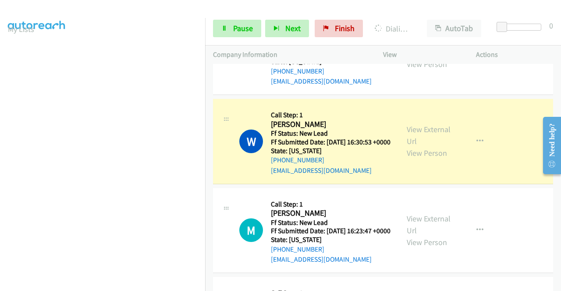
scroll to position [200, 0]
click at [248, 28] on span "Pause" at bounding box center [243, 28] width 20 height 10
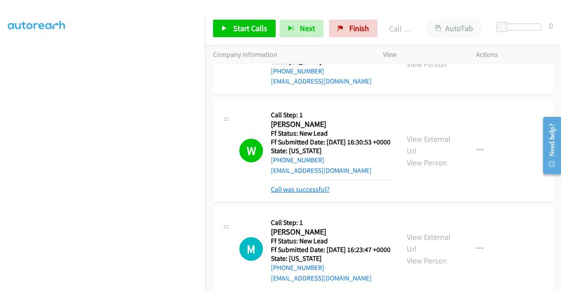
click at [284, 194] on link "Call was successful?" at bounding box center [300, 189] width 59 height 8
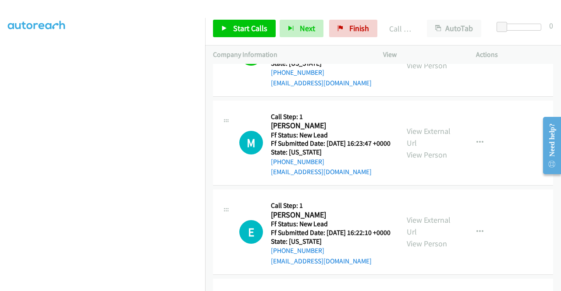
scroll to position [500, 0]
click at [248, 33] on span "Start Calls" at bounding box center [250, 28] width 34 height 10
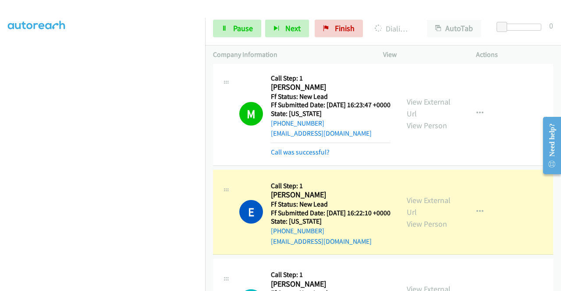
scroll to position [588, 0]
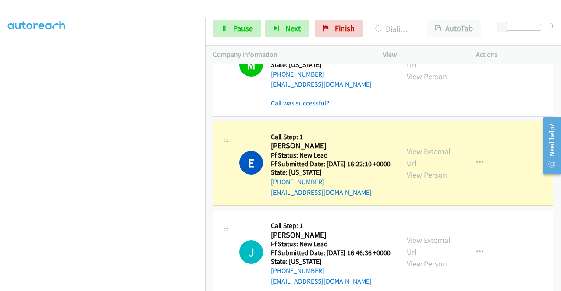
click at [322, 107] on link "Call was successful?" at bounding box center [300, 103] width 59 height 8
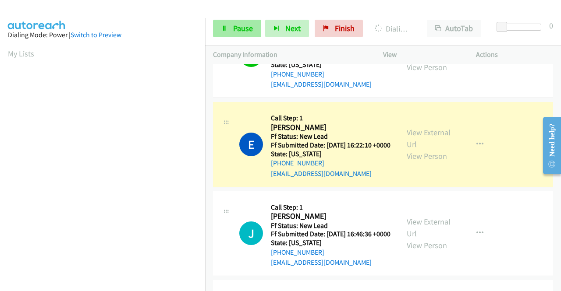
scroll to position [200, 0]
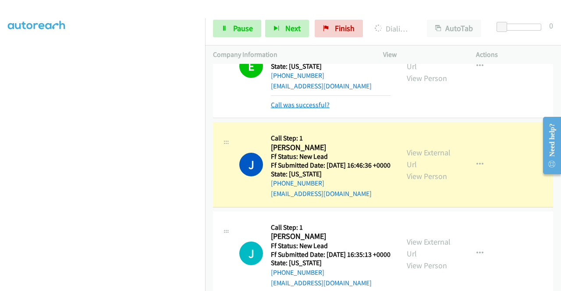
click at [323, 109] on link "Call was successful?" at bounding box center [300, 105] width 59 height 8
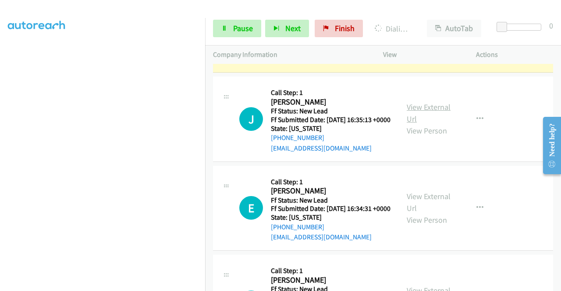
scroll to position [807, 0]
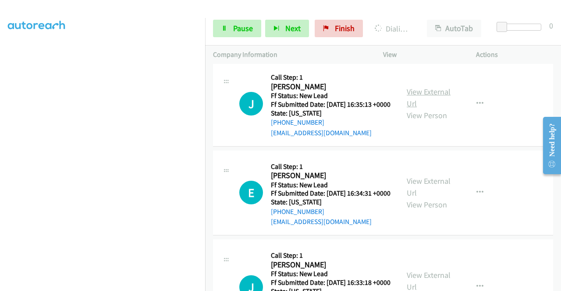
click at [433, 109] on link "View External Url" at bounding box center [429, 98] width 44 height 22
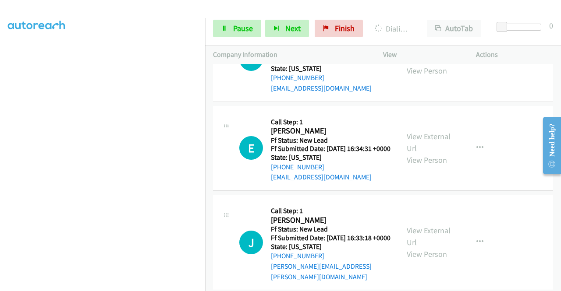
scroll to position [939, 0]
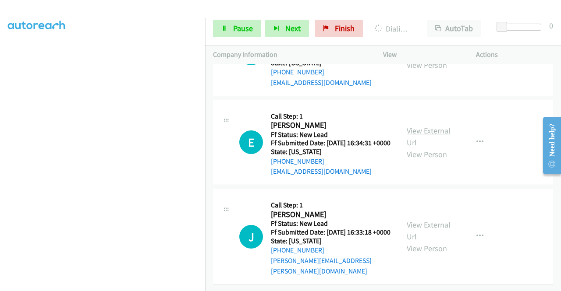
click at [437, 139] on link "View External Url" at bounding box center [429, 137] width 44 height 22
click at [442, 220] on link "View External Url" at bounding box center [429, 231] width 44 height 22
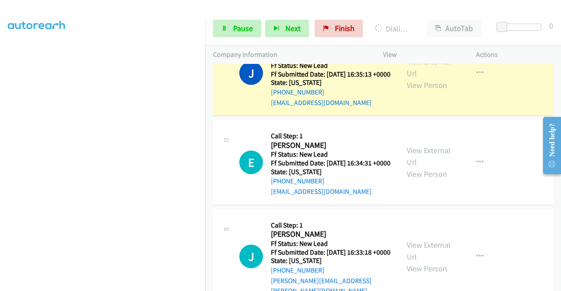
scroll to position [842, 0]
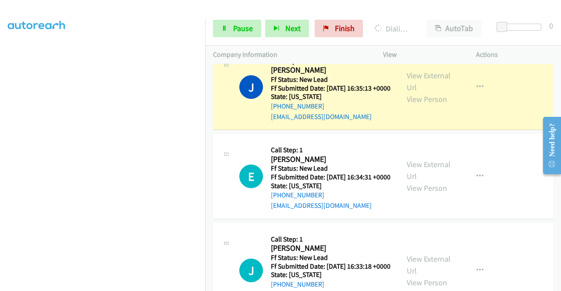
click at [309, 32] on link "Call was successful?" at bounding box center [300, 27] width 59 height 8
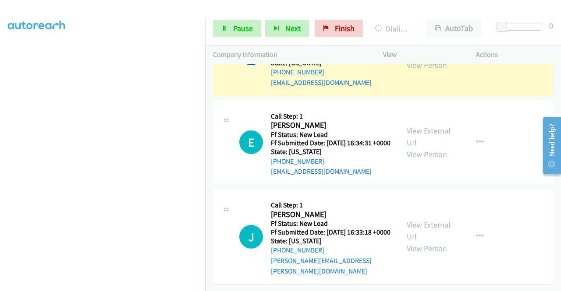
scroll to position [824, 0]
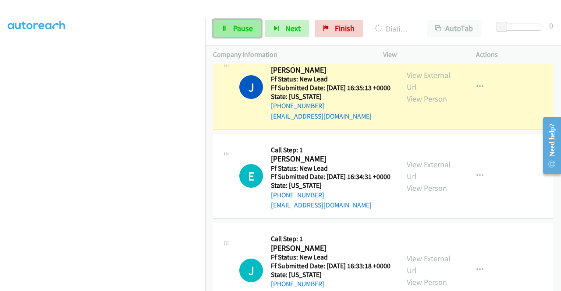
click at [230, 31] on link "Pause" at bounding box center [237, 29] width 48 height 18
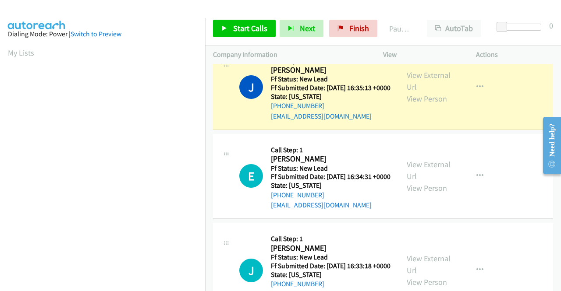
scroll to position [0, 0]
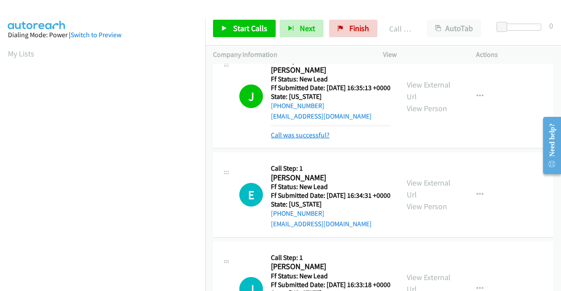
click at [307, 139] on link "Call was successful?" at bounding box center [300, 135] width 59 height 8
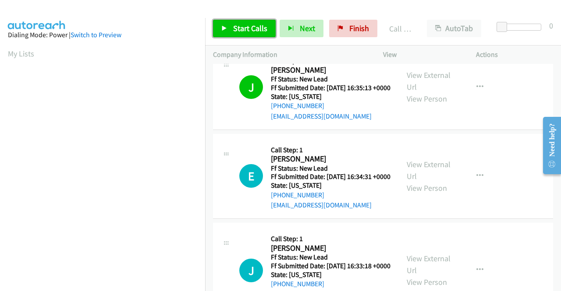
click at [249, 35] on link "Start Calls" at bounding box center [244, 29] width 63 height 18
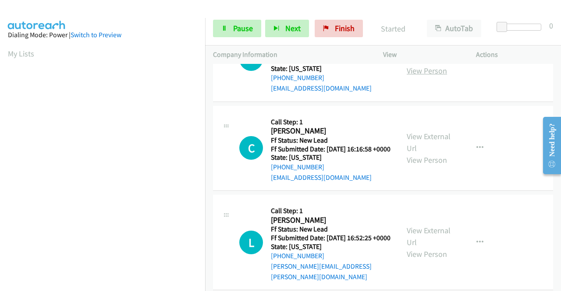
scroll to position [1131, 0]
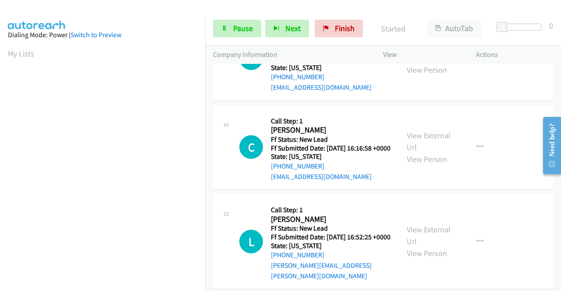
click at [433, 63] on link "View External Url" at bounding box center [429, 52] width 44 height 22
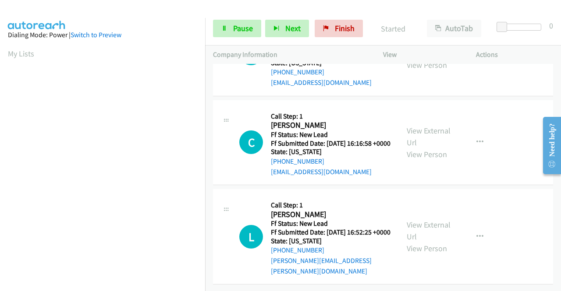
scroll to position [1248, 0]
click at [431, 126] on link "View External Url" at bounding box center [429, 137] width 44 height 22
click at [427, 220] on link "View External Url" at bounding box center [429, 231] width 44 height 22
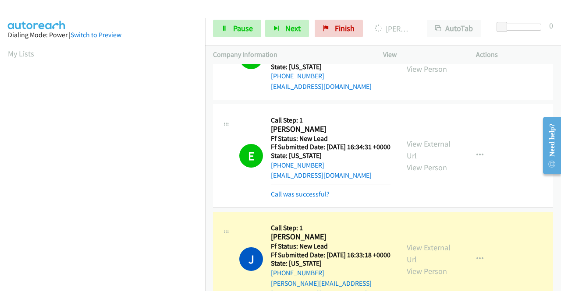
scroll to position [941, 0]
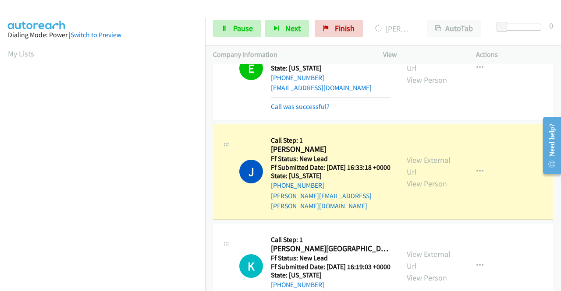
drag, startPoint x: 326, startPoint y: 202, endPoint x: 329, endPoint y: 198, distance: 4.9
click at [326, 111] on link "Call was successful?" at bounding box center [300, 107] width 59 height 8
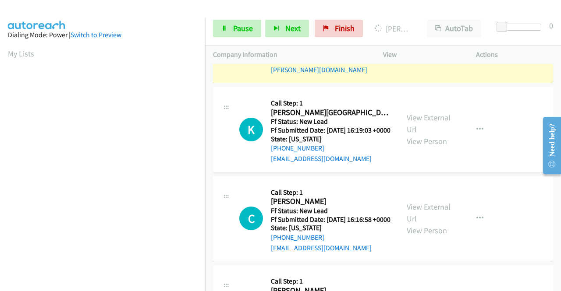
scroll to position [1073, 0]
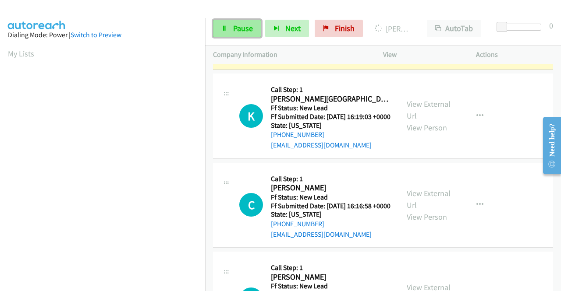
click at [235, 33] on span "Pause" at bounding box center [243, 28] width 20 height 10
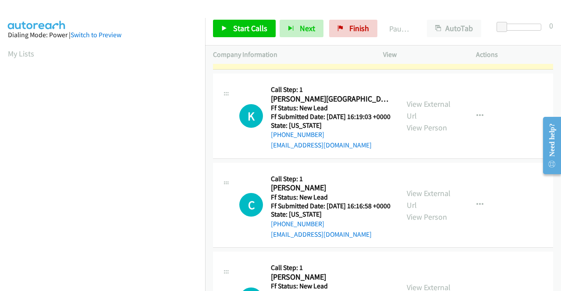
click at [498, 42] on div "Start Calls Pause Next Finish Paused AutoTab AutoTab 0" at bounding box center [383, 29] width 356 height 34
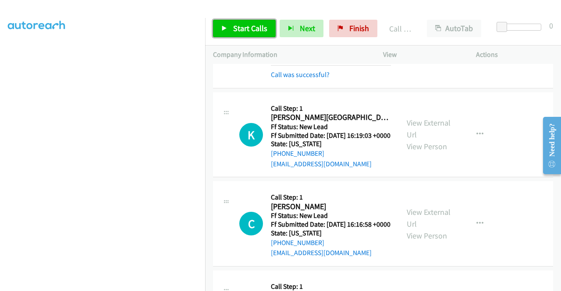
click at [254, 21] on link "Start Calls" at bounding box center [244, 29] width 63 height 18
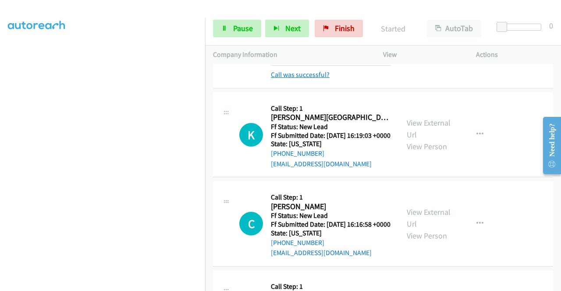
click at [311, 79] on link "Call was successful?" at bounding box center [300, 75] width 59 height 8
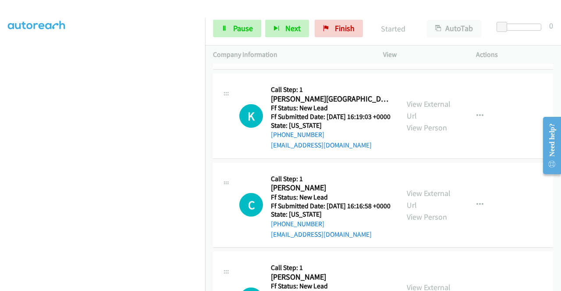
click at [476, 25] on icon "button" at bounding box center [479, 21] width 7 height 7
click at [436, 105] on link "Add to do not call list" at bounding box center [433, 97] width 117 height 18
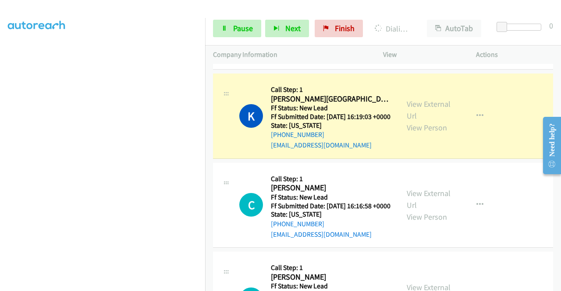
scroll to position [0, 0]
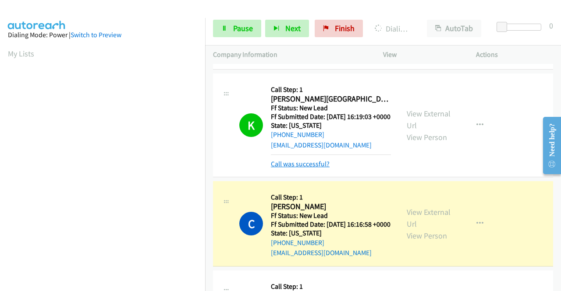
click at [299, 168] on link "Call was successful?" at bounding box center [300, 164] width 59 height 8
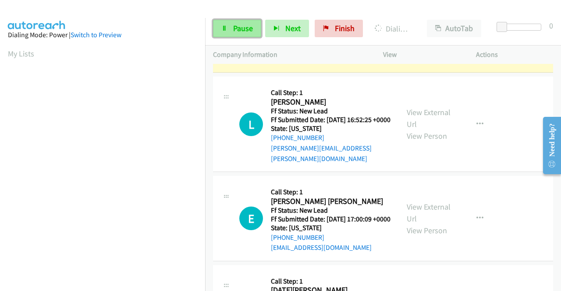
click at [227, 28] on icon at bounding box center [224, 29] width 6 height 6
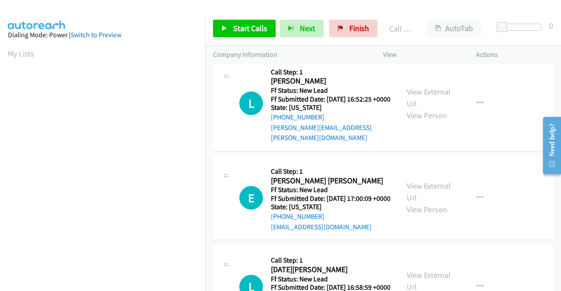
scroll to position [1336, 0]
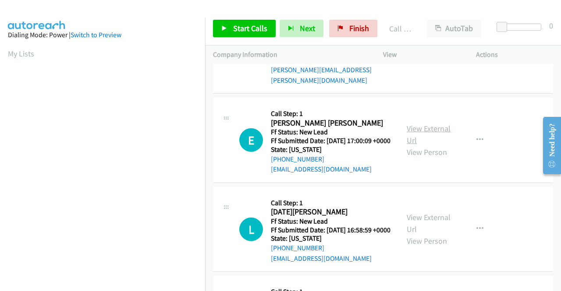
click at [444, 145] on link "View External Url" at bounding box center [429, 135] width 44 height 22
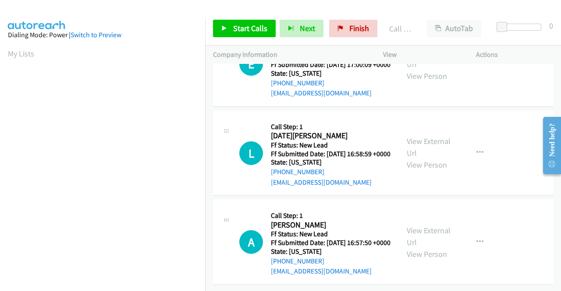
scroll to position [1414, 0]
click at [423, 158] on link "View External Url" at bounding box center [429, 147] width 44 height 22
click at [436, 248] on link "View External Url" at bounding box center [429, 237] width 44 height 22
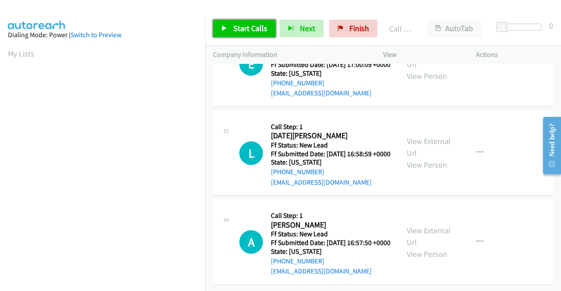
click at [263, 26] on span "Start Calls" at bounding box center [250, 28] width 34 height 10
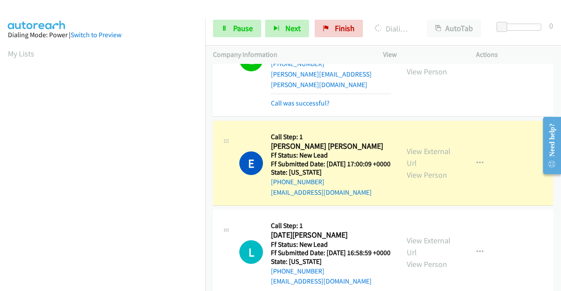
scroll to position [200, 0]
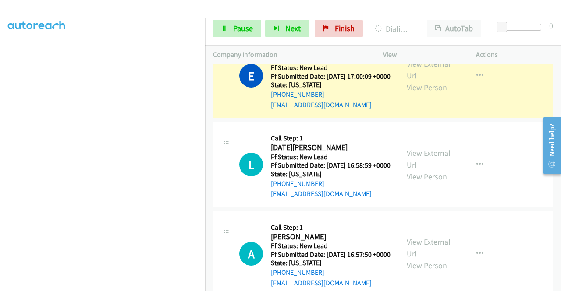
click at [318, 20] on link "Call was successful?" at bounding box center [300, 15] width 59 height 8
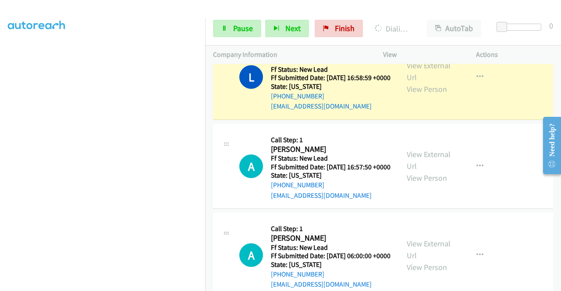
click at [319, 21] on link "Call was successful?" at bounding box center [300, 17] width 59 height 8
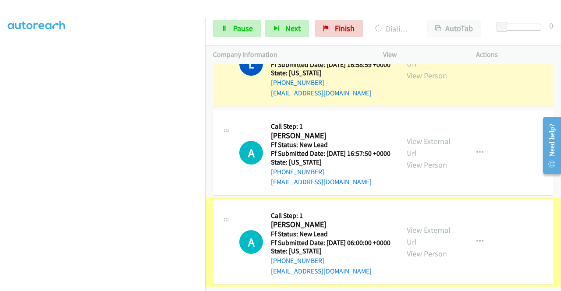
scroll to position [1639, 0]
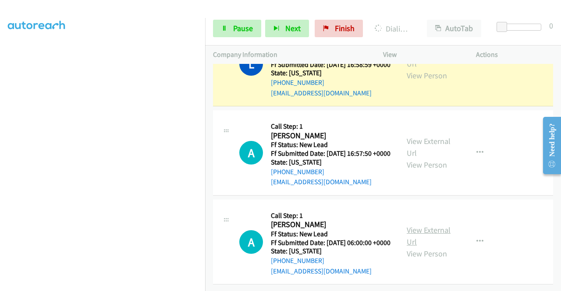
click at [429, 225] on link "View External Url" at bounding box center [429, 236] width 44 height 22
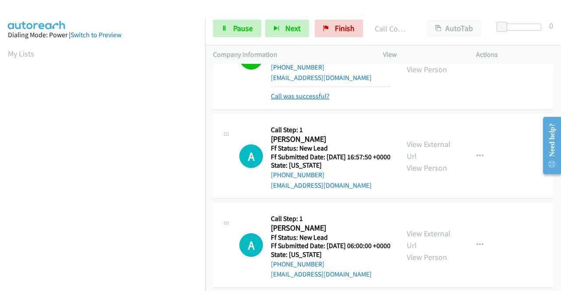
click at [315, 100] on link "Call was successful?" at bounding box center [300, 96] width 59 height 8
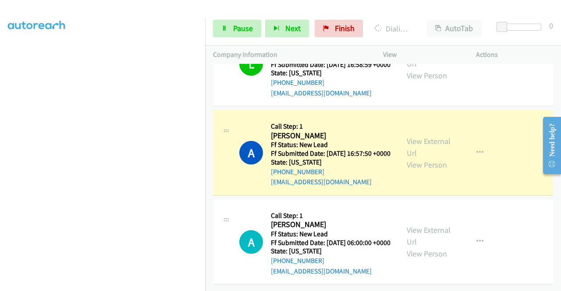
scroll to position [200, 0]
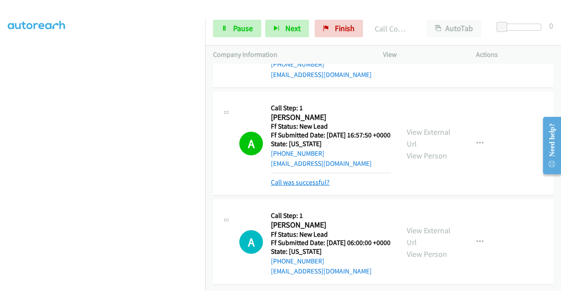
click at [323, 184] on link "Call was successful?" at bounding box center [300, 182] width 59 height 8
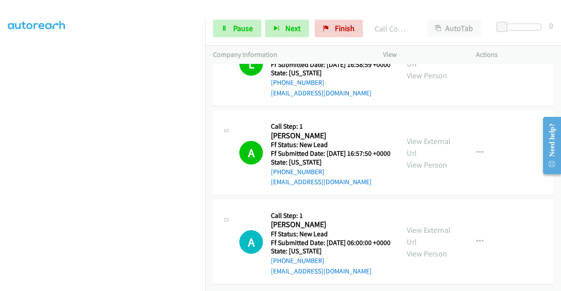
scroll to position [25, 0]
click at [231, 29] on link "Pause" at bounding box center [237, 29] width 48 height 18
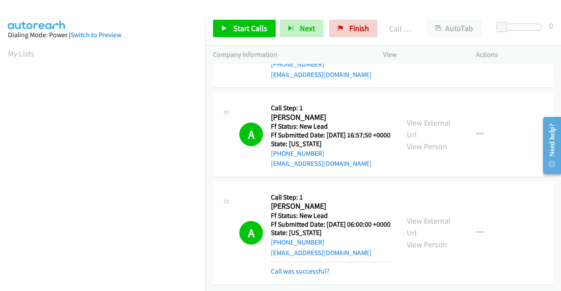
scroll to position [1697, 0]
click at [321, 268] on link "Call was successful?" at bounding box center [300, 271] width 59 height 8
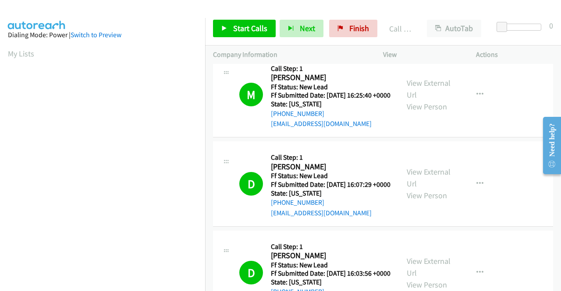
scroll to position [0, 0]
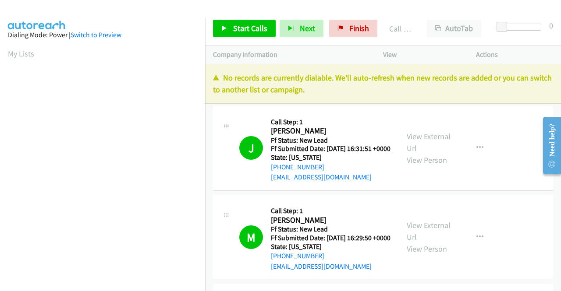
drag, startPoint x: 493, startPoint y: 49, endPoint x: 478, endPoint y: 47, distance: 15.9
click at [493, 49] on div "Actions" at bounding box center [514, 55] width 93 height 18
drag, startPoint x: 364, startPoint y: 24, endPoint x: 356, endPoint y: 12, distance: 13.9
click at [364, 24] on span "Finish" at bounding box center [359, 28] width 20 height 10
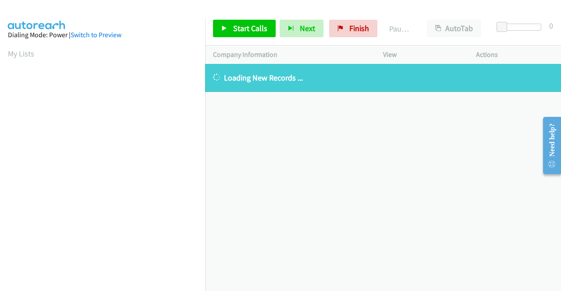
click at [513, 182] on div "[PHONE_NUMBER] Call failed - Please reload the list and try again The Callbar F…" at bounding box center [383, 177] width 356 height 227
click at [493, 170] on div "[PHONE_NUMBER] Call failed - Please reload the list and try again The Callbar F…" at bounding box center [383, 177] width 356 height 227
drag, startPoint x: 351, startPoint y: 28, endPoint x: 317, endPoint y: 44, distance: 37.2
click at [351, 28] on span "Finish" at bounding box center [359, 28] width 20 height 10
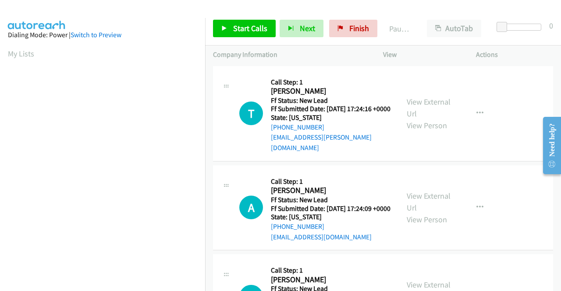
click at [522, 160] on td "T Callback Scheduled Call Step: 1 [PERSON_NAME] America/Los_Angeles Ff Status: …" at bounding box center [383, 113] width 356 height 99
click at [429, 99] on link "View External Url" at bounding box center [429, 108] width 44 height 22
click at [428, 194] on link "View External Url" at bounding box center [429, 202] width 44 height 22
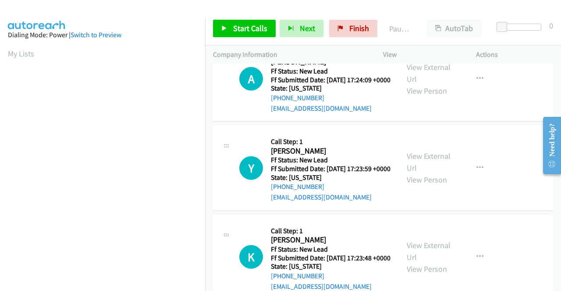
scroll to position [131, 0]
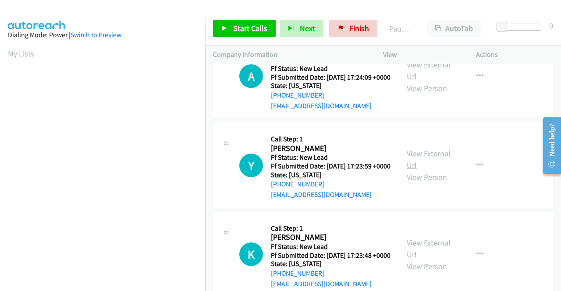
click at [427, 163] on link "View External Url" at bounding box center [429, 160] width 44 height 22
click at [432, 260] on link "View External Url" at bounding box center [429, 249] width 44 height 22
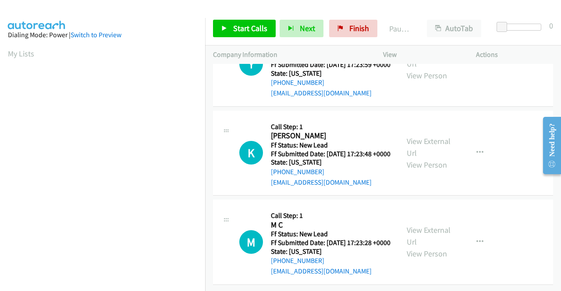
scroll to position [263, 0]
click at [432, 227] on link "View External Url" at bounding box center [429, 236] width 44 height 22
click at [246, 28] on span "Start Calls" at bounding box center [250, 28] width 34 height 10
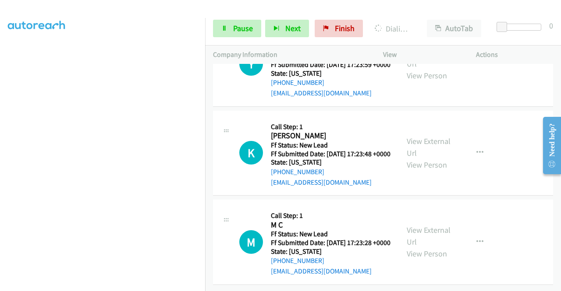
scroll to position [0, 0]
click at [238, 30] on span "Pause" at bounding box center [243, 28] width 20 height 10
click at [236, 29] on span "Pause" at bounding box center [243, 28] width 20 height 10
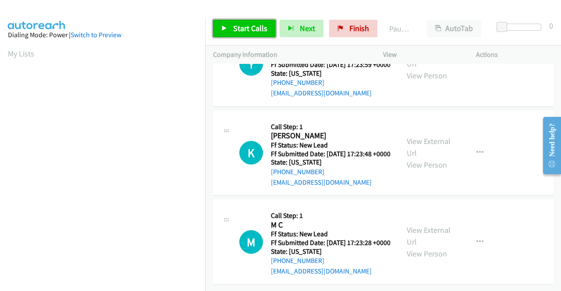
click at [221, 28] on icon at bounding box center [224, 29] width 6 height 6
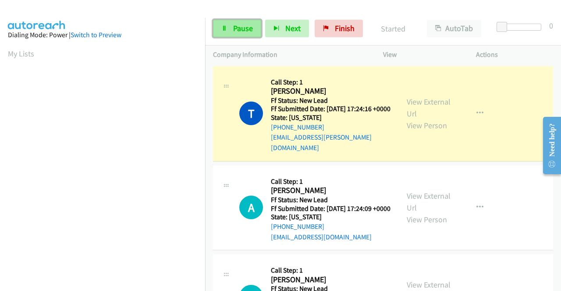
click at [238, 27] on span "Pause" at bounding box center [243, 28] width 20 height 10
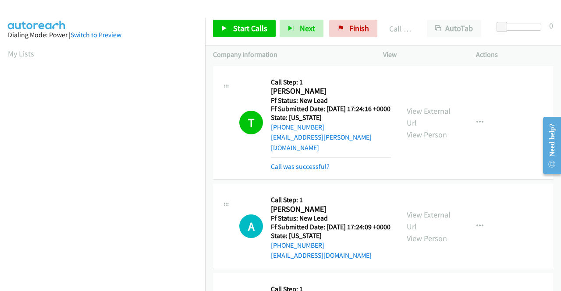
scroll to position [200, 0]
click at [319, 165] on link "Call was successful?" at bounding box center [300, 167] width 59 height 8
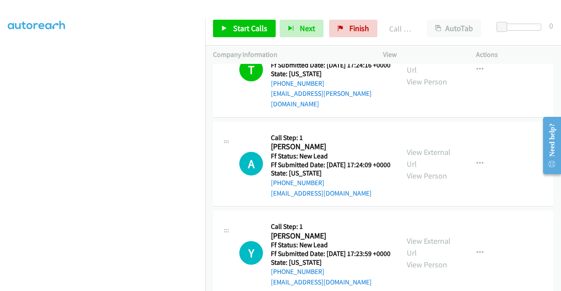
scroll to position [0, 0]
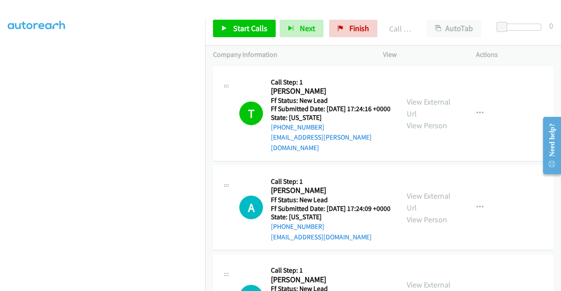
click at [255, 39] on div "Start Calls Pause Next Finish Call Completed AutoTab AutoTab 0" at bounding box center [383, 29] width 356 height 34
click at [247, 29] on span "Start Calls" at bounding box center [250, 28] width 34 height 10
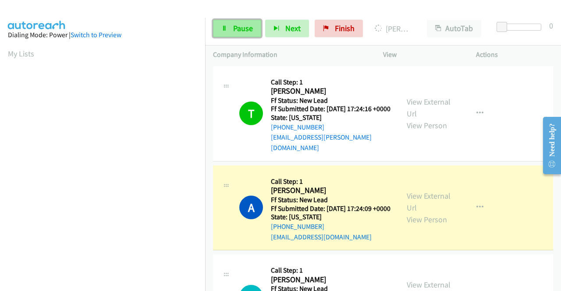
click at [242, 21] on link "Pause" at bounding box center [237, 29] width 48 height 18
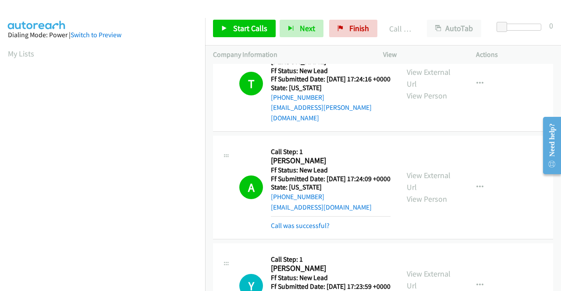
scroll to position [44, 0]
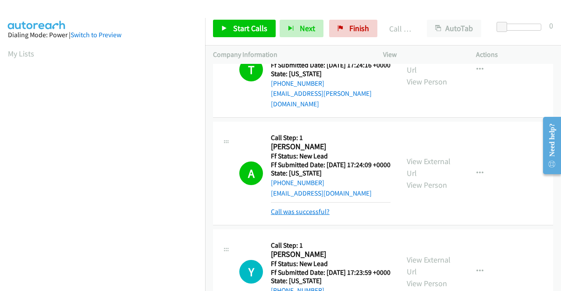
click at [327, 216] on link "Call was successful?" at bounding box center [300, 212] width 59 height 8
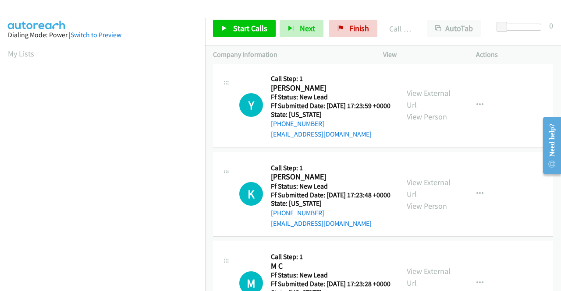
scroll to position [219, 0]
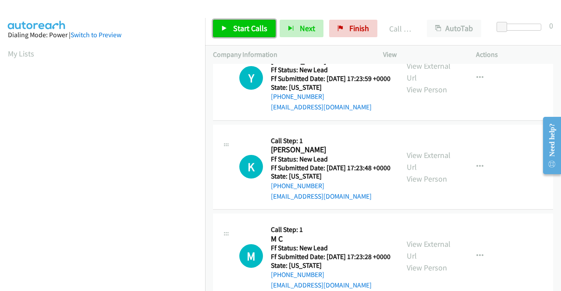
click at [245, 23] on span "Start Calls" at bounding box center [250, 28] width 34 height 10
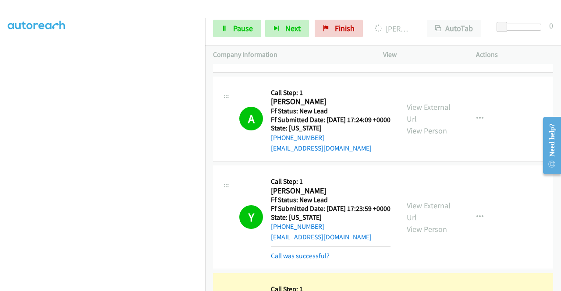
scroll to position [140, 0]
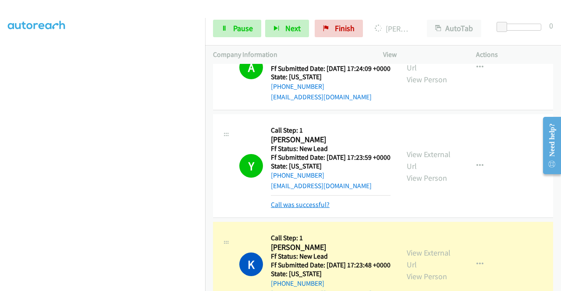
click at [320, 209] on link "Call was successful?" at bounding box center [300, 205] width 59 height 8
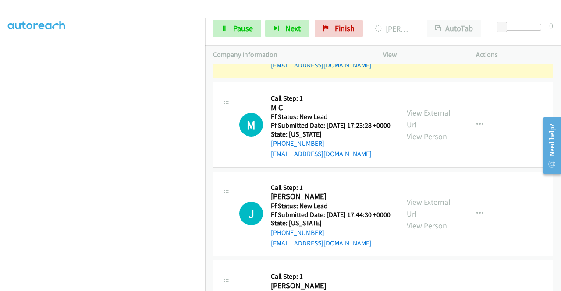
scroll to position [359, 0]
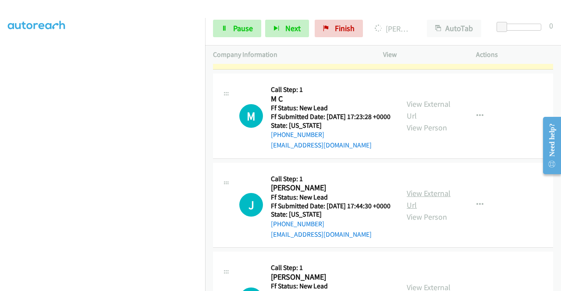
click at [423, 210] on link "View External Url" at bounding box center [429, 199] width 44 height 22
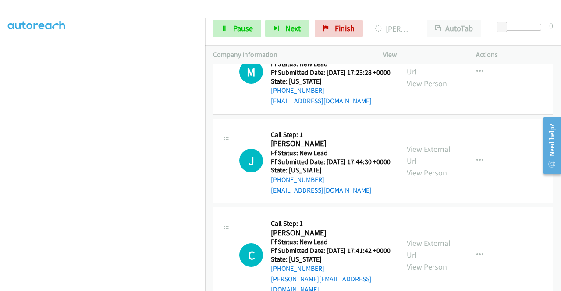
scroll to position [447, 0]
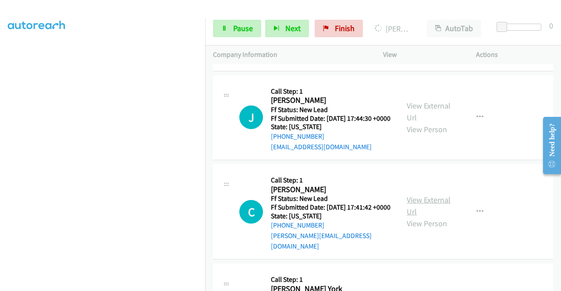
click at [428, 217] on link "View External Url" at bounding box center [429, 206] width 44 height 22
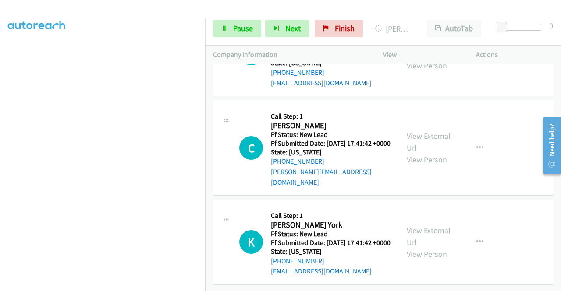
scroll to position [535, 0]
click at [428, 248] on link "View External Url" at bounding box center [429, 237] width 44 height 22
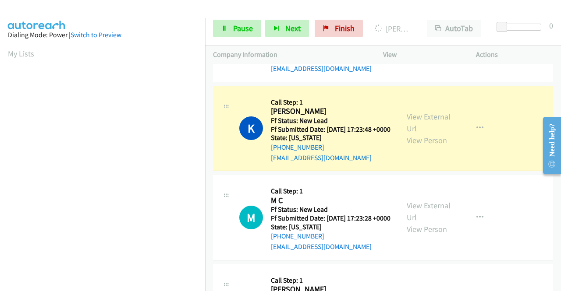
scroll to position [200, 0]
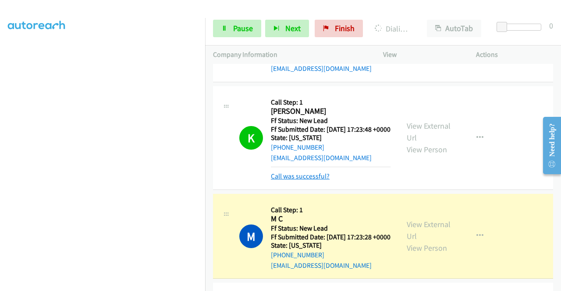
click at [286, 181] on link "Call was successful?" at bounding box center [300, 176] width 59 height 8
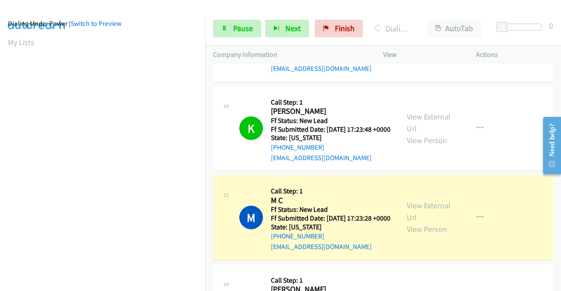
scroll to position [0, 0]
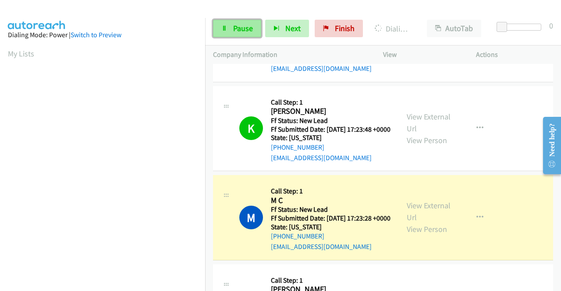
click at [229, 25] on link "Pause" at bounding box center [237, 29] width 48 height 18
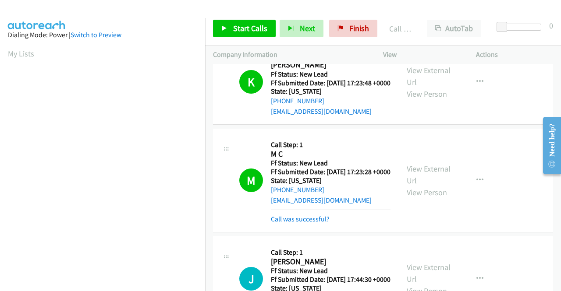
scroll to position [389, 0]
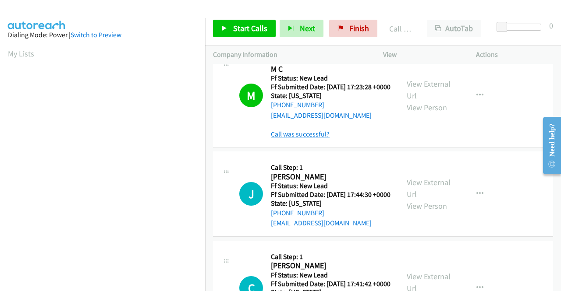
click at [316, 138] on link "Call was successful?" at bounding box center [300, 134] width 59 height 8
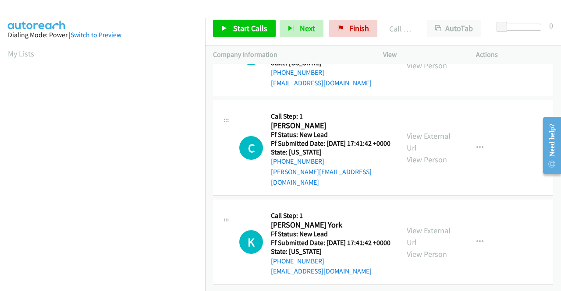
scroll to position [564, 0]
click at [225, 24] on link "Start Calls" at bounding box center [244, 29] width 63 height 18
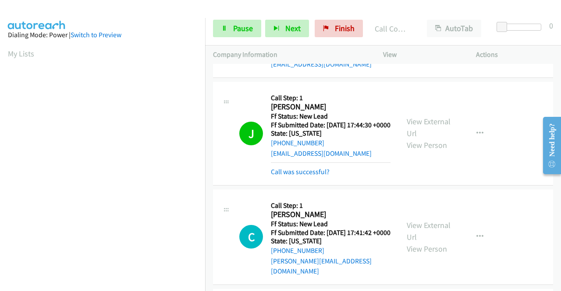
scroll to position [477, 0]
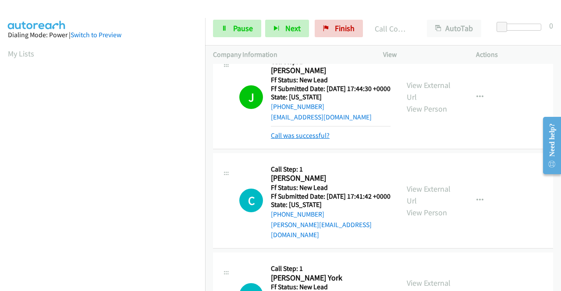
click at [319, 140] on link "Call was successful?" at bounding box center [300, 135] width 59 height 8
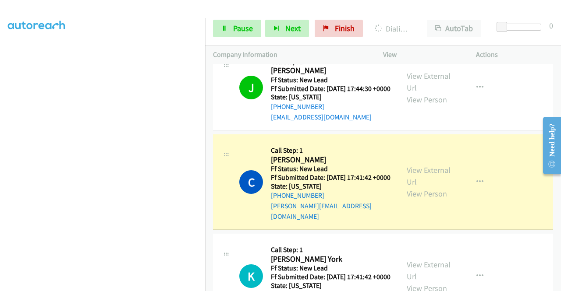
scroll to position [0, 0]
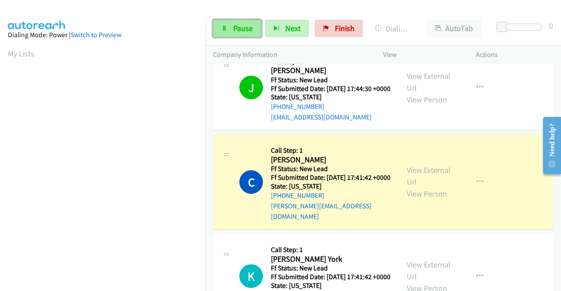
click at [234, 28] on span "Pause" at bounding box center [243, 28] width 20 height 10
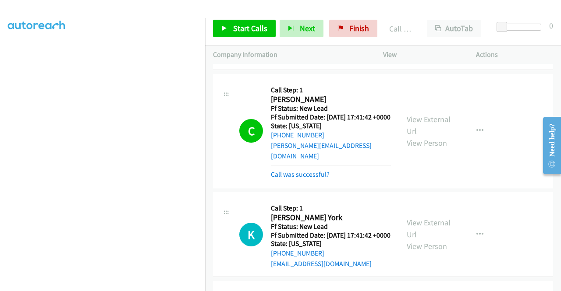
scroll to position [564, 0]
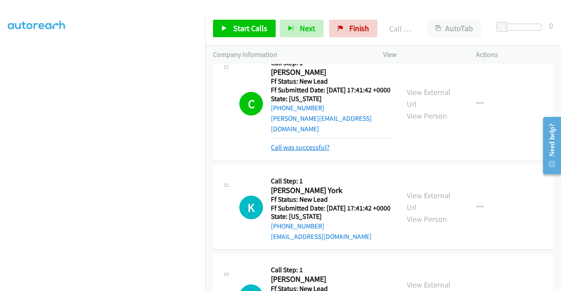
click at [316, 152] on link "Call was successful?" at bounding box center [300, 147] width 59 height 8
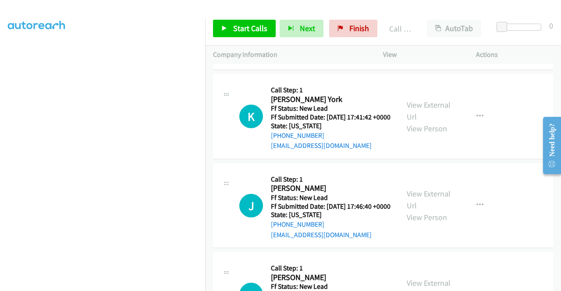
scroll to position [696, 0]
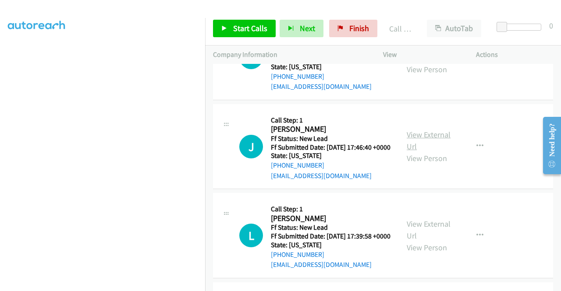
click at [430, 152] on link "View External Url" at bounding box center [429, 141] width 44 height 22
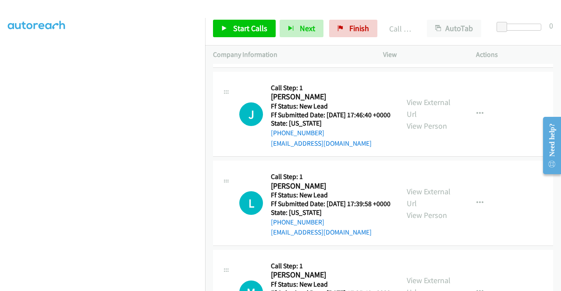
scroll to position [784, 0]
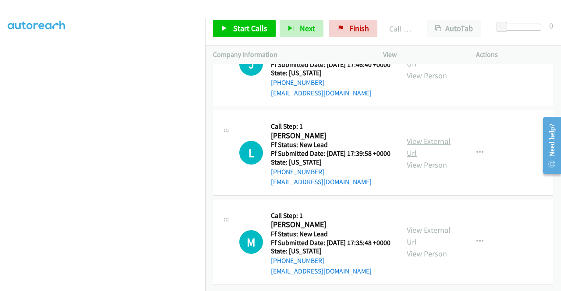
click at [436, 158] on link "View External Url" at bounding box center [429, 147] width 44 height 22
click at [423, 225] on link "View External Url" at bounding box center [429, 236] width 44 height 22
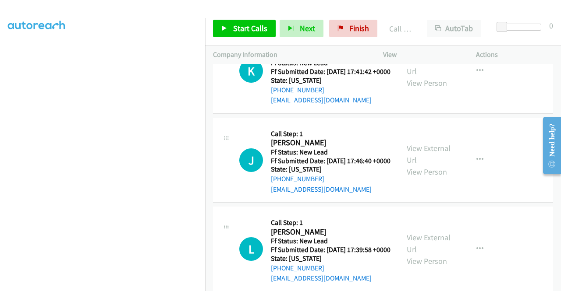
scroll to position [551, 0]
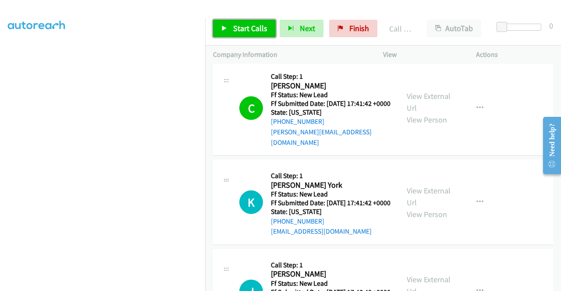
click at [250, 25] on span "Start Calls" at bounding box center [250, 28] width 34 height 10
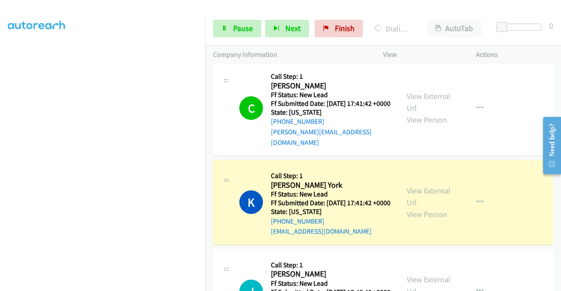
scroll to position [200, 0]
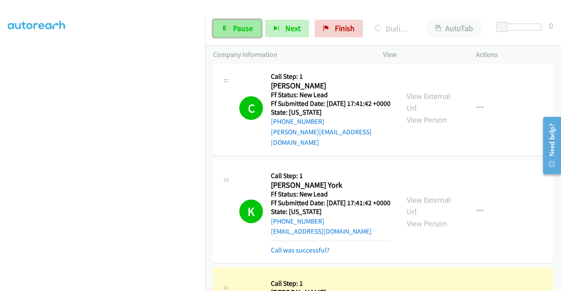
click at [247, 29] on span "Pause" at bounding box center [243, 28] width 20 height 10
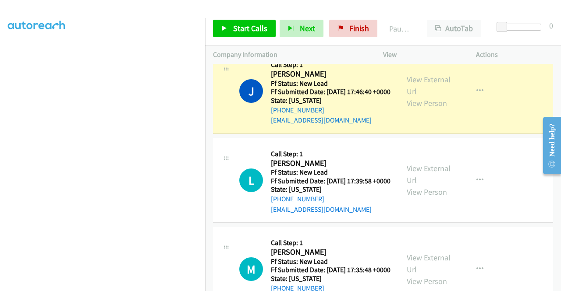
click at [320, 35] on link "Call was successful?" at bounding box center [300, 31] width 59 height 8
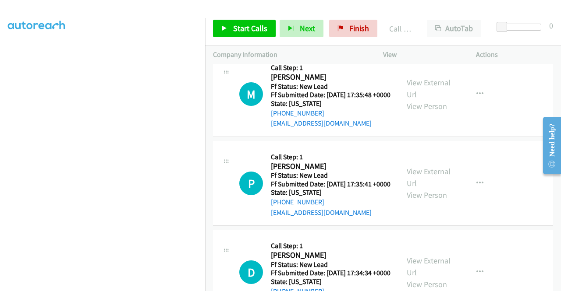
scroll to position [989, 0]
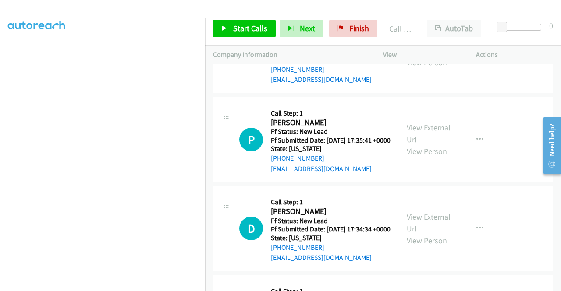
click at [433, 145] on link "View External Url" at bounding box center [429, 134] width 44 height 22
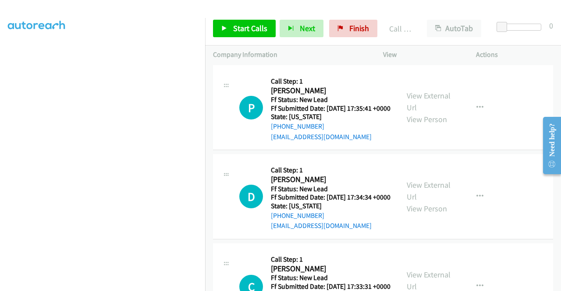
scroll to position [1077, 0]
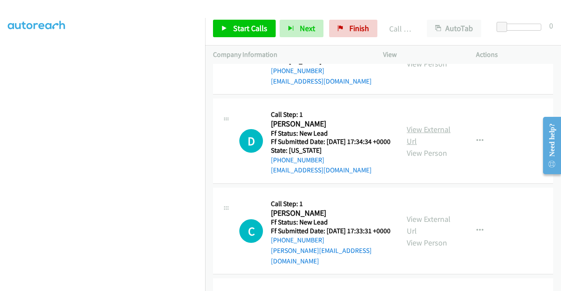
click at [419, 146] on link "View External Url" at bounding box center [429, 135] width 44 height 22
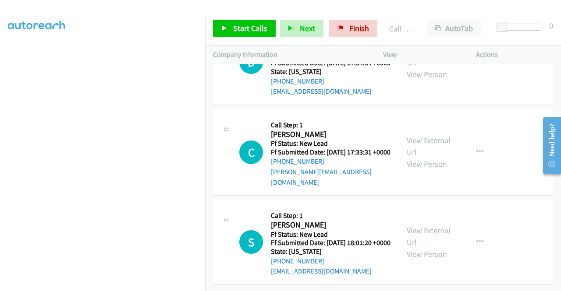
scroll to position [1252, 0]
click at [507, 44] on div "Start Calls Pause Next Finish Call Completed AutoTab AutoTab 0" at bounding box center [383, 29] width 356 height 34
click at [422, 135] on link "View External Url" at bounding box center [429, 146] width 44 height 22
click at [426, 226] on link "View External Url" at bounding box center [429, 237] width 44 height 22
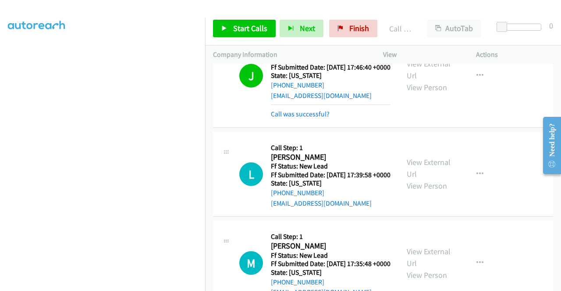
scroll to position [732, 0]
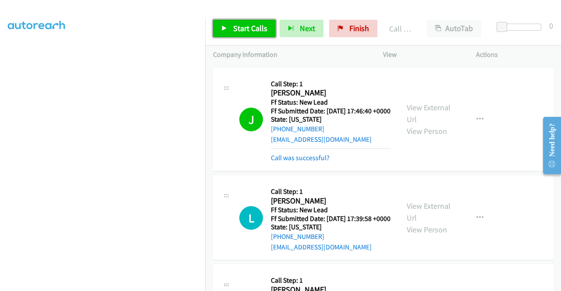
click at [230, 24] on link "Start Calls" at bounding box center [244, 29] width 63 height 18
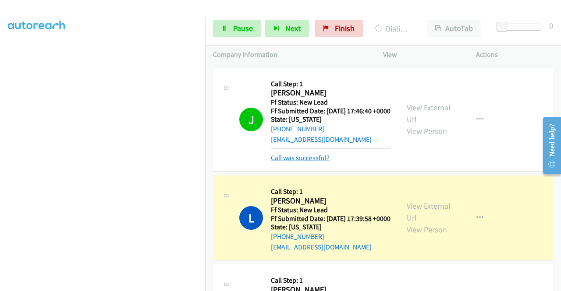
click at [287, 162] on link "Call was successful?" at bounding box center [300, 158] width 59 height 8
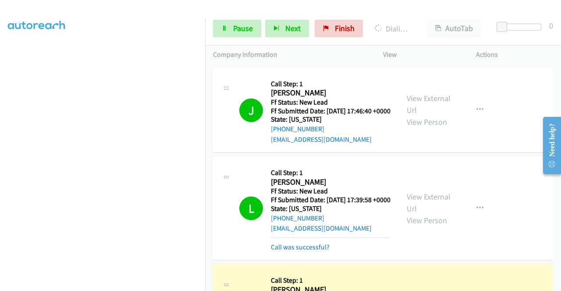
scroll to position [864, 0]
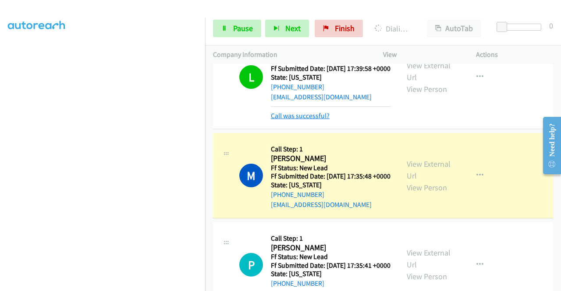
click at [311, 120] on link "Call was successful?" at bounding box center [300, 116] width 59 height 8
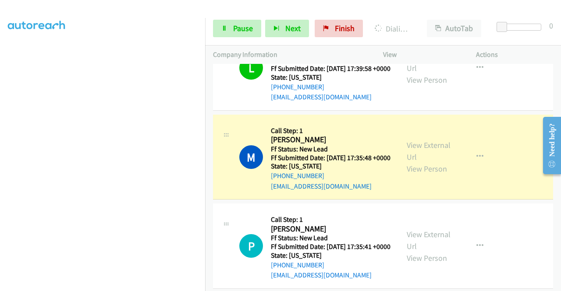
scroll to position [0, 0]
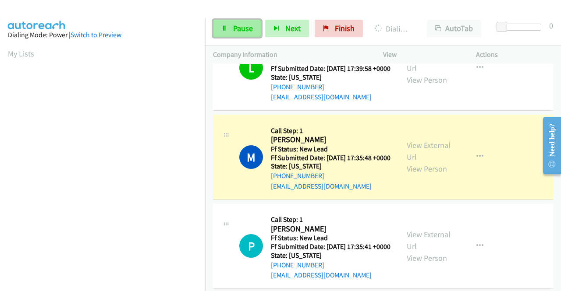
click at [225, 22] on link "Pause" at bounding box center [237, 29] width 48 height 18
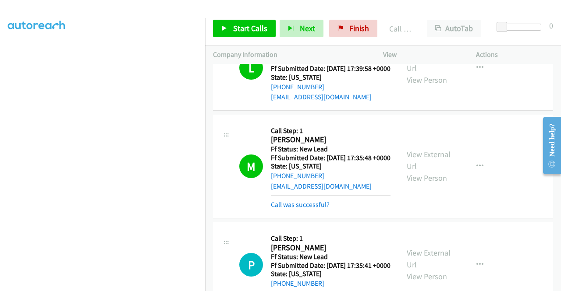
scroll to position [995, 0]
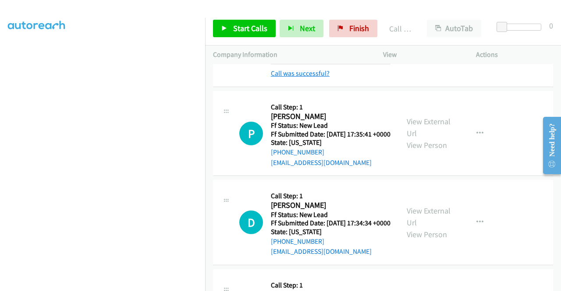
click at [308, 78] on link "Call was successful?" at bounding box center [300, 73] width 59 height 8
click at [293, 78] on link "Call was successful?" at bounding box center [300, 73] width 59 height 8
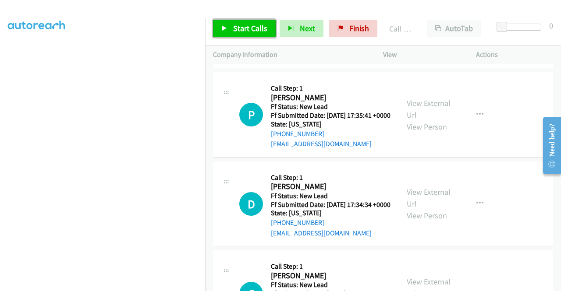
click at [248, 32] on span "Start Calls" at bounding box center [250, 28] width 34 height 10
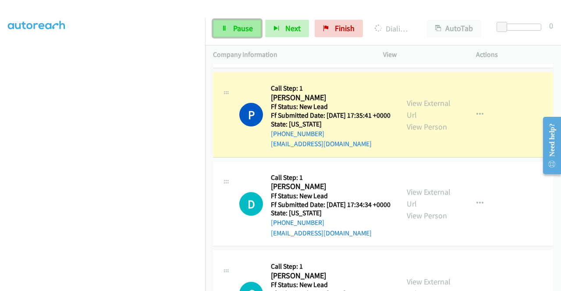
click at [232, 32] on link "Pause" at bounding box center [237, 29] width 48 height 18
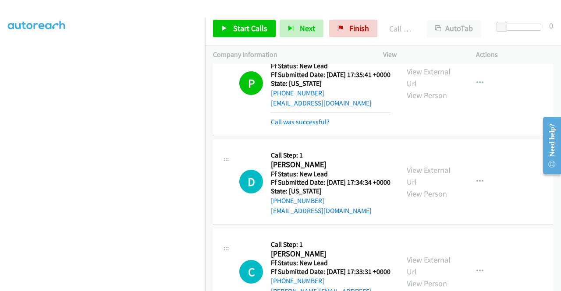
scroll to position [1083, 0]
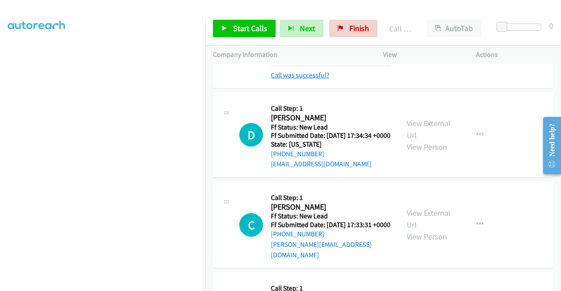
click at [322, 79] on link "Call was successful?" at bounding box center [300, 75] width 59 height 8
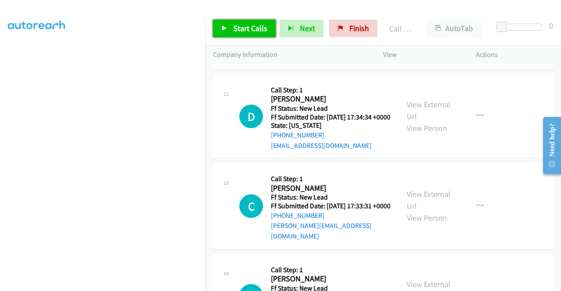
click at [233, 30] on span "Start Calls" at bounding box center [250, 28] width 34 height 10
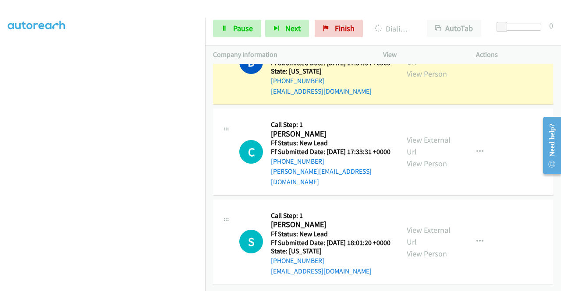
scroll to position [1240, 0]
click at [245, 29] on span "Pause" at bounding box center [243, 28] width 20 height 10
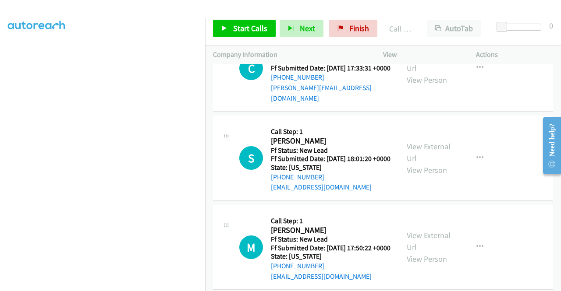
click at [291, 11] on link "Call was successful?" at bounding box center [300, 7] width 59 height 8
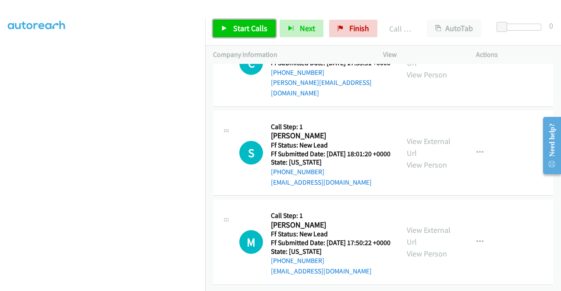
click at [244, 36] on link "Start Calls" at bounding box center [244, 29] width 63 height 18
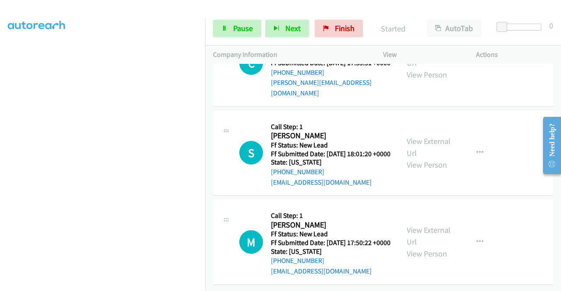
scroll to position [1327, 0]
click at [413, 226] on link "View External Url" at bounding box center [429, 236] width 44 height 22
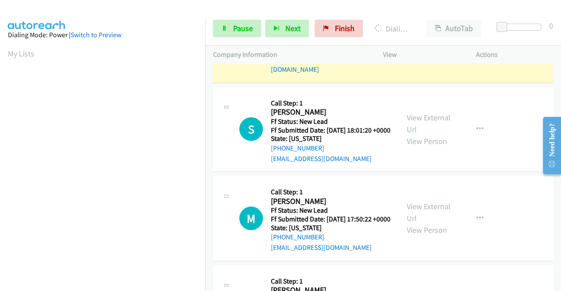
scroll to position [200, 0]
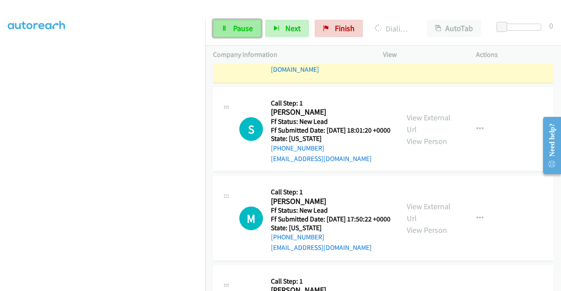
click at [228, 32] on link "Pause" at bounding box center [237, 29] width 48 height 18
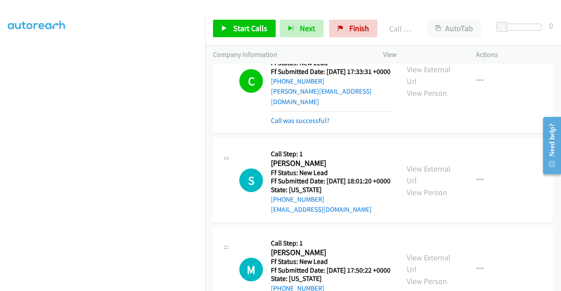
scroll to position [1250, 0]
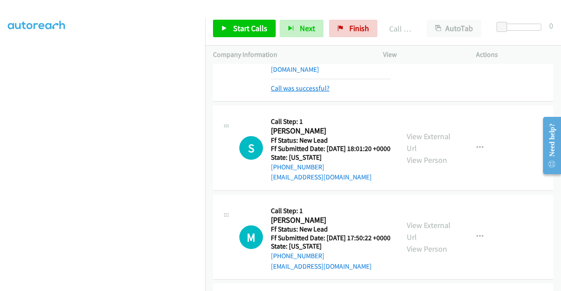
click at [320, 92] on link "Call was successful?" at bounding box center [300, 88] width 59 height 8
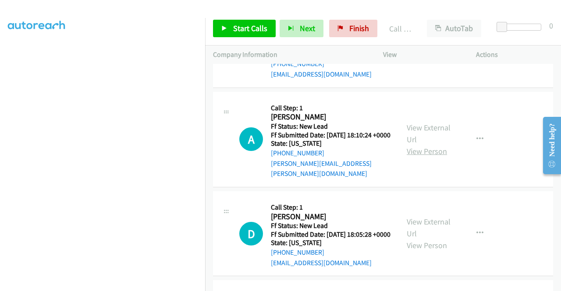
scroll to position [1469, 0]
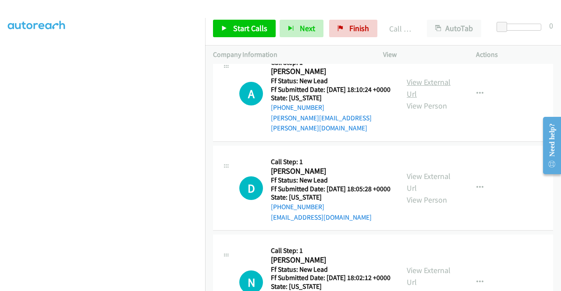
click at [432, 99] on link "View External Url" at bounding box center [429, 88] width 44 height 22
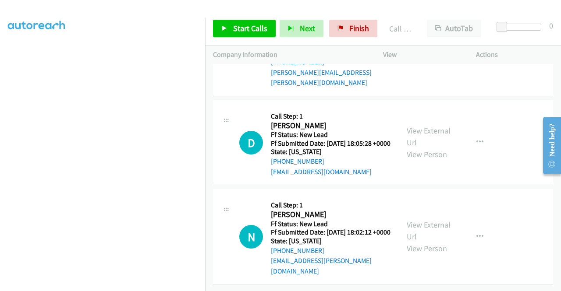
scroll to position [1600, 0]
click at [433, 148] on link "View External Url" at bounding box center [429, 137] width 44 height 22
click at [424, 220] on link "View External Url" at bounding box center [429, 231] width 44 height 22
click at [249, 27] on span "Start Calls" at bounding box center [250, 28] width 34 height 10
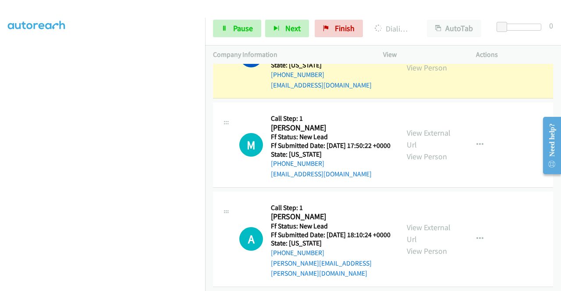
scroll to position [200, 0]
click at [230, 29] on link "Pause" at bounding box center [237, 29] width 48 height 18
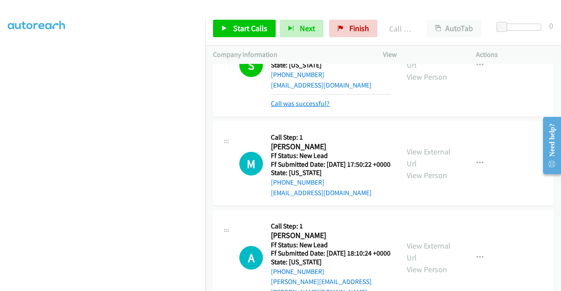
click at [322, 108] on link "Call was successful?" at bounding box center [300, 103] width 59 height 8
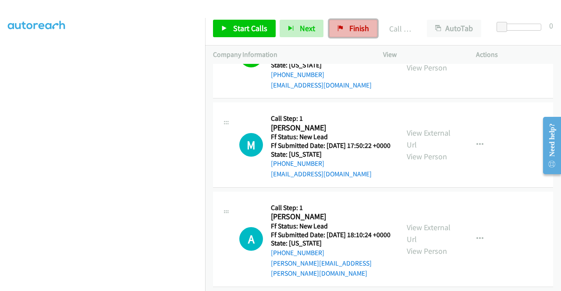
click at [358, 25] on span "Finish" at bounding box center [359, 28] width 20 height 10
